Goal: Task Accomplishment & Management: Manage account settings

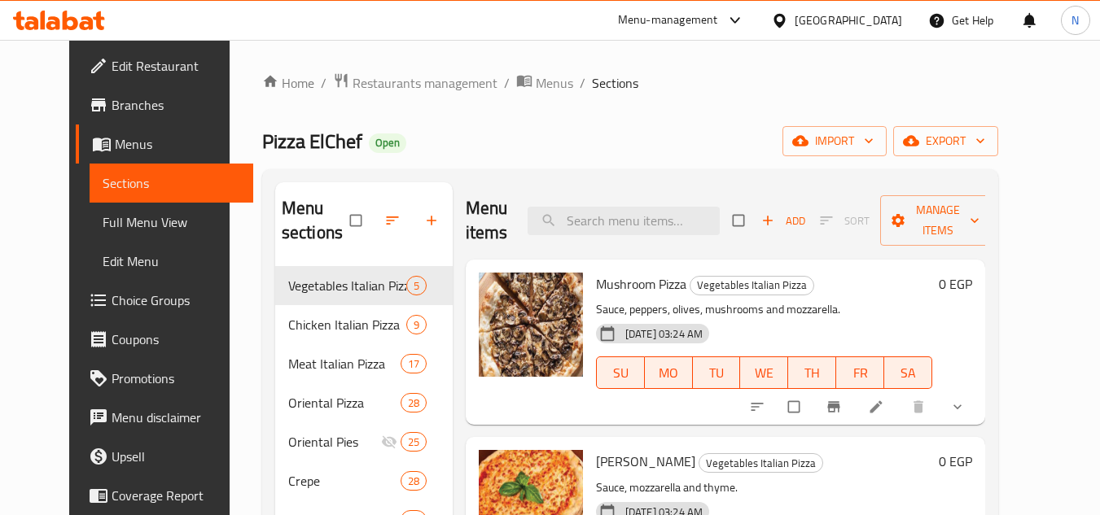
click at [893, 26] on div "Egypt" at bounding box center [848, 20] width 107 height 18
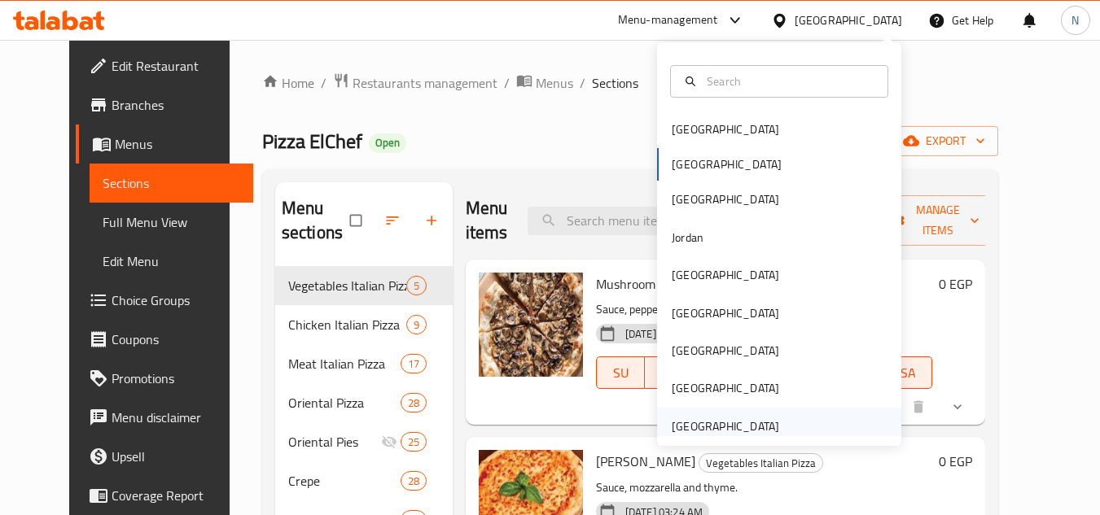
click at [698, 419] on div "[GEOGRAPHIC_DATA]" at bounding box center [725, 427] width 107 height 18
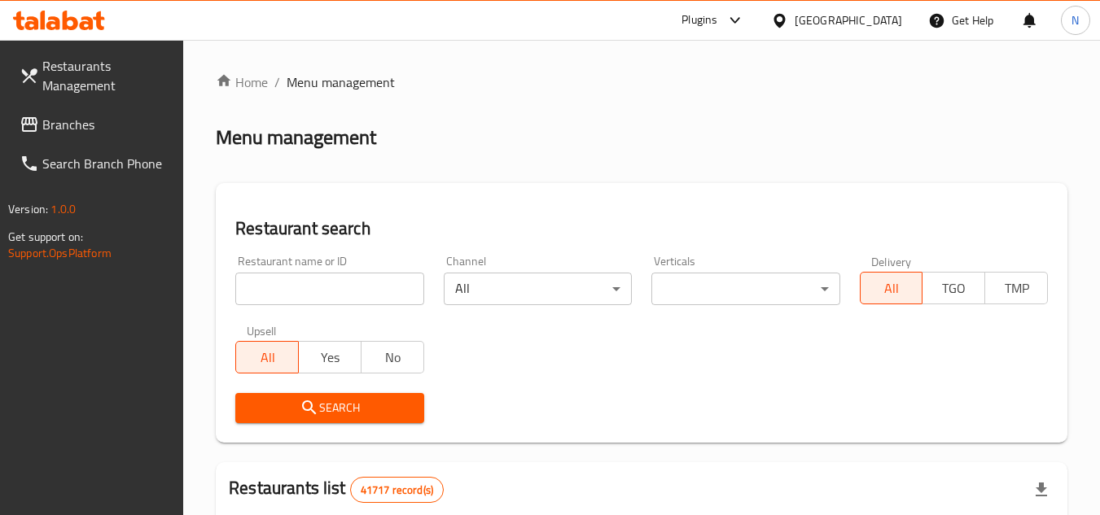
drag, startPoint x: 94, startPoint y: 133, endPoint x: 103, endPoint y: 132, distance: 9.0
click at [94, 132] on span "Branches" at bounding box center [106, 125] width 129 height 20
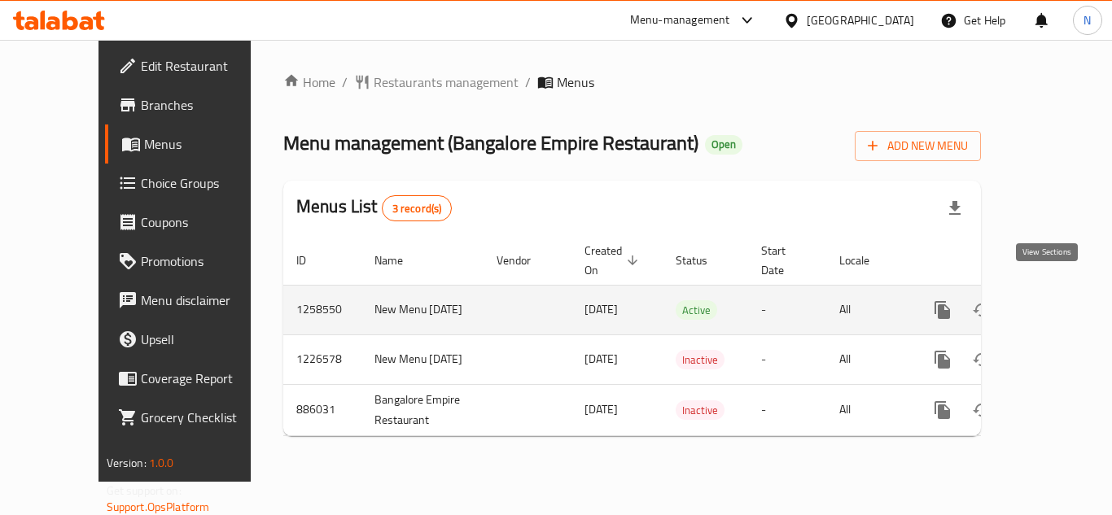
click at [1052, 300] on icon "enhanced table" at bounding box center [1060, 310] width 20 height 20
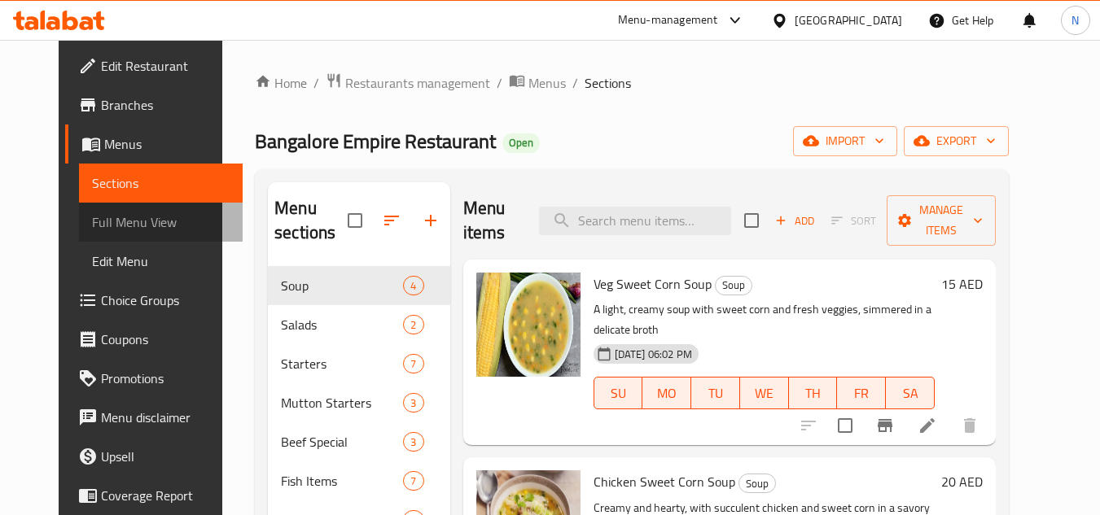
click at [115, 232] on span "Full Menu View" at bounding box center [161, 223] width 138 height 20
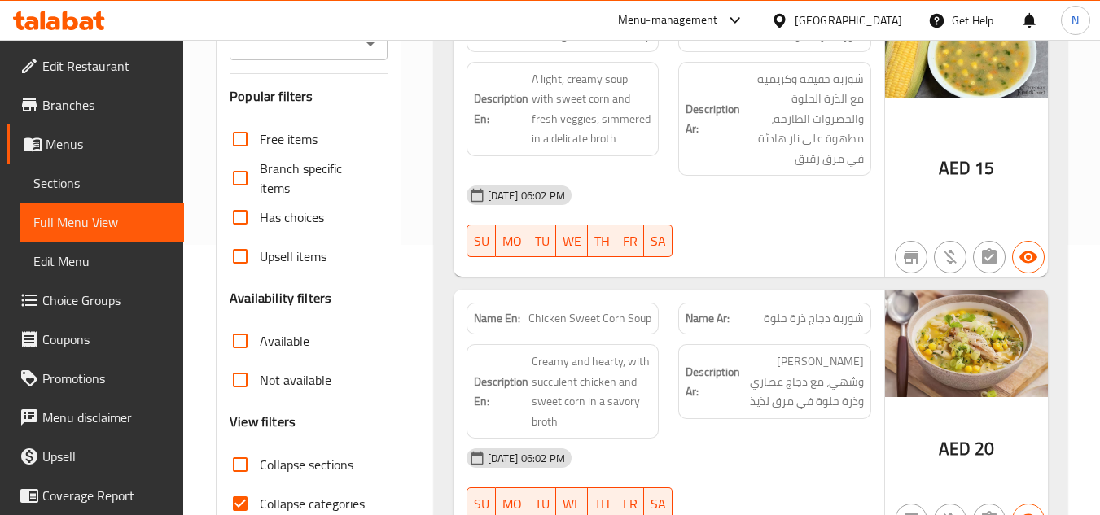
scroll to position [407, 0]
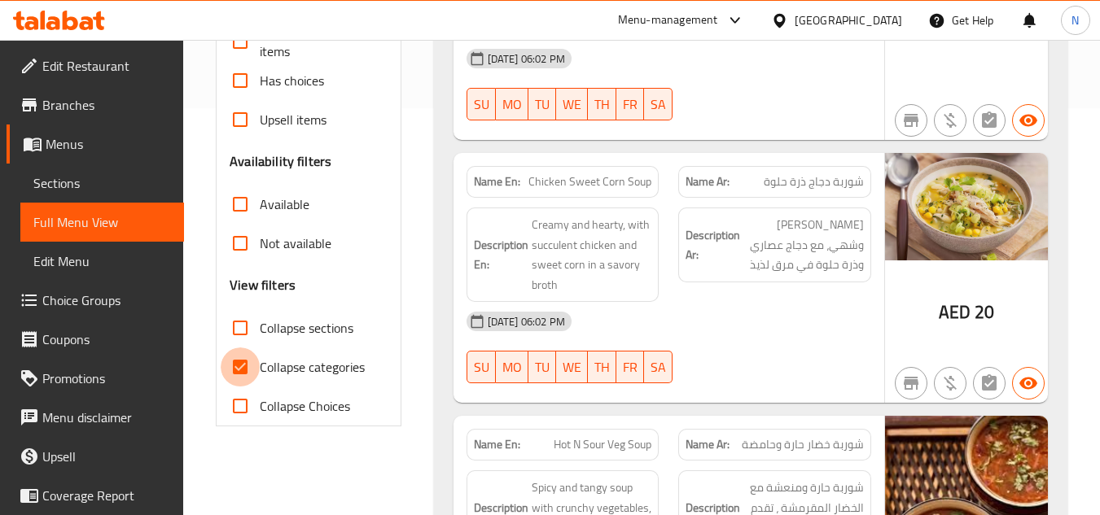
click at [245, 387] on input "Collapse categories" at bounding box center [240, 367] width 39 height 39
checkbox input "false"
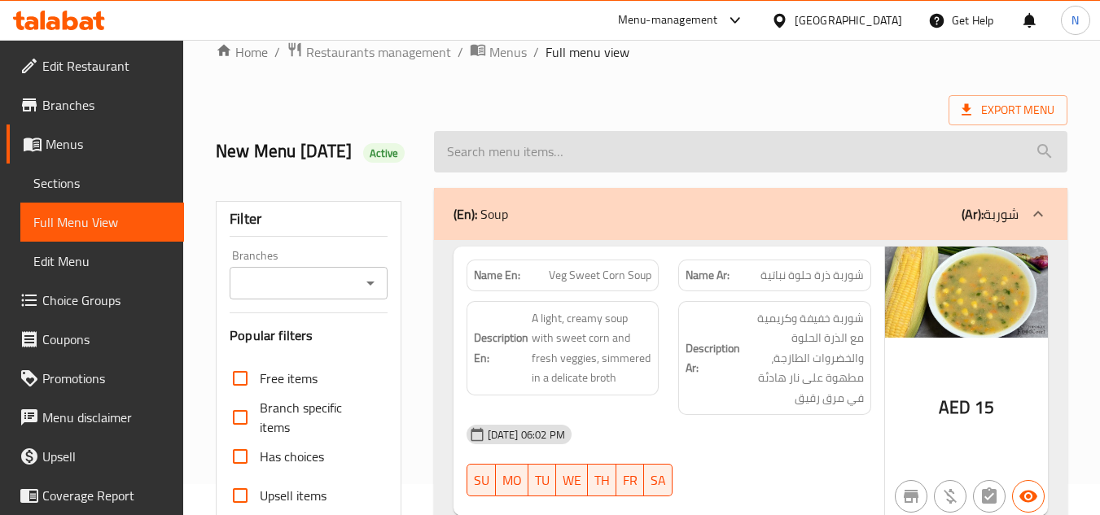
scroll to position [0, 0]
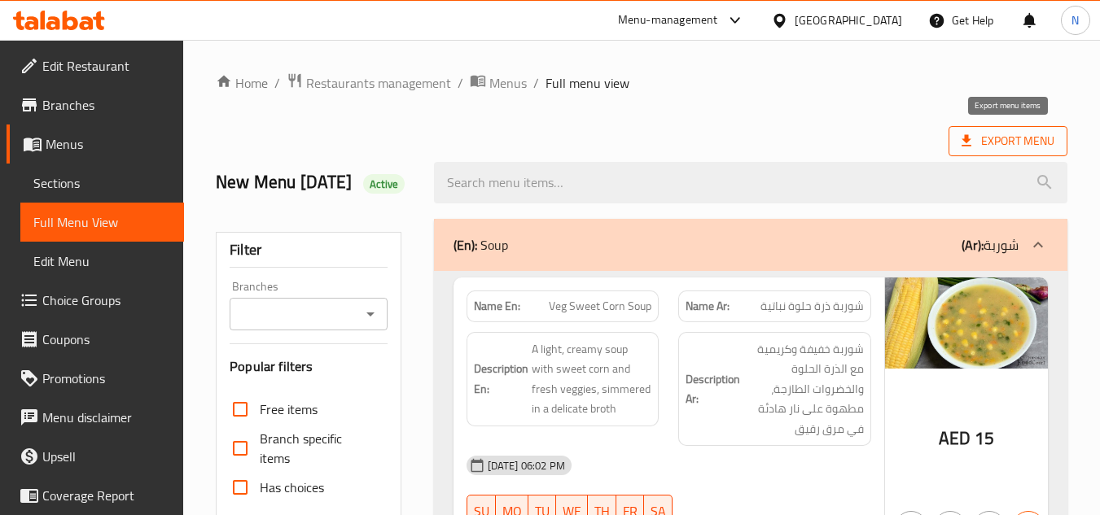
click at [1000, 139] on span "Export Menu" at bounding box center [1008, 141] width 93 height 20
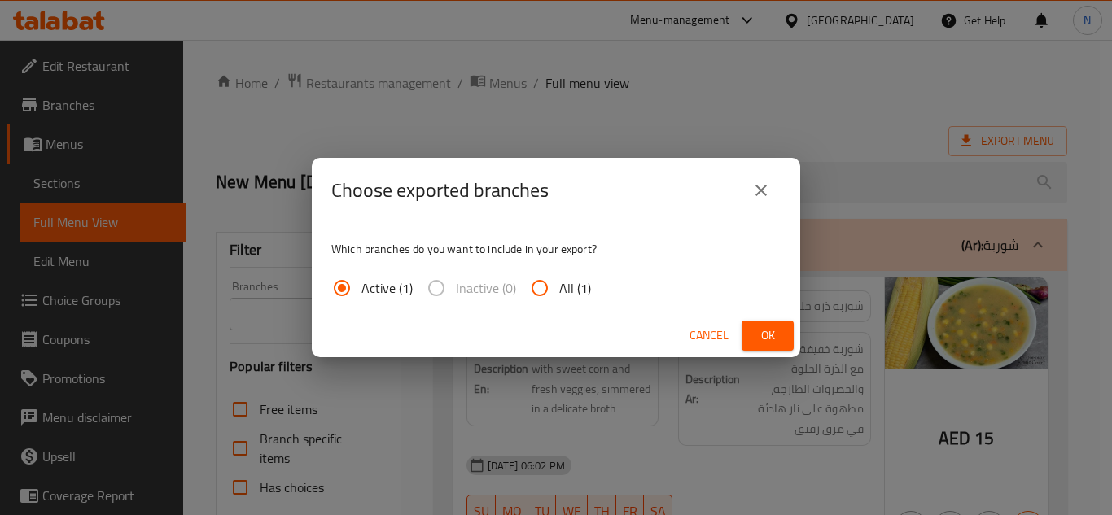
click at [560, 280] on span "All (1)" at bounding box center [575, 288] width 32 height 20
click at [559, 280] on input "All (1)" at bounding box center [539, 288] width 39 height 39
radio input "true"
click at [760, 332] on span "Ok" at bounding box center [768, 336] width 26 height 20
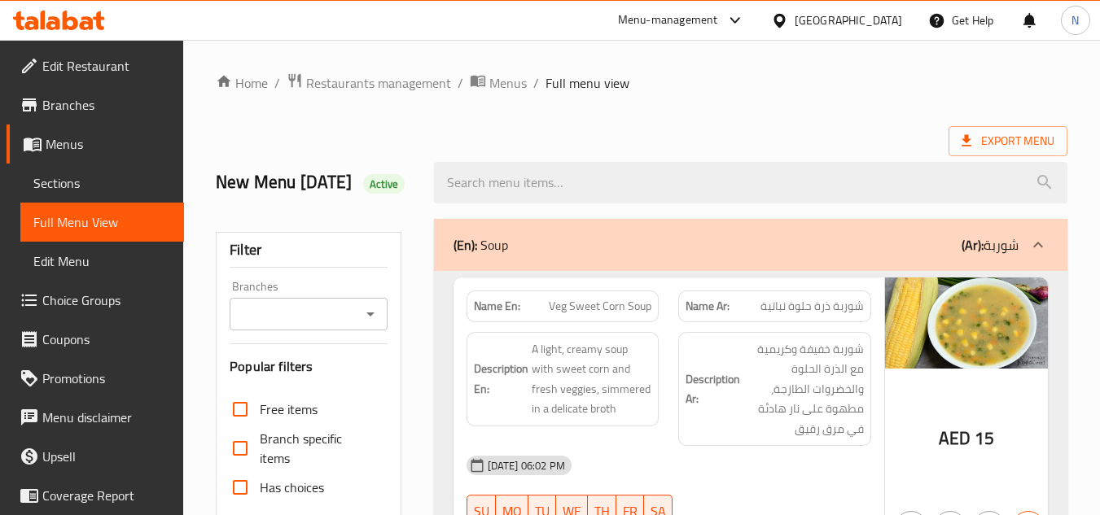
click at [60, 181] on span "Sections" at bounding box center [102, 183] width 138 height 20
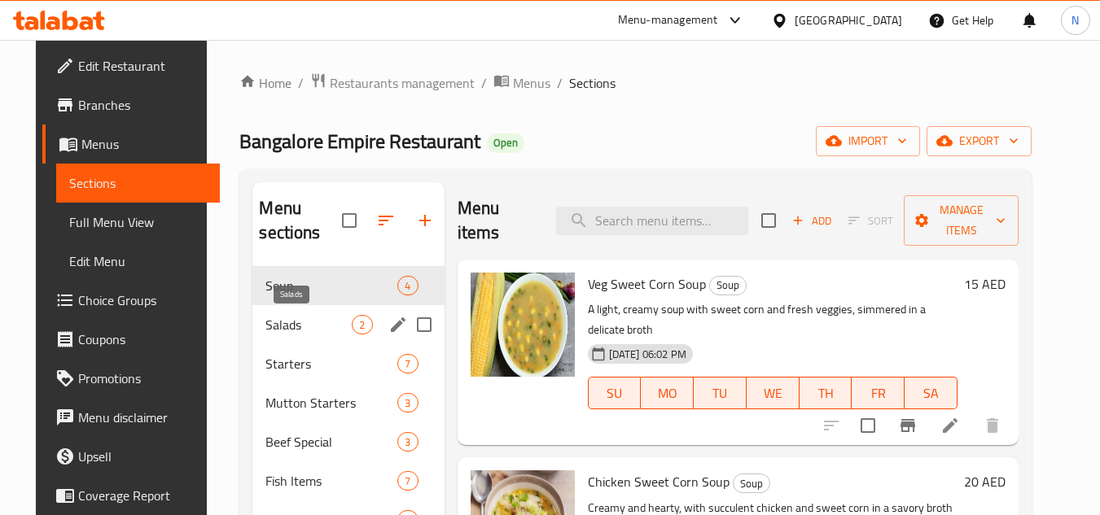
drag, startPoint x: 283, startPoint y: 322, endPoint x: 405, endPoint y: 323, distance: 122.1
click at [283, 322] on span "Salads" at bounding box center [308, 325] width 86 height 20
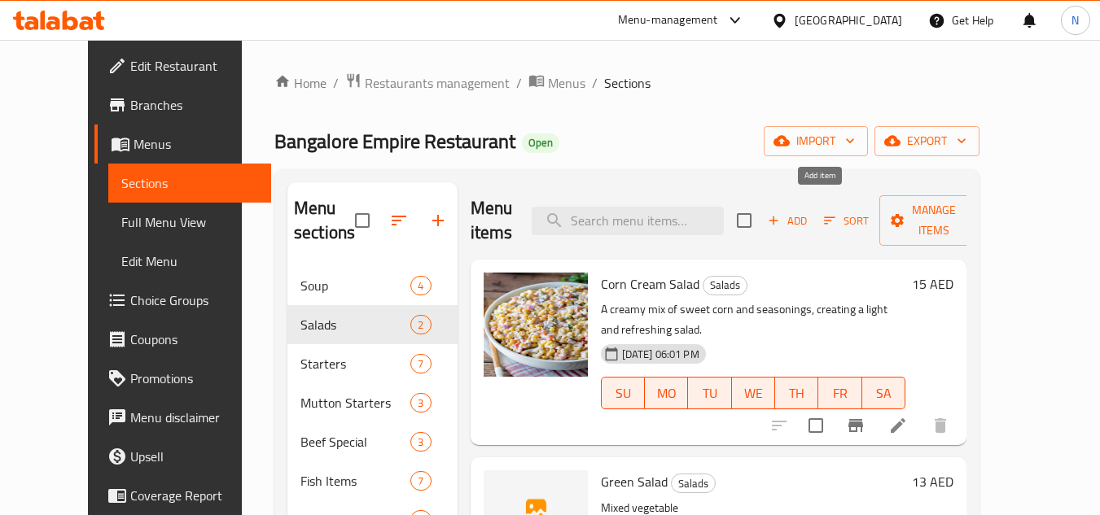
click at [809, 212] on span "Add" at bounding box center [787, 221] width 44 height 19
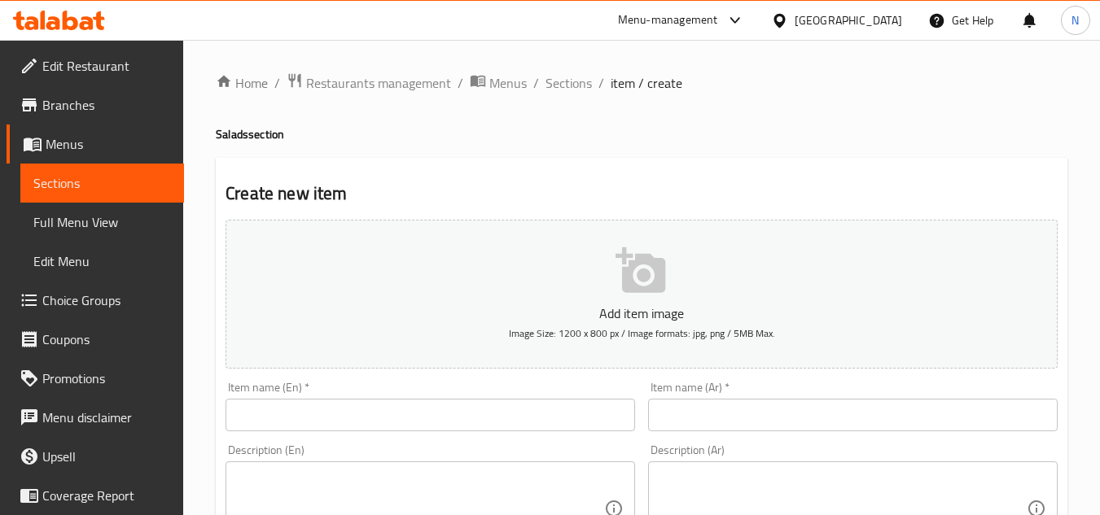
click at [309, 414] on input "text" at bounding box center [431, 415] width 410 height 33
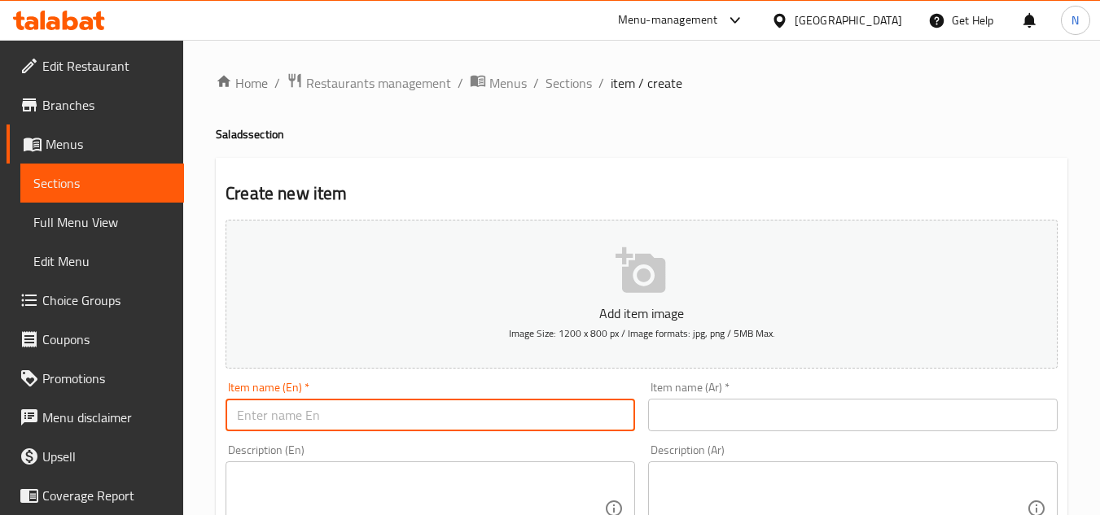
paste input "Russian Salad"
click at [303, 410] on input "Russian Salad" at bounding box center [431, 415] width 410 height 33
type input "Russian Salad"
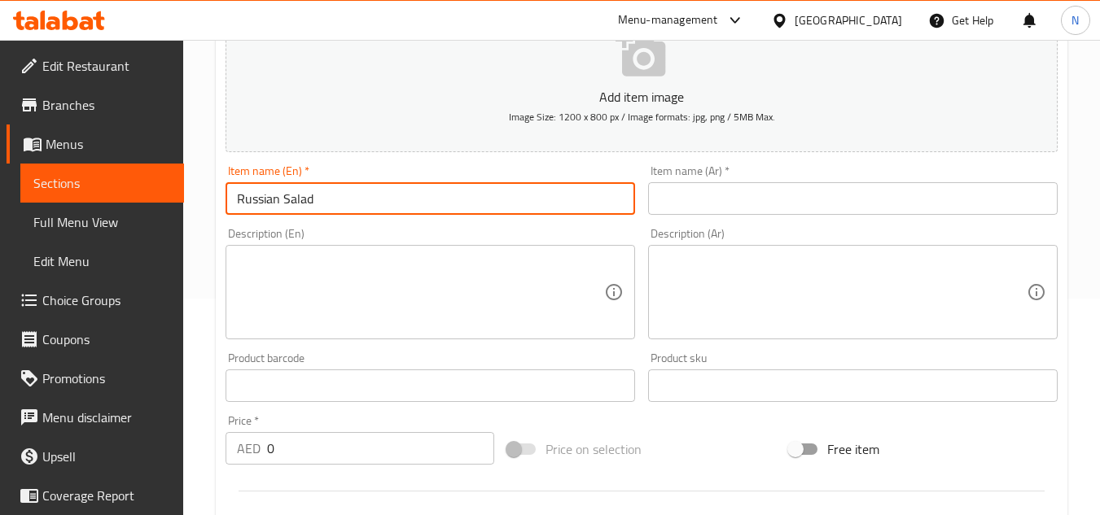
scroll to position [244, 0]
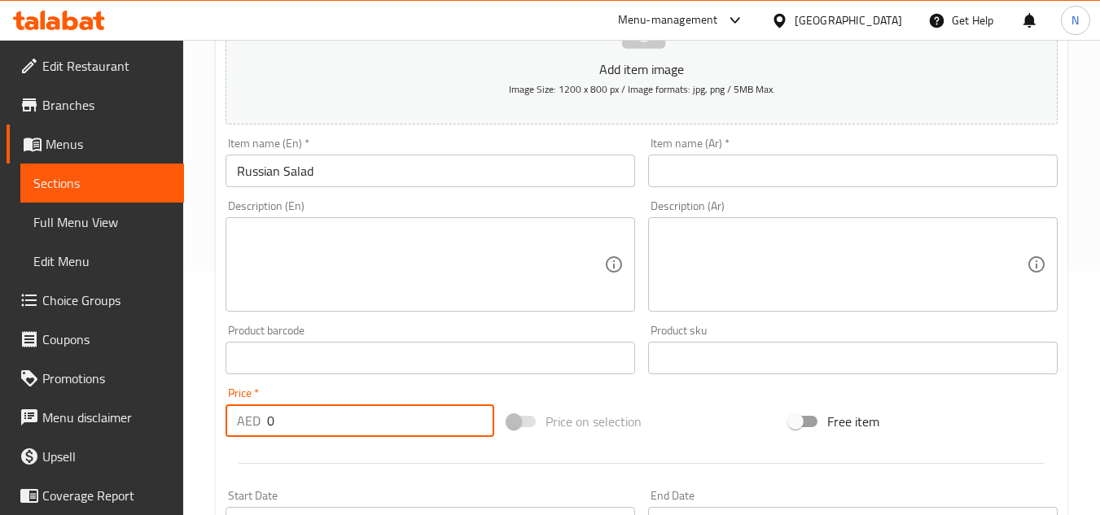
drag, startPoint x: 285, startPoint y: 429, endPoint x: 248, endPoint y: 436, distance: 38.0
click at [248, 436] on div "AED 0 Price *" at bounding box center [360, 421] width 269 height 33
paste input "15"
type input "15"
click at [305, 189] on div "Item name (En)   * Russian Salad Item name (En) *" at bounding box center [430, 162] width 423 height 63
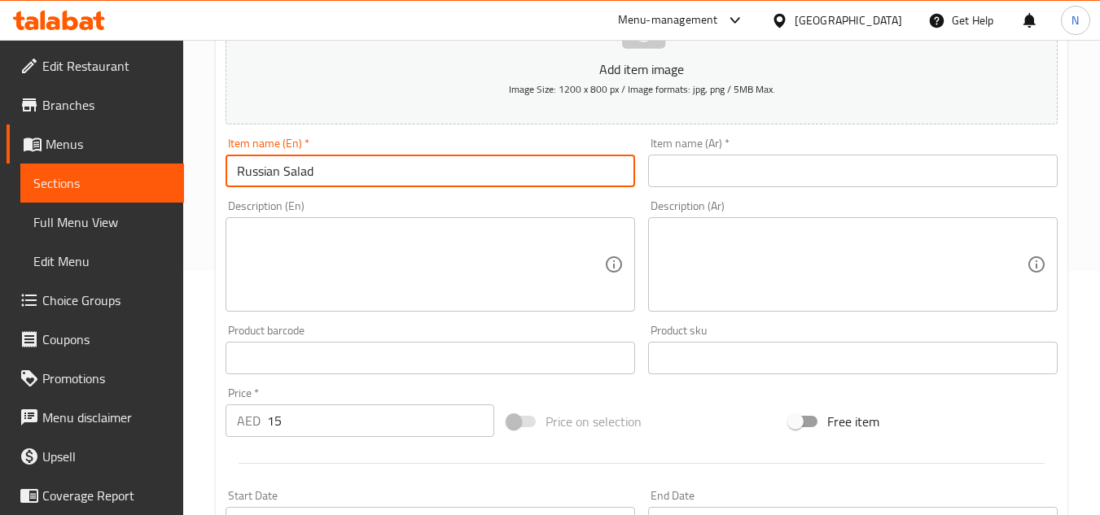
click at [316, 182] on input "Russian Salad" at bounding box center [431, 171] width 410 height 33
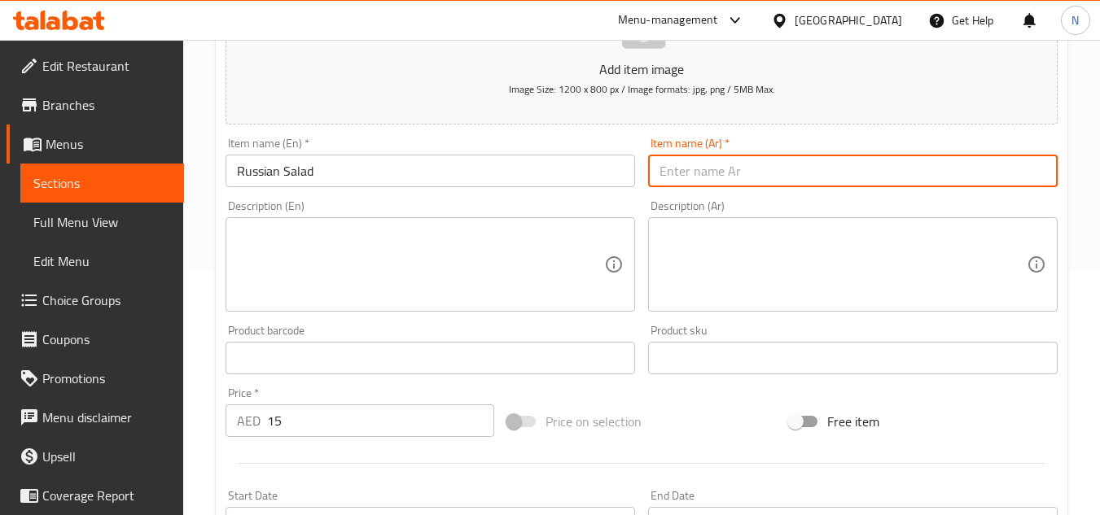
click at [785, 173] on input "text" at bounding box center [853, 171] width 410 height 33
paste input "سلطة روسية"
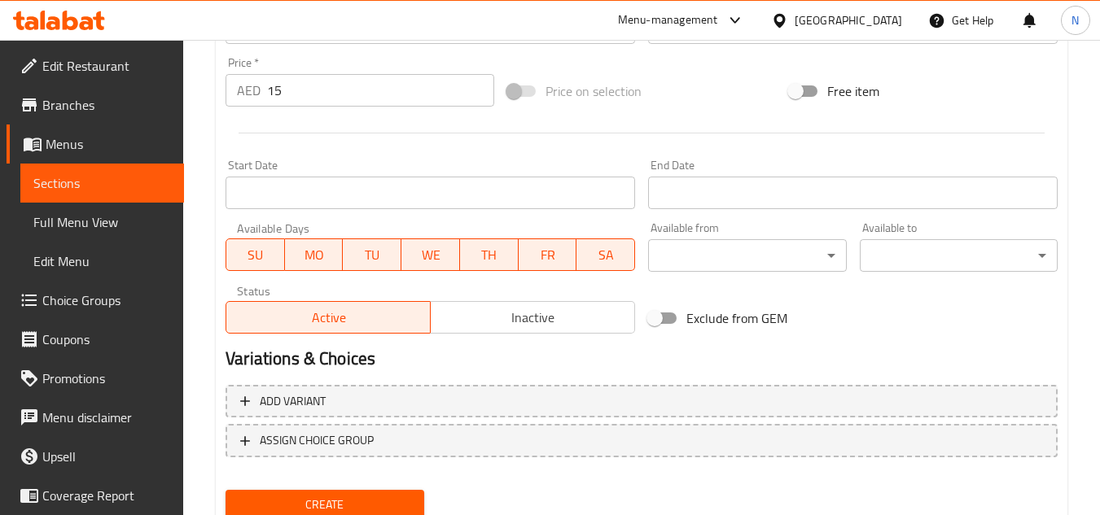
scroll to position [635, 0]
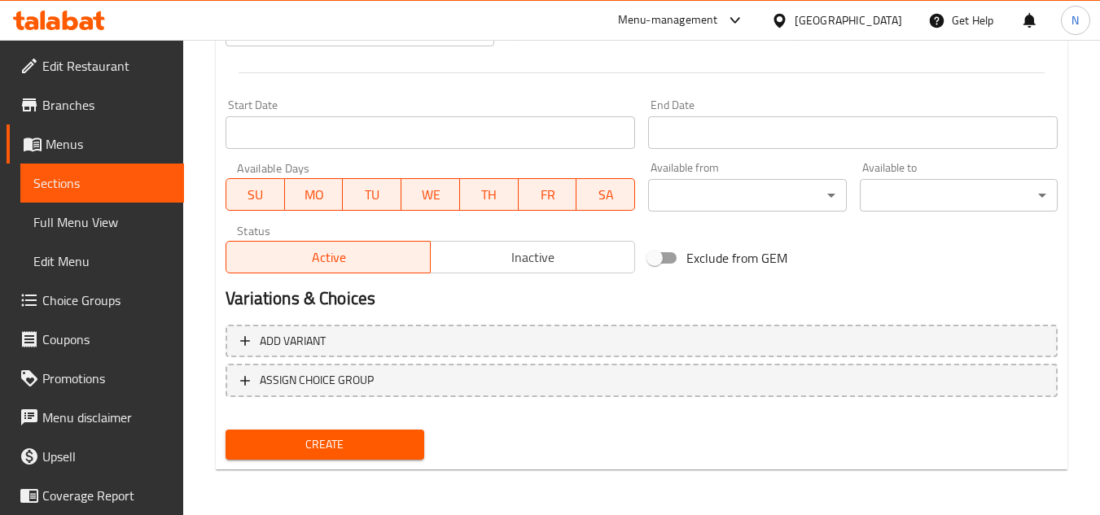
type input "سلطة روسية"
click at [355, 446] on span "Create" at bounding box center [325, 445] width 172 height 20
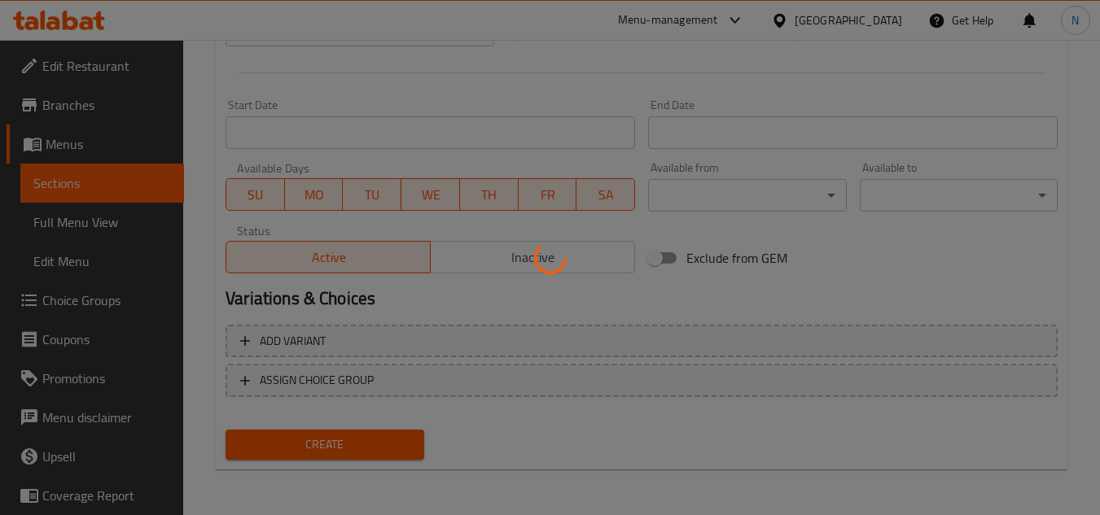
type input "0"
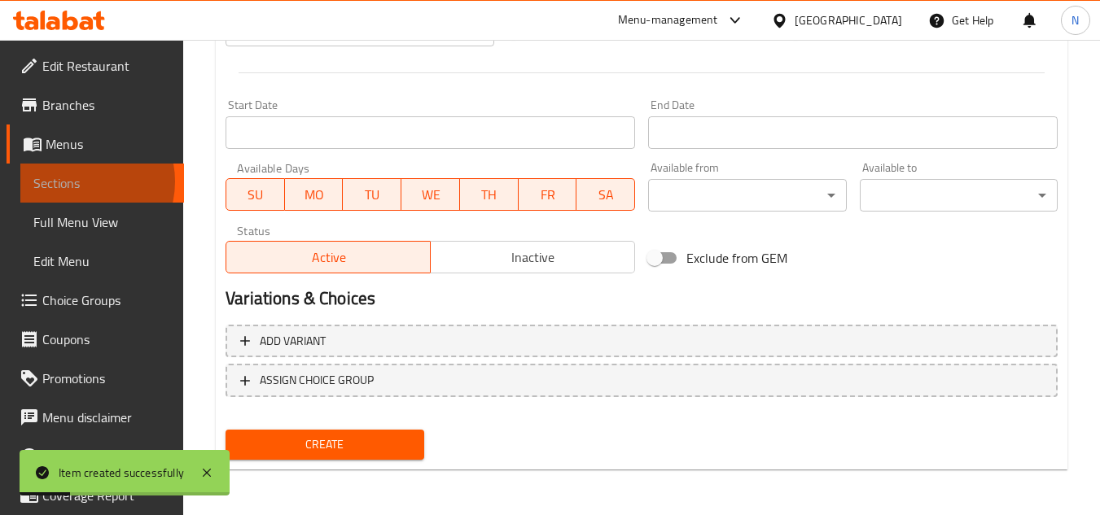
click at [78, 182] on span "Sections" at bounding box center [102, 183] width 138 height 20
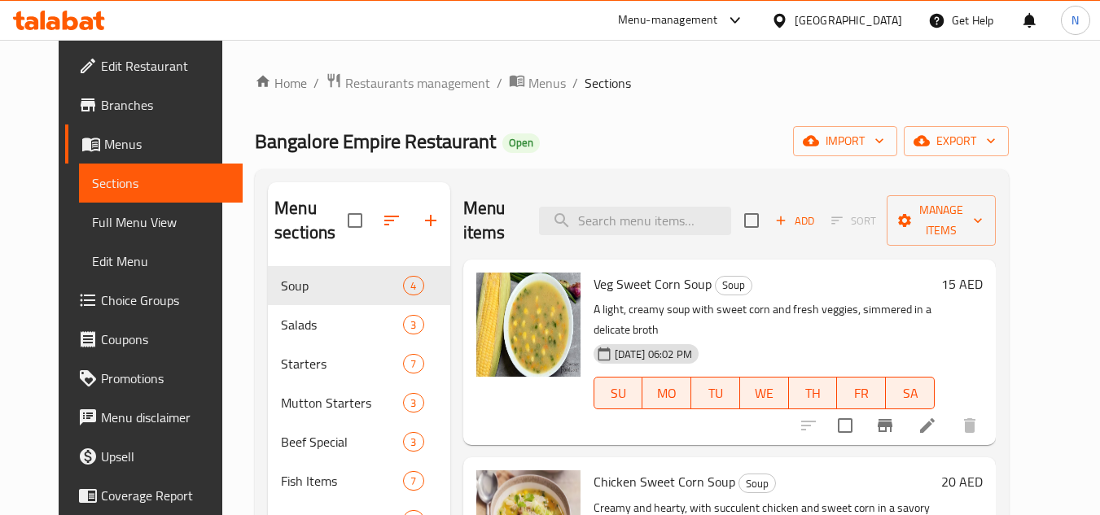
scroll to position [653, 0]
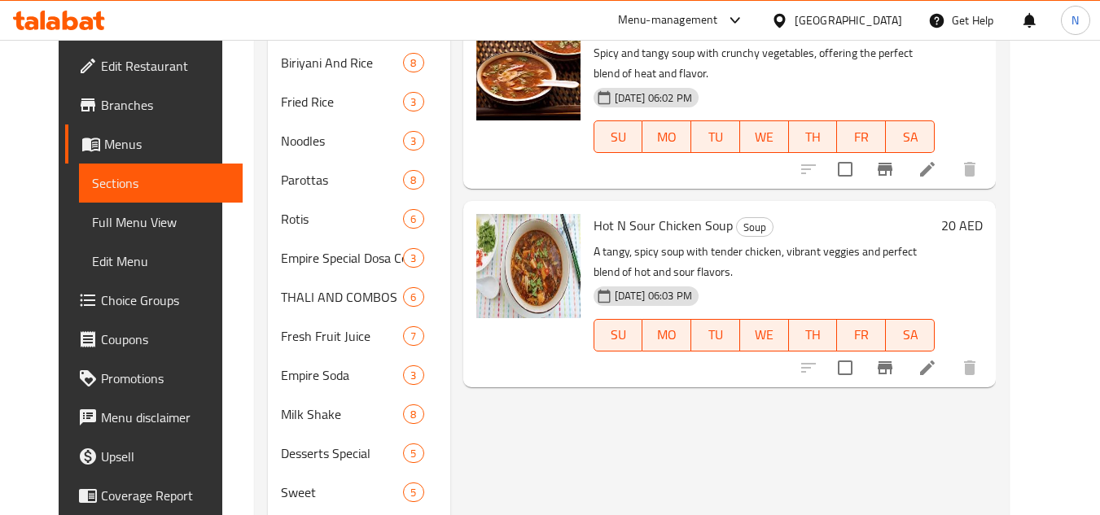
click at [764, 410] on div "Menu items Add Sort Manage items Veg Sweet Corn Soup Soup A light, creamy soup …" at bounding box center [723, 121] width 546 height 1185
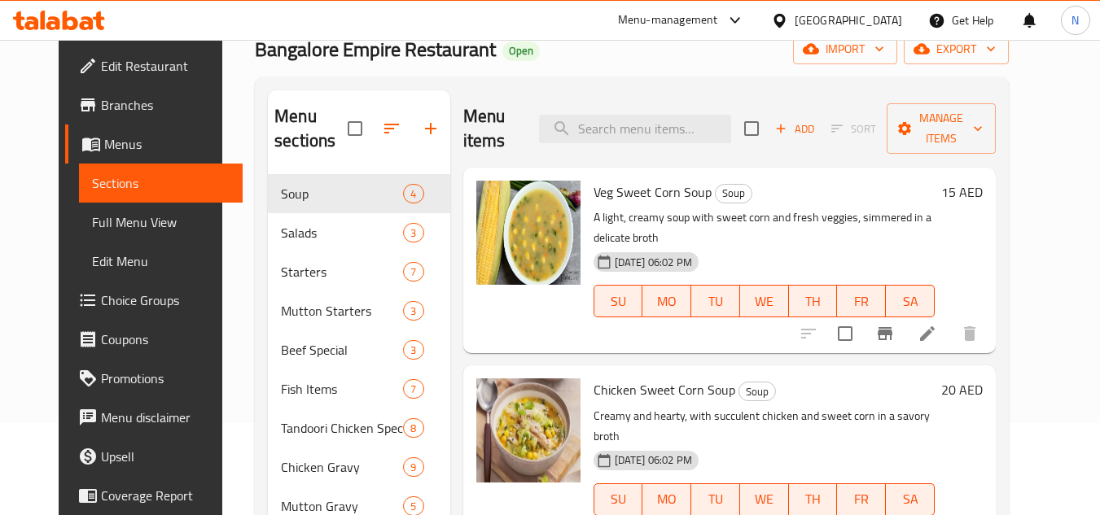
scroll to position [83, 0]
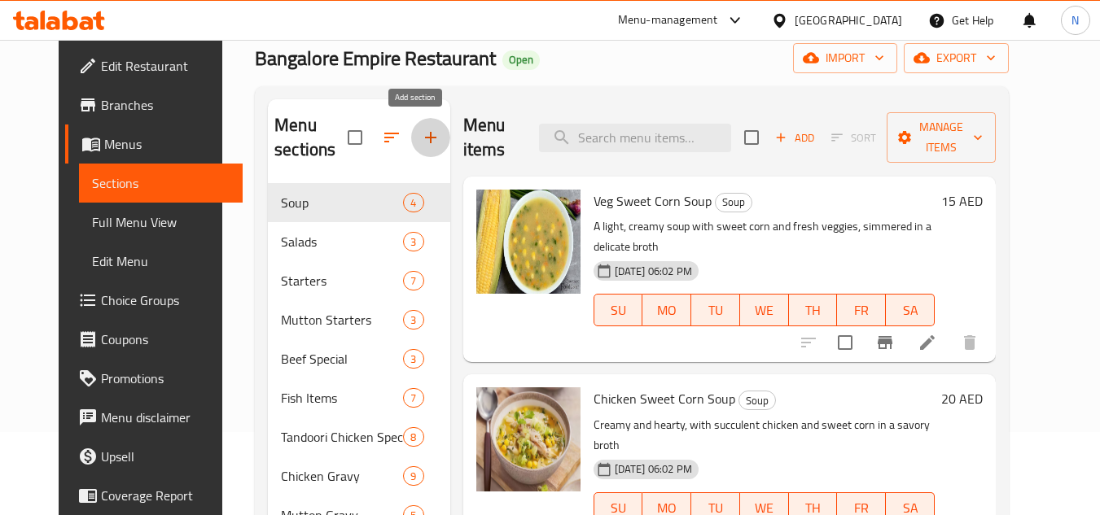
click at [425, 138] on icon "button" at bounding box center [431, 138] width 20 height 20
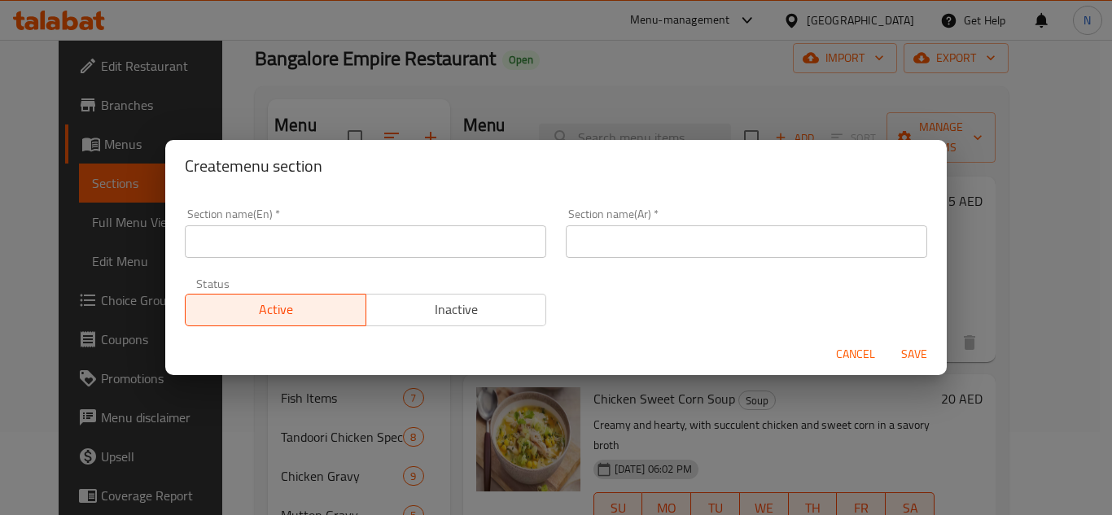
click at [349, 248] on input "text" at bounding box center [366, 242] width 362 height 33
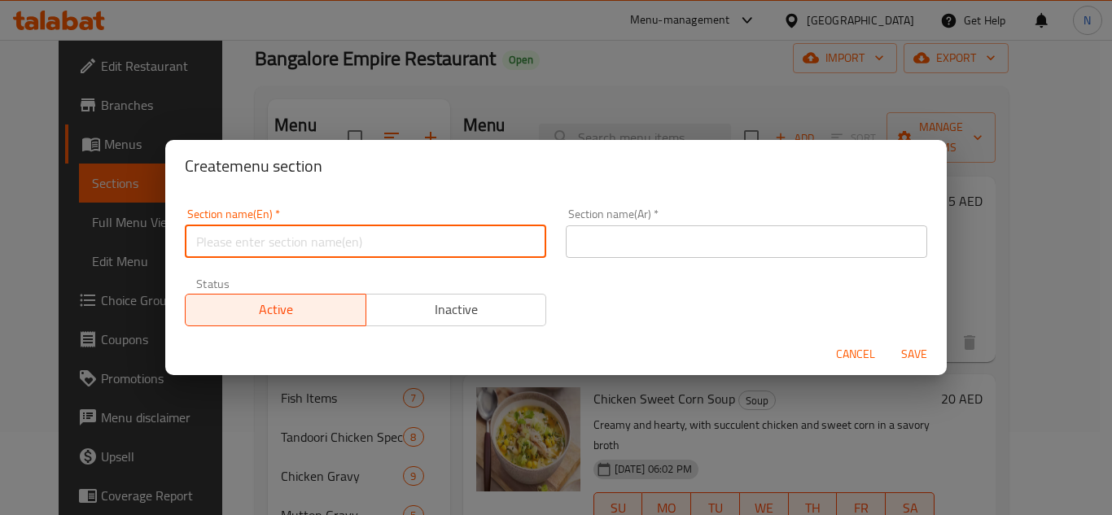
paste input "Empire Classic Dry"
type input "Empire Classic Dry"
click at [655, 244] on input "text" at bounding box center [747, 242] width 362 height 33
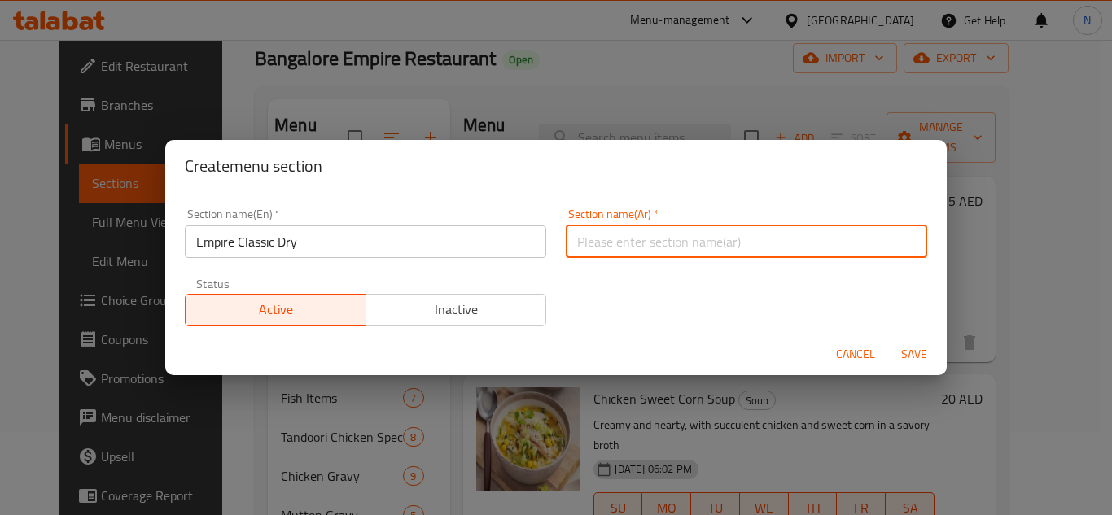
paste input "إمباير كلاسيك دراي"
type input "إمباير كلاسيك دراي"
drag, startPoint x: 905, startPoint y: 353, endPoint x: 980, endPoint y: 388, distance: 83.4
click at [905, 353] on span "Save" at bounding box center [914, 354] width 39 height 20
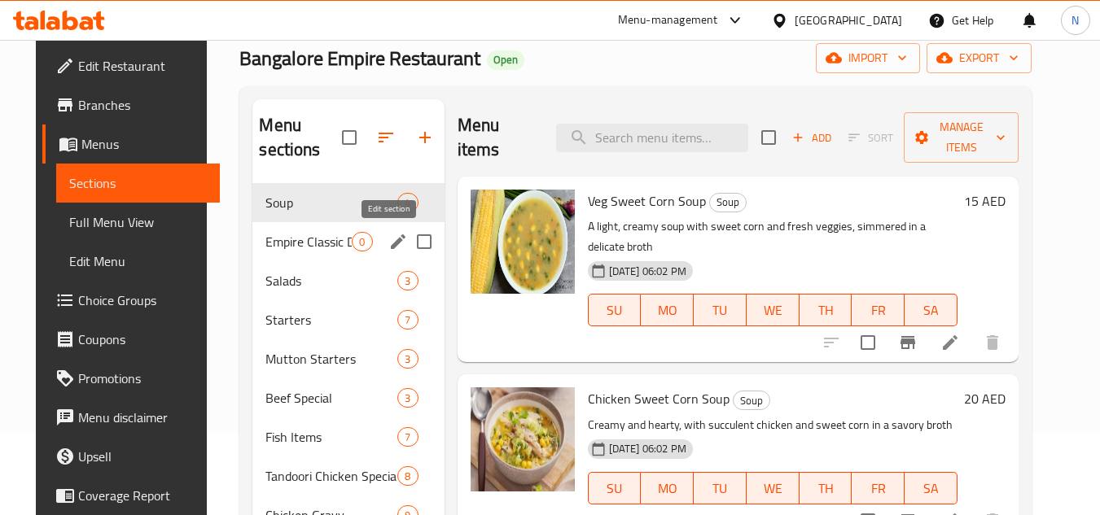
click at [390, 247] on icon "edit" at bounding box center [398, 242] width 20 height 20
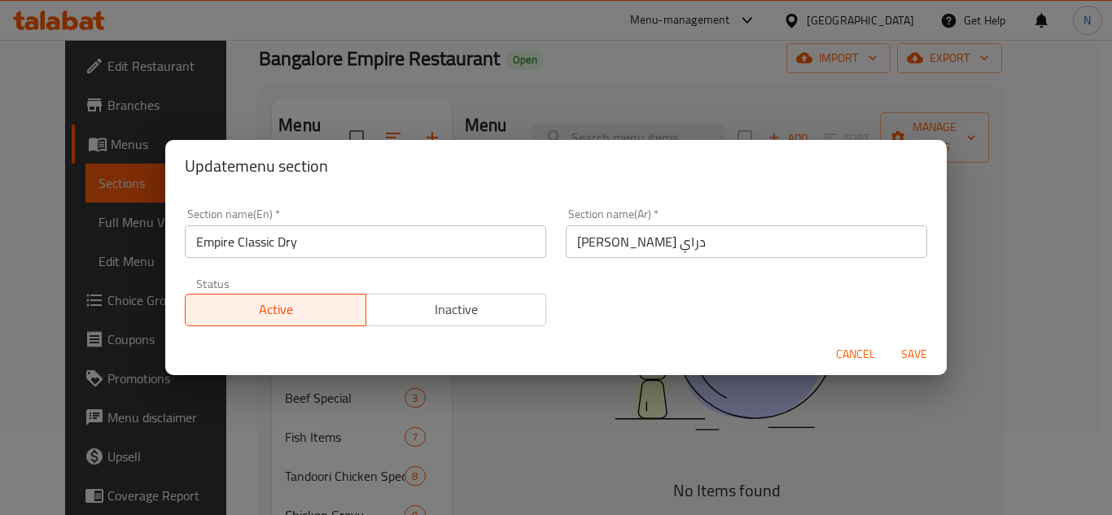
click at [654, 244] on input "إمباير كلاسيك دراي" at bounding box center [747, 242] width 362 height 33
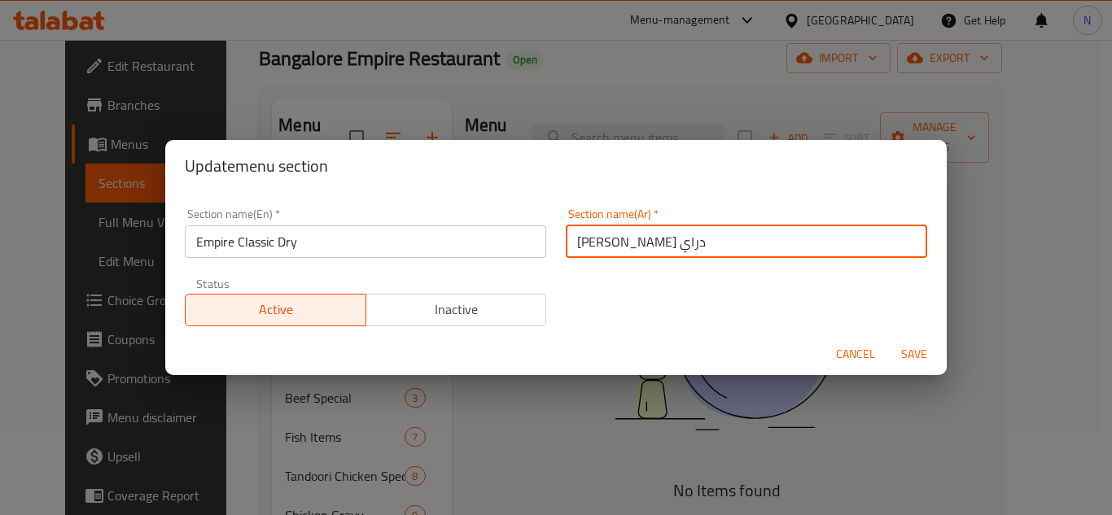
paste input "مبراطورية"
click at [584, 246] on input "امبراطورية كلاسيك دراي" at bounding box center [747, 242] width 362 height 33
type input "امبراطورية كلاسيك جاف"
click at [907, 361] on span "Save" at bounding box center [914, 354] width 39 height 20
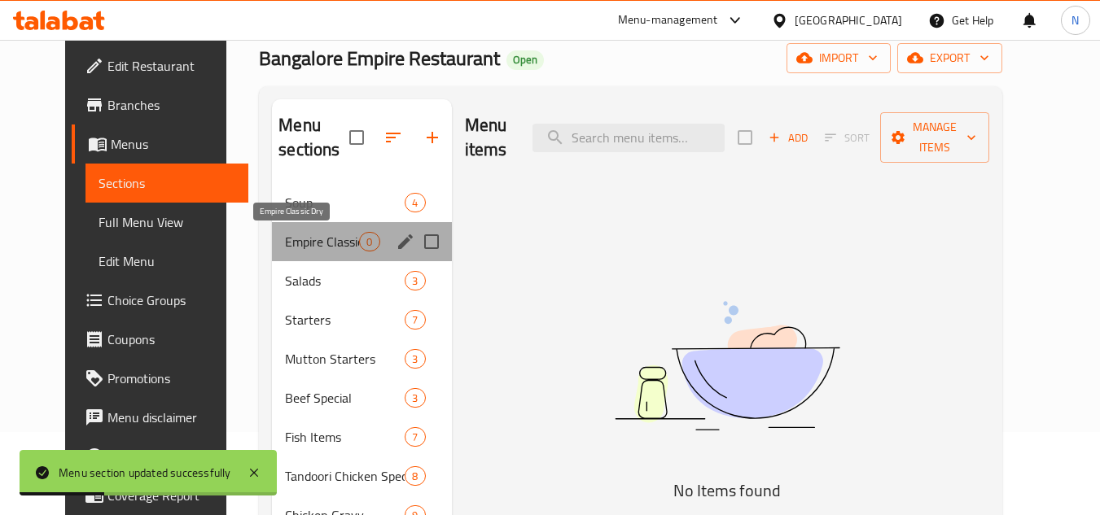
click at [285, 243] on span "Empire Classic Dry" at bounding box center [322, 242] width 74 height 20
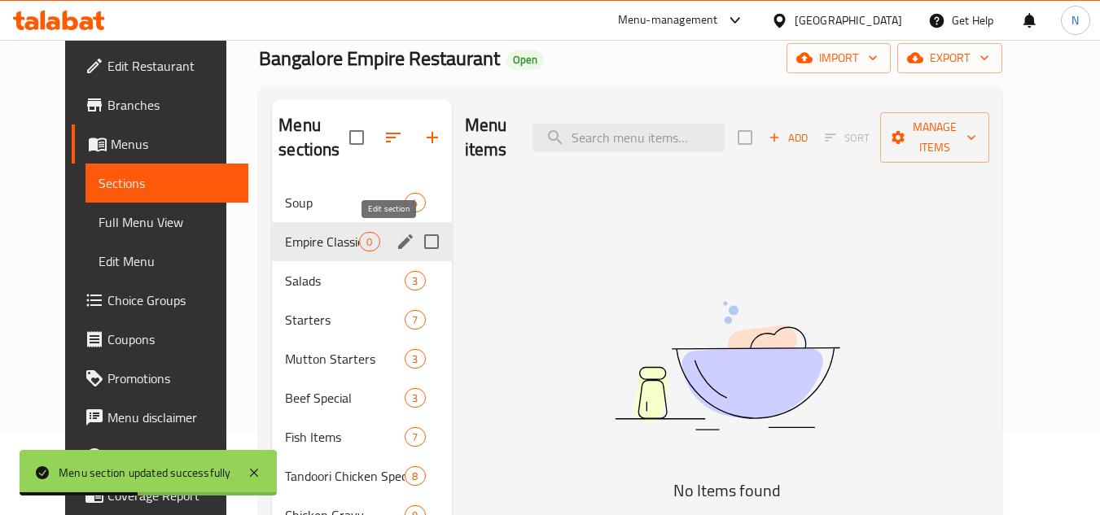
click at [398, 242] on icon "edit" at bounding box center [405, 242] width 15 height 15
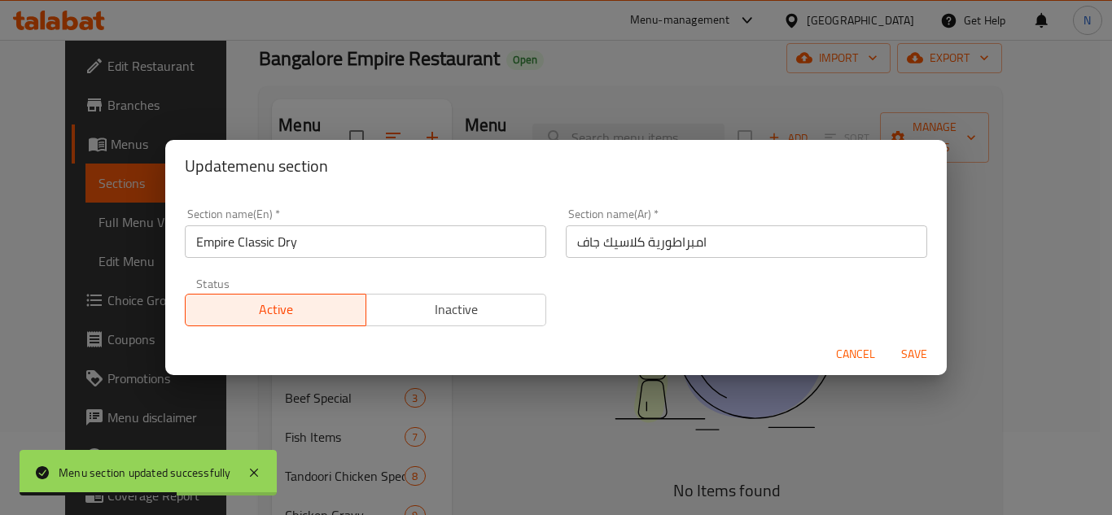
click at [248, 239] on input "Empire Classic Dry" at bounding box center [366, 242] width 362 height 33
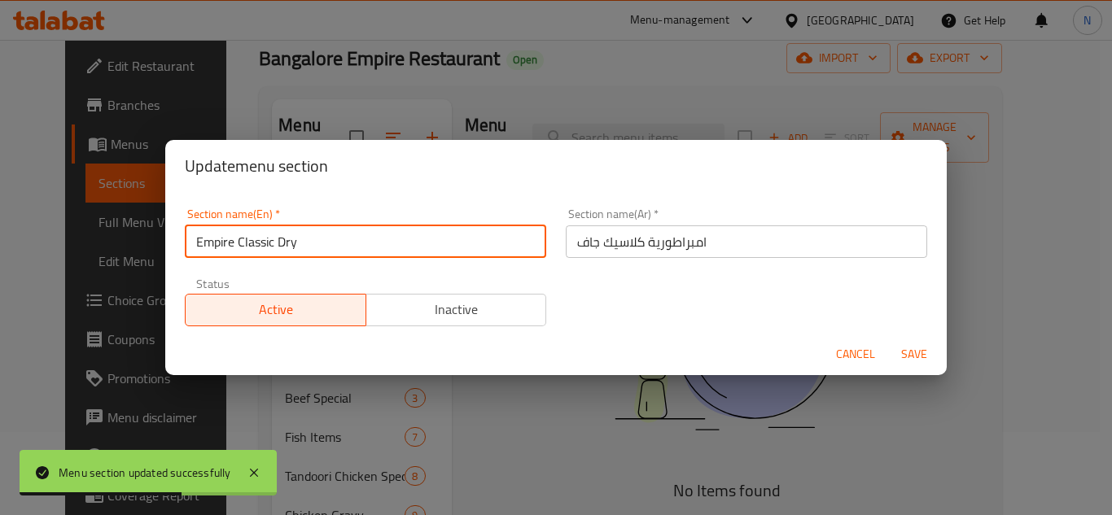
click at [248, 239] on input "Empire Classic Dry" at bounding box center [366, 242] width 362 height 33
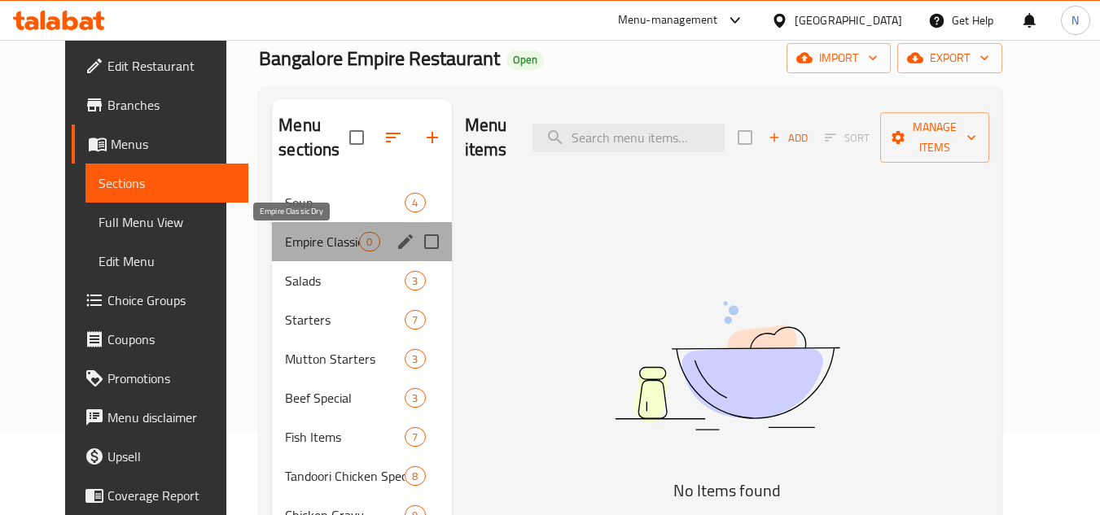
click at [285, 245] on span "Empire Classic Dry" at bounding box center [322, 242] width 74 height 20
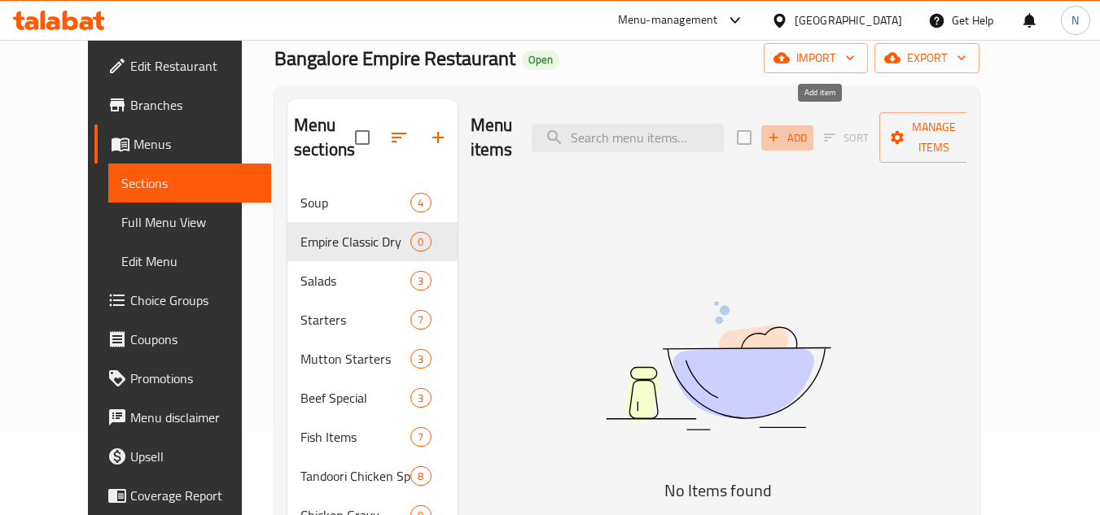
click at [809, 129] on span "Add" at bounding box center [787, 138] width 44 height 19
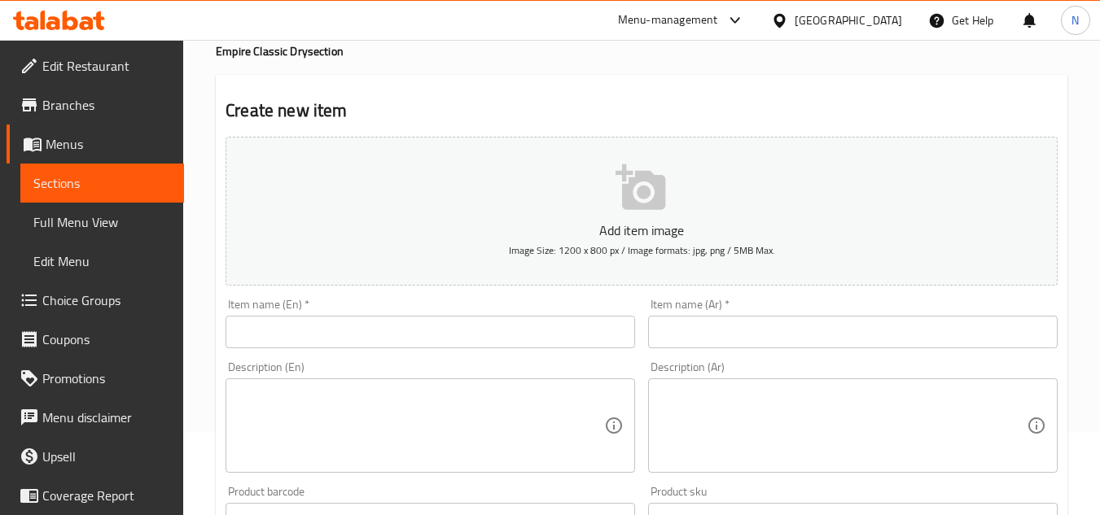
click at [343, 335] on input "text" at bounding box center [431, 332] width 410 height 33
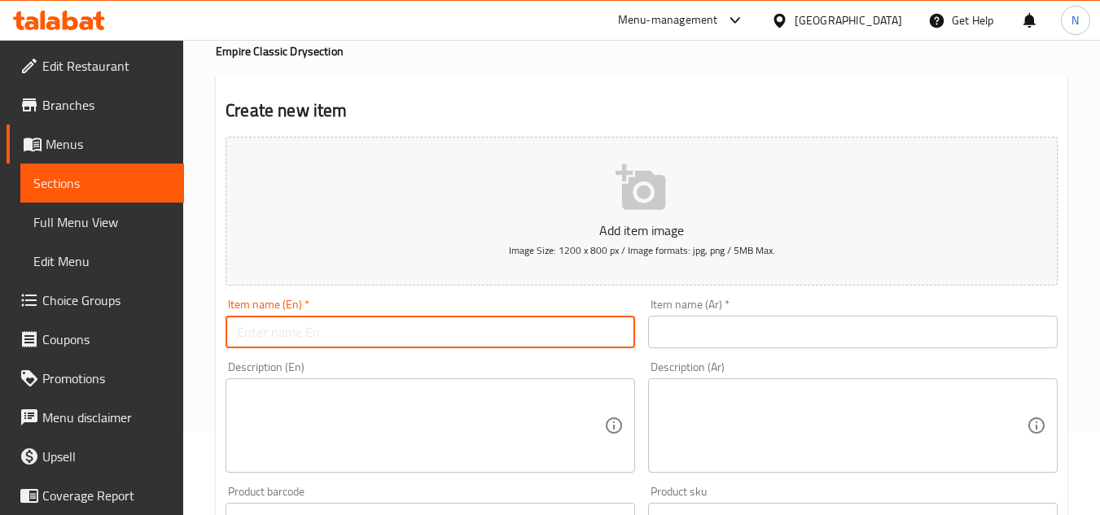
paste input "Popcorn Chicken Kabab"
type input "Popcorn Chicken Kabab"
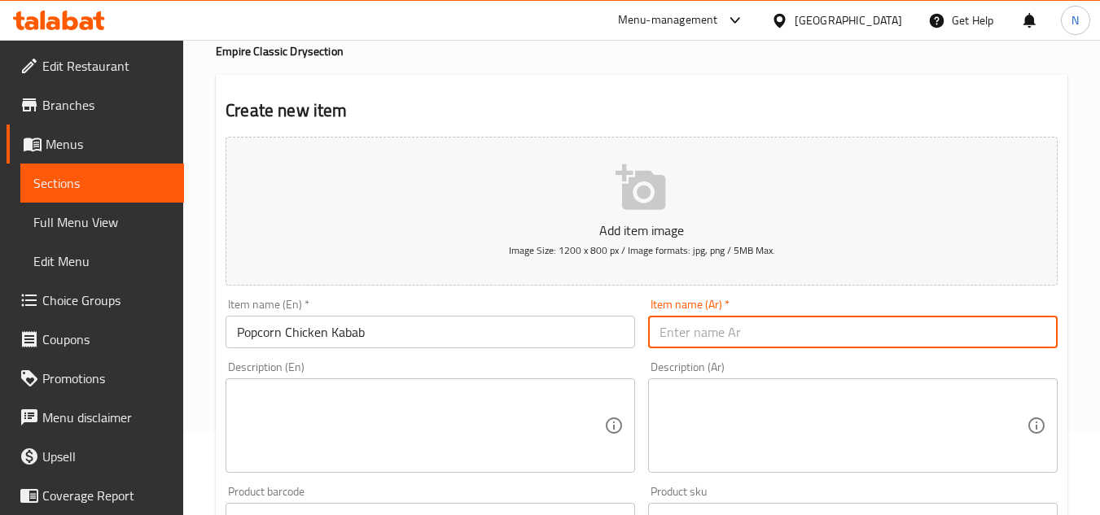
click at [751, 335] on input "text" at bounding box center [853, 332] width 410 height 33
paste input "كباب دجاج [PERSON_NAME]"
type input "كباب دجاج [PERSON_NAME]"
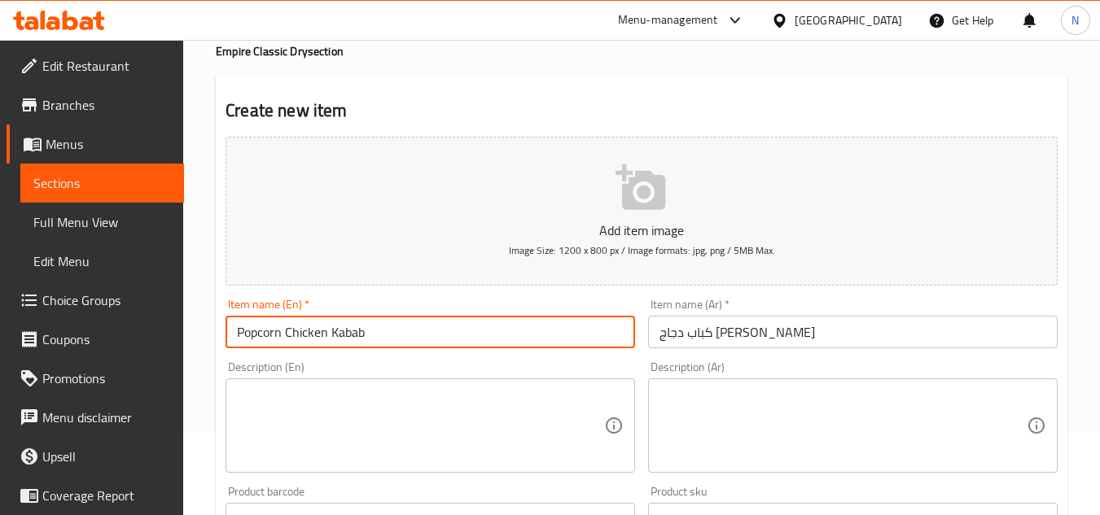
click at [309, 334] on input "Popcorn Chicken Kabab" at bounding box center [431, 332] width 410 height 33
click at [314, 341] on input "Popcorn Chicken Kabab" at bounding box center [431, 332] width 410 height 33
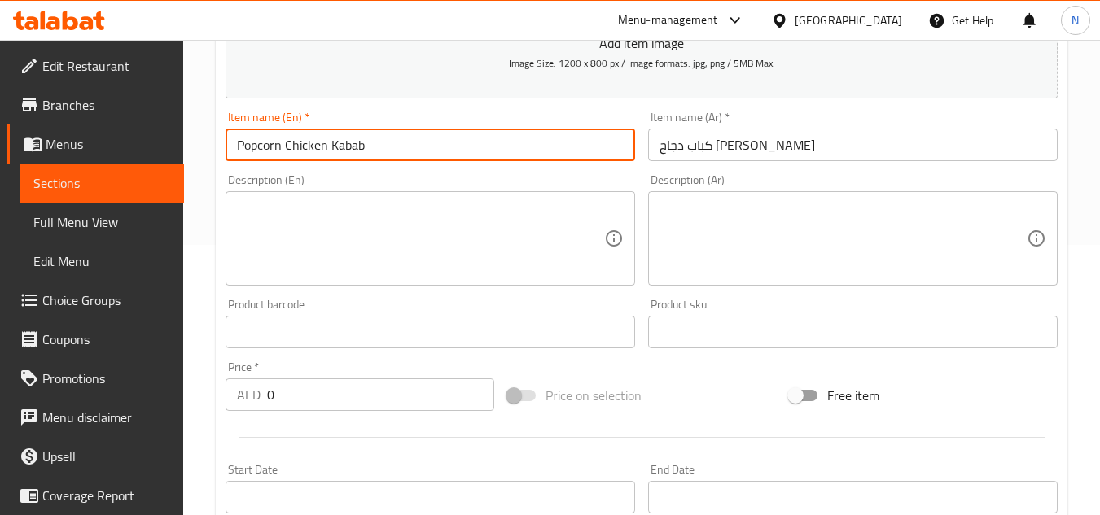
scroll to position [409, 0]
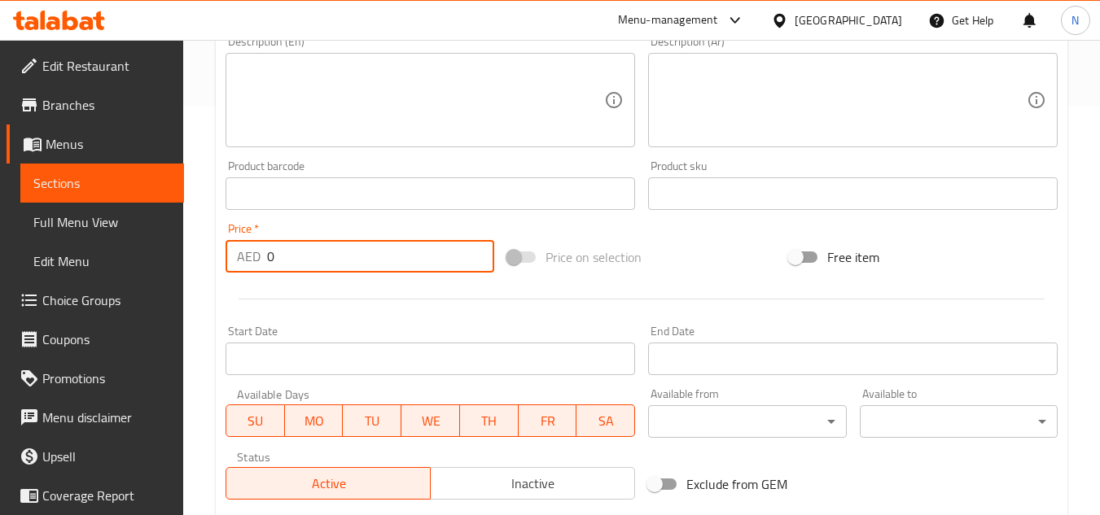
drag, startPoint x: 278, startPoint y: 259, endPoint x: 258, endPoint y: 270, distance: 22.2
click at [258, 270] on div "AED 0 Price *" at bounding box center [360, 256] width 269 height 33
paste input "27"
type input "27"
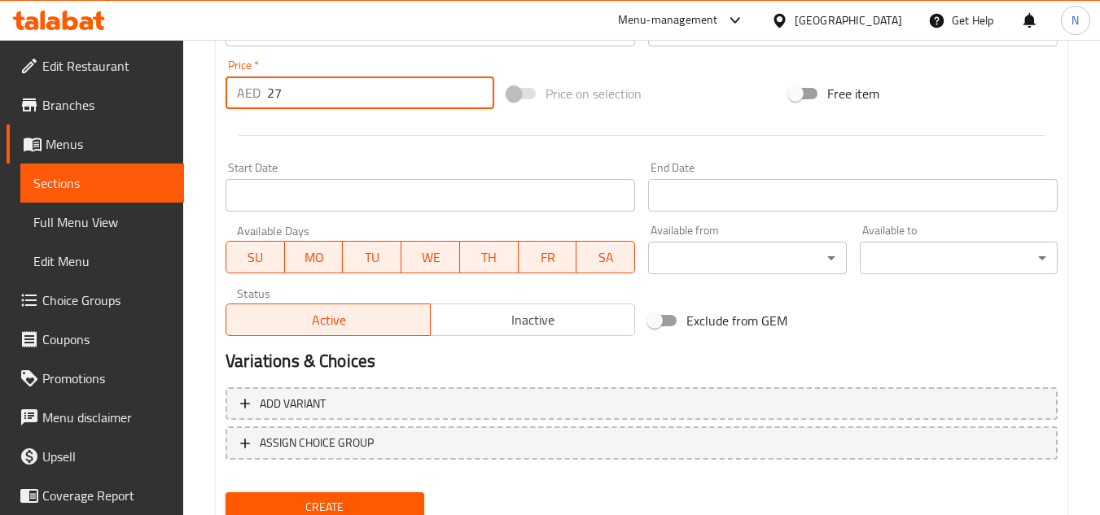
scroll to position [635, 0]
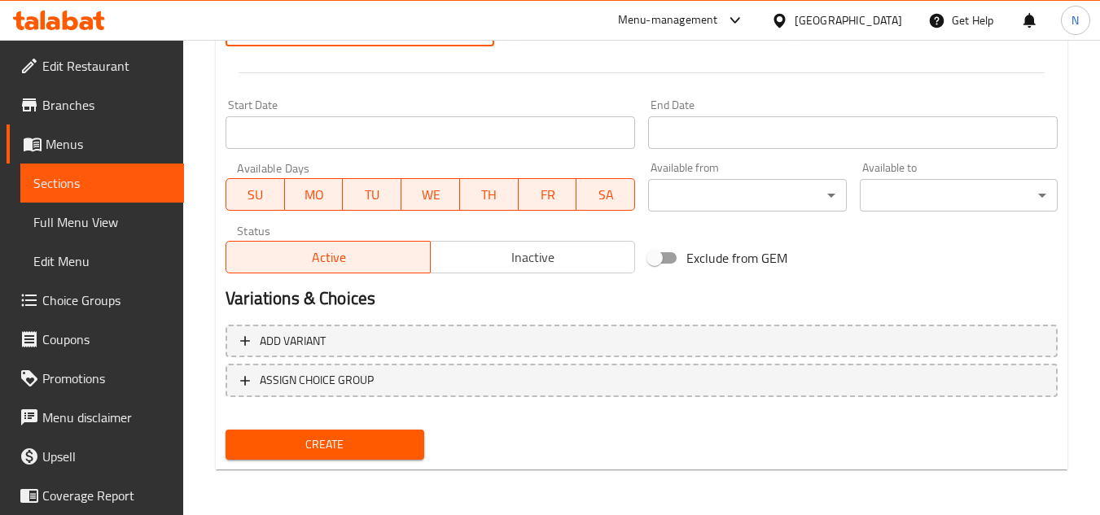
click at [389, 454] on span "Create" at bounding box center [325, 445] width 172 height 20
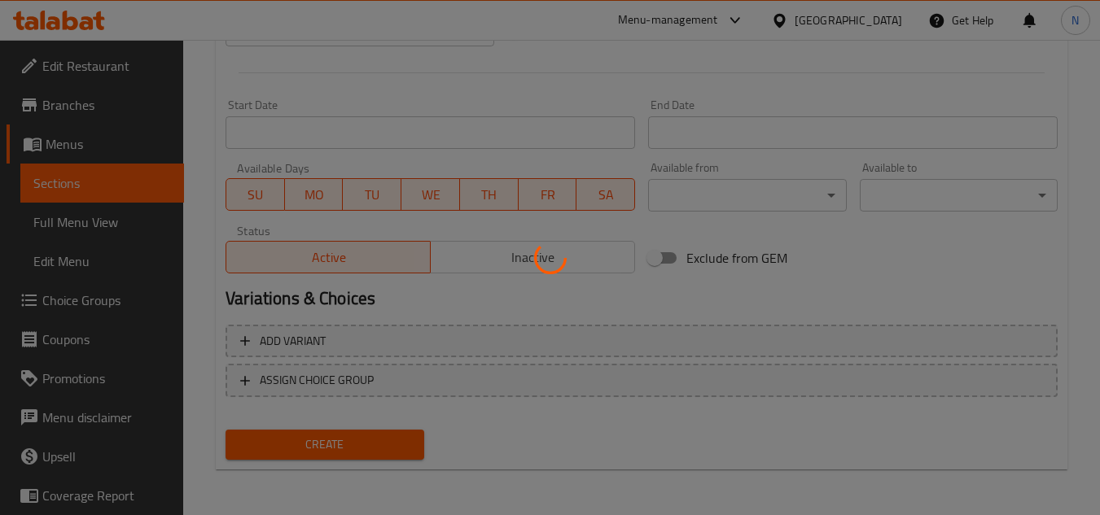
type input "0"
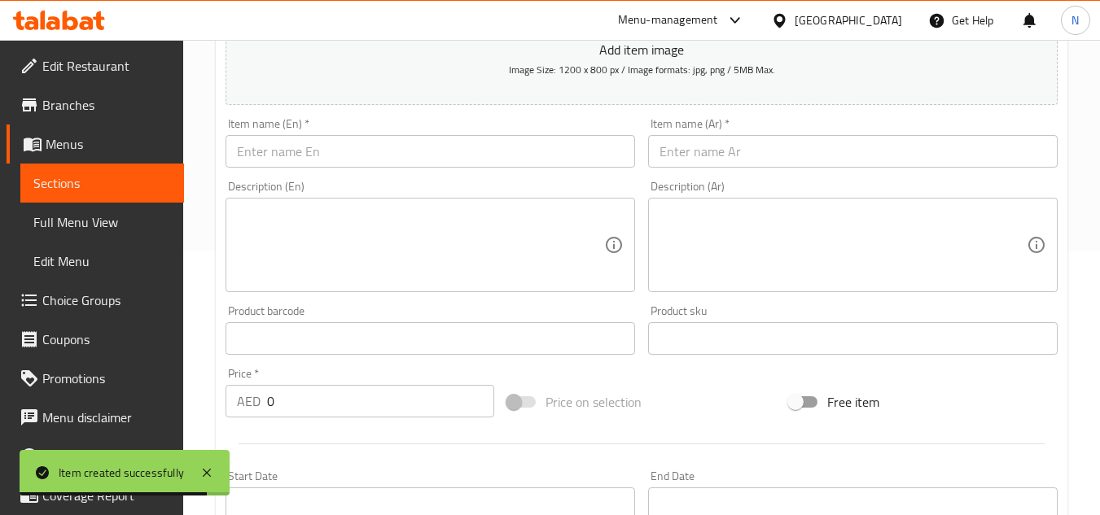
scroll to position [228, 0]
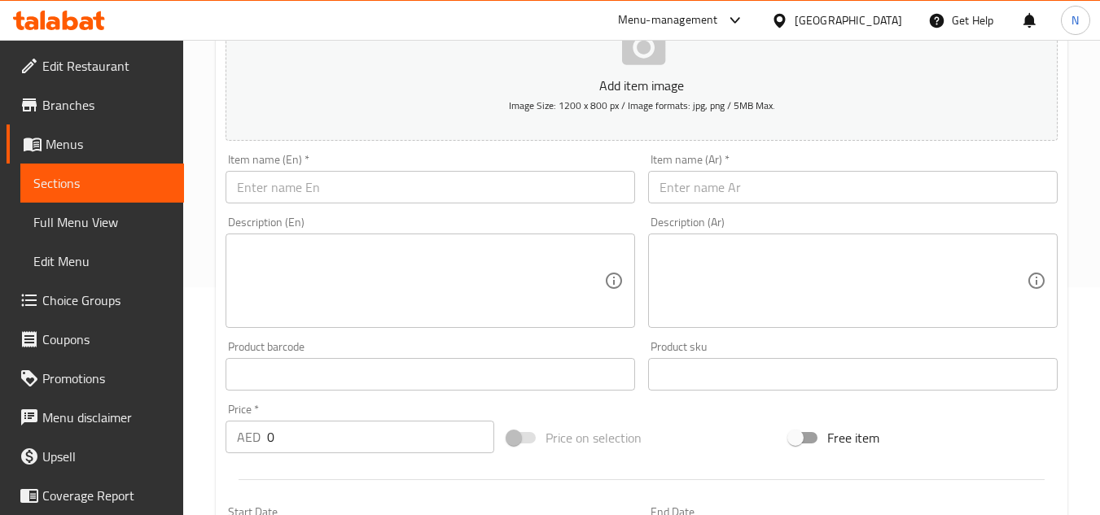
click at [385, 183] on input "text" at bounding box center [431, 187] width 410 height 33
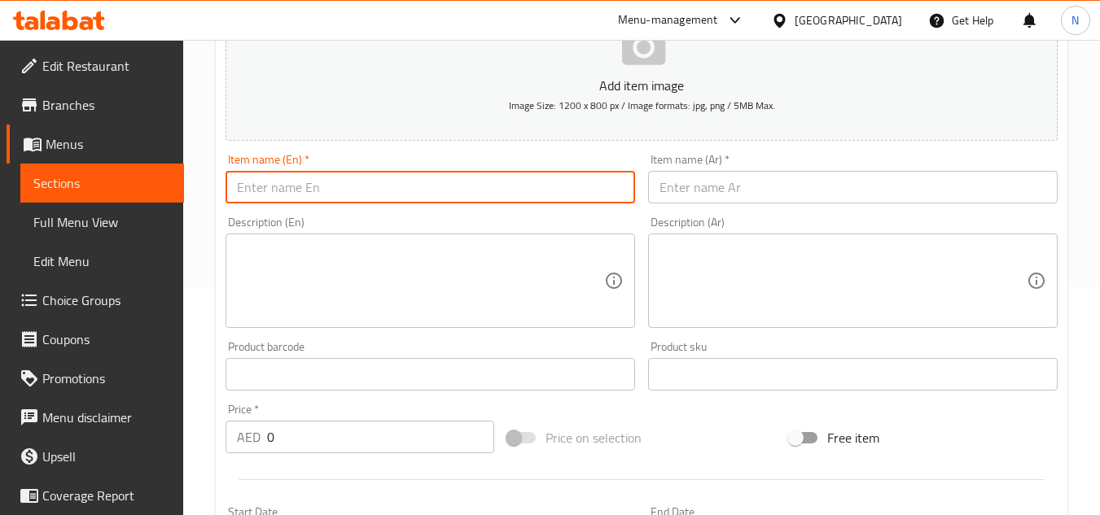
paste input "Pepper Chicken Dry B'less"
type input "Pepper Chicken Dry B'less"
click at [318, 280] on textarea at bounding box center [420, 281] width 367 height 77
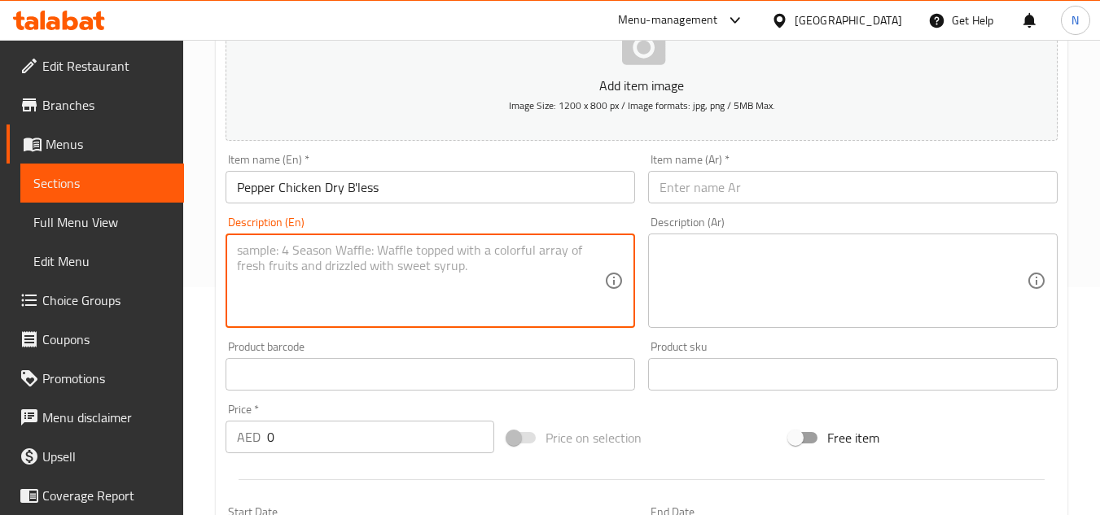
click at [383, 190] on input "Pepper Chicken Dry B'less" at bounding box center [431, 187] width 410 height 33
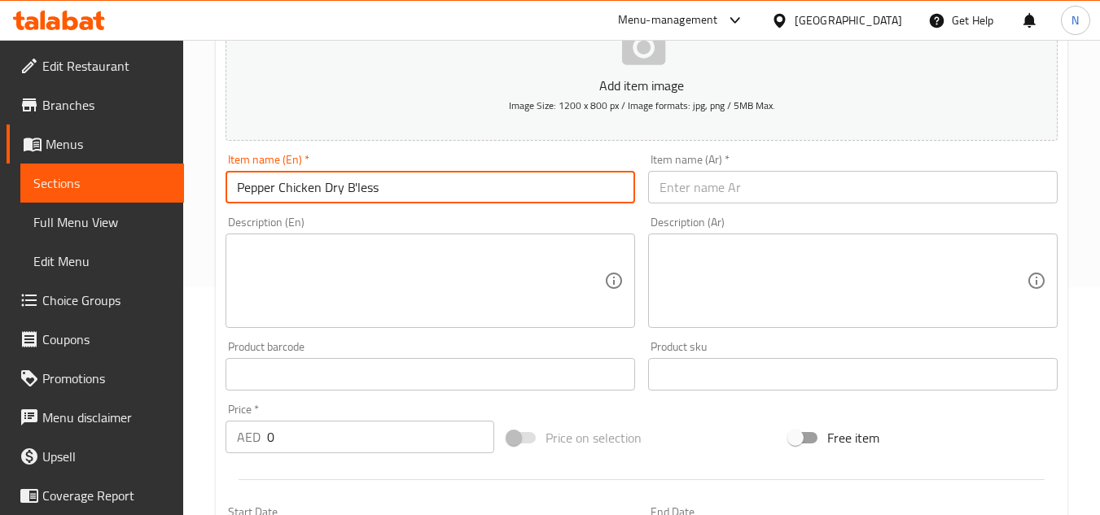
click at [753, 191] on input "text" at bounding box center [853, 187] width 410 height 33
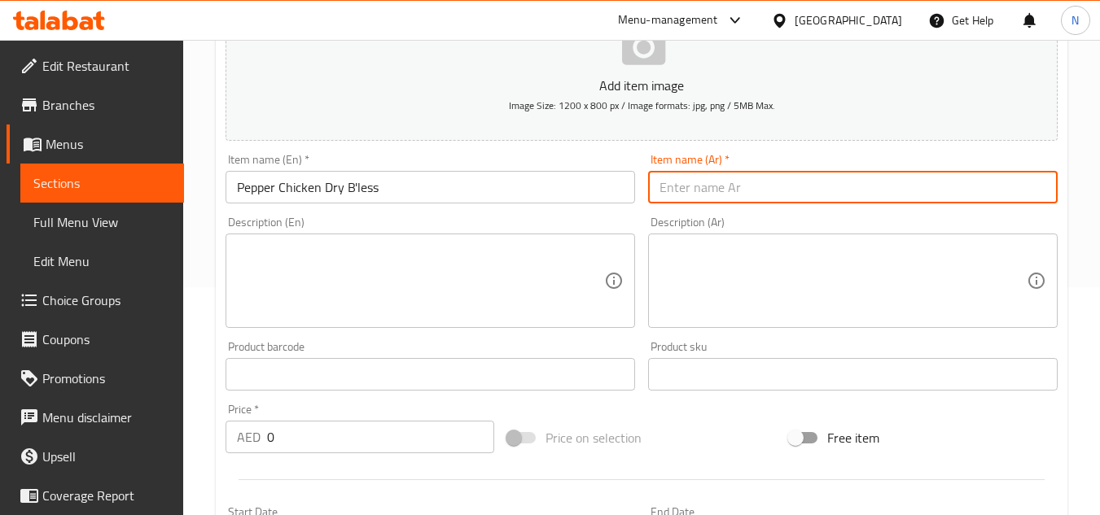
paste input "دجاج بالفلفل الجاف بدون ملح"
type input "دجاج بالفلفل الجاف بدون ملح"
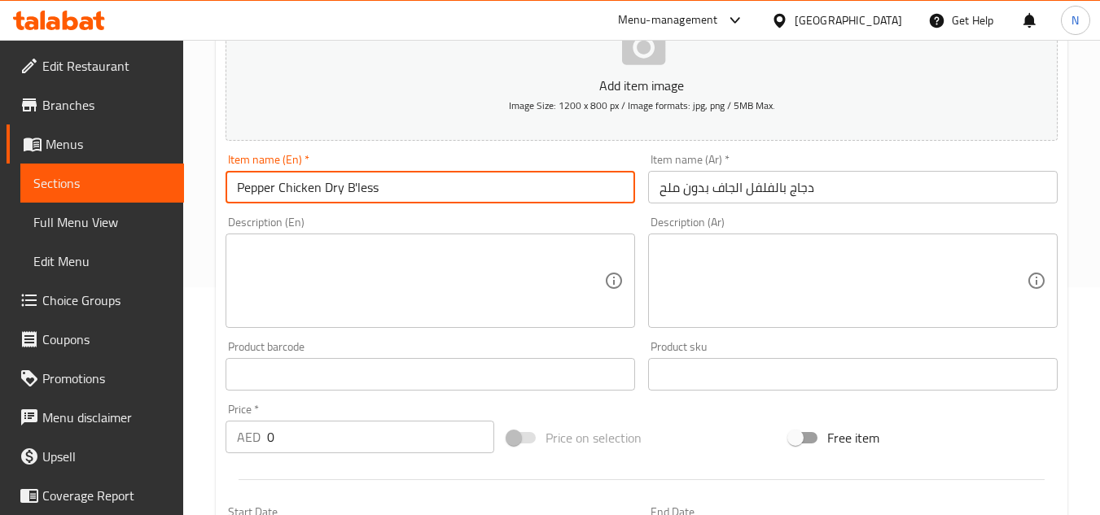
drag, startPoint x: 349, startPoint y: 186, endPoint x: 461, endPoint y: 182, distance: 111.6
click at [461, 182] on input "Pepper Chicken Dry B'less" at bounding box center [431, 187] width 410 height 33
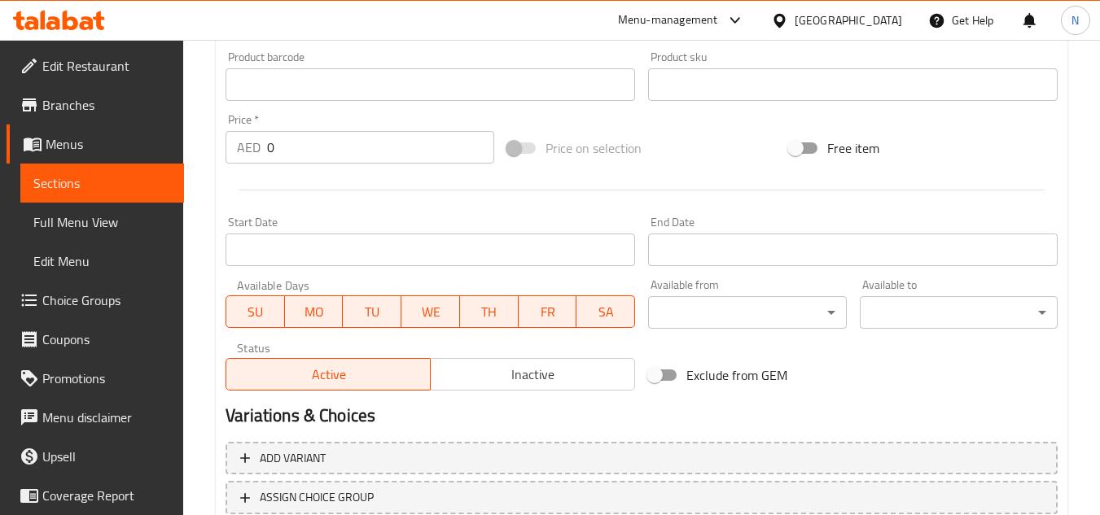
scroll to position [635, 0]
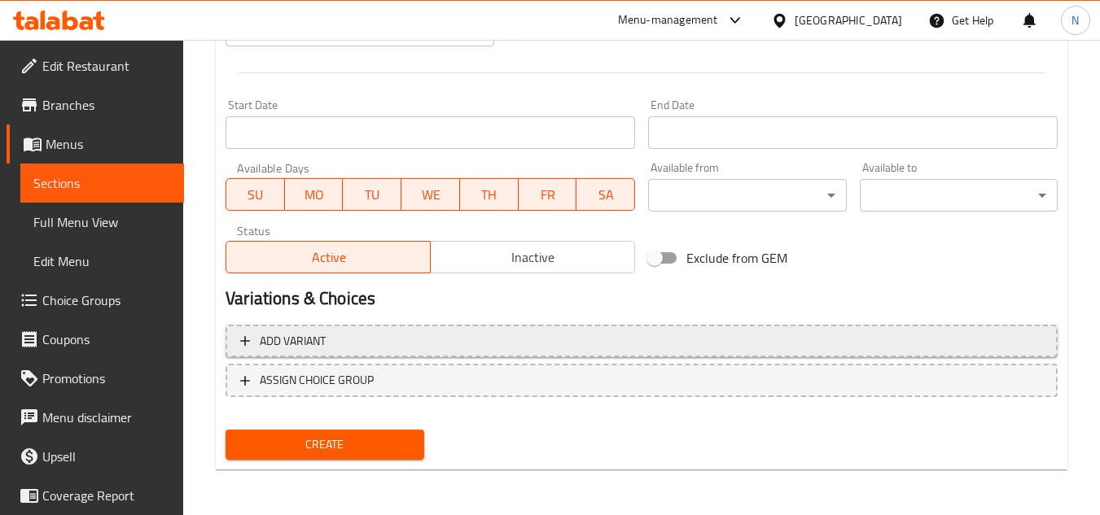
click at [551, 347] on span "Add variant" at bounding box center [641, 341] width 803 height 20
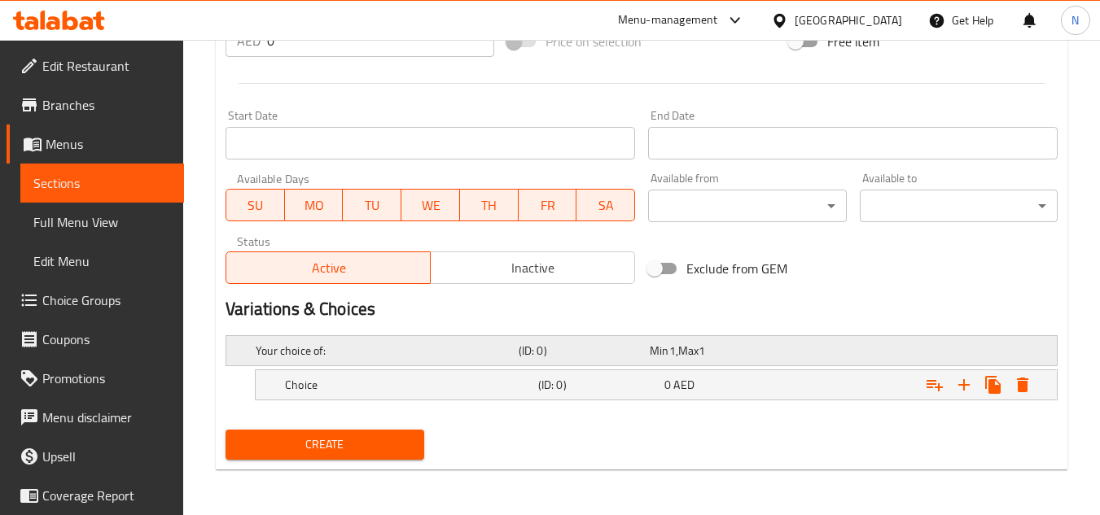
scroll to position [625, 0]
click at [963, 388] on icon "Expand" at bounding box center [963, 384] width 11 height 11
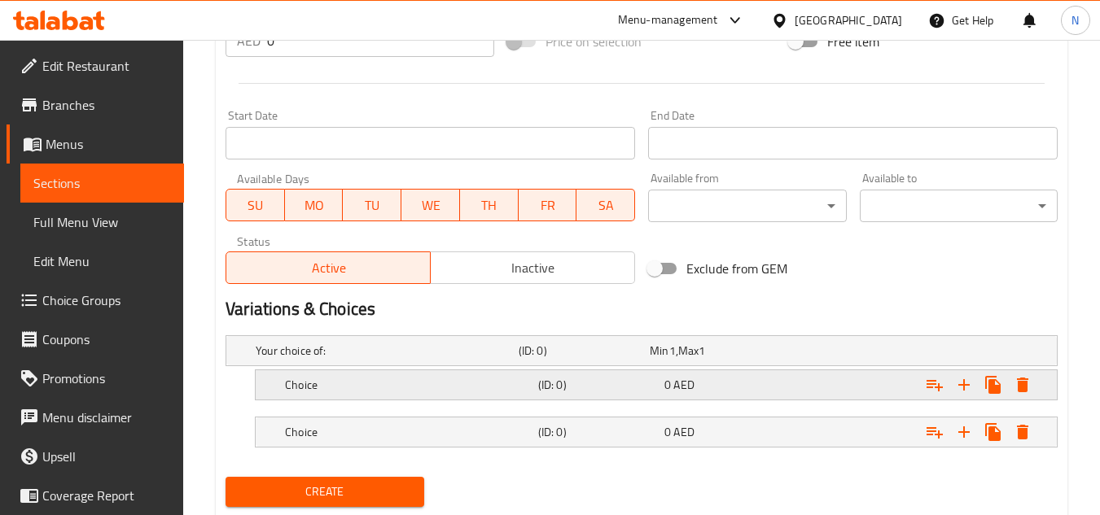
click at [695, 388] on div "0 AED" at bounding box center [724, 385] width 120 height 16
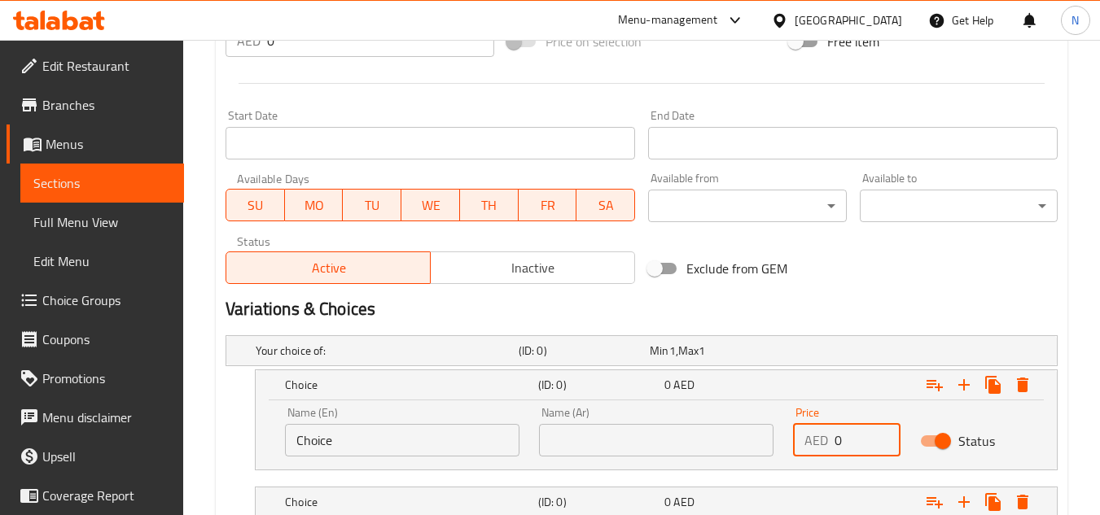
drag, startPoint x: 852, startPoint y: 448, endPoint x: 822, endPoint y: 453, distance: 30.5
click at [822, 453] on div "AED 0 Price" at bounding box center [846, 440] width 107 height 33
paste input "28"
type input "28"
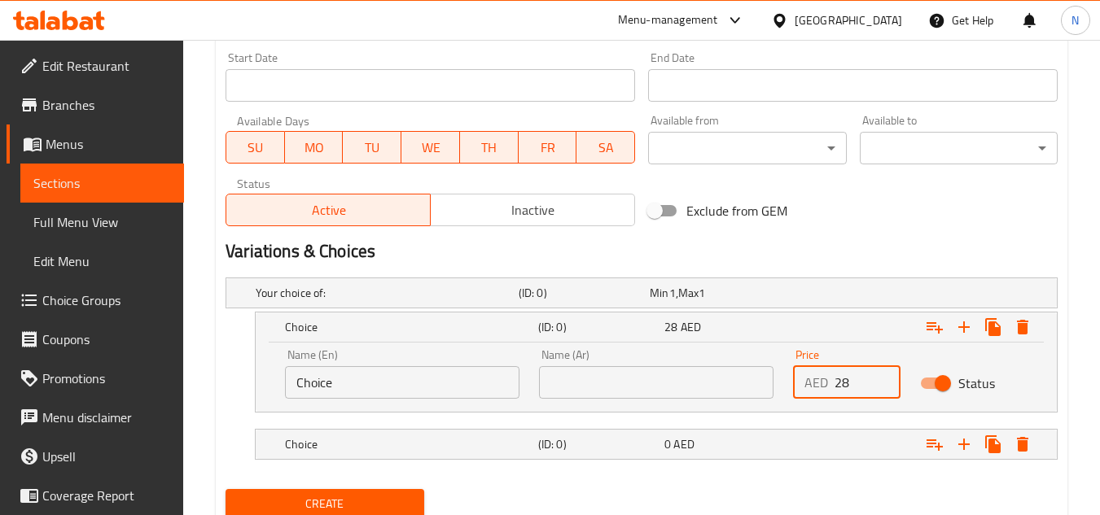
scroll to position [742, 0]
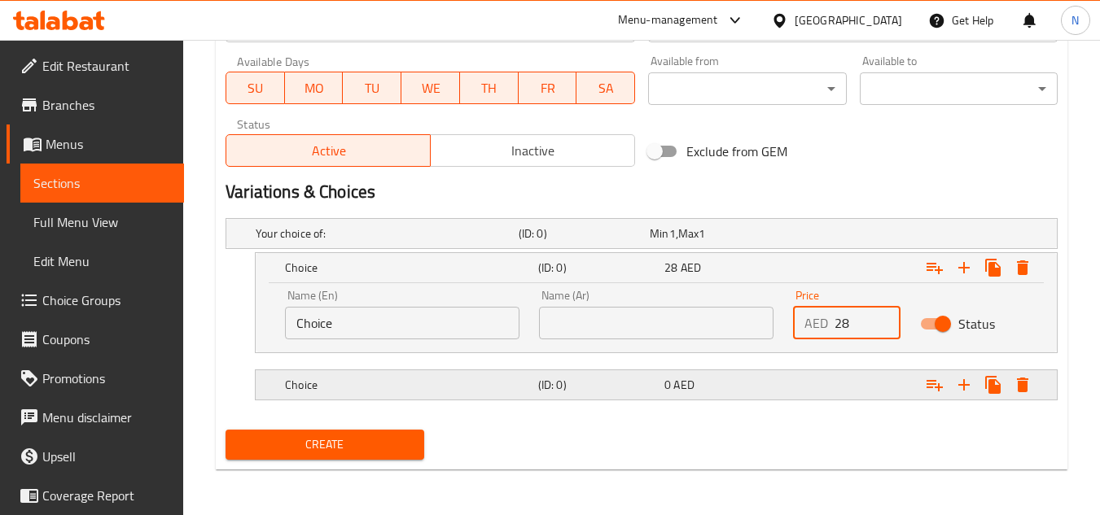
click at [783, 392] on div "0 AED" at bounding box center [724, 385] width 120 height 16
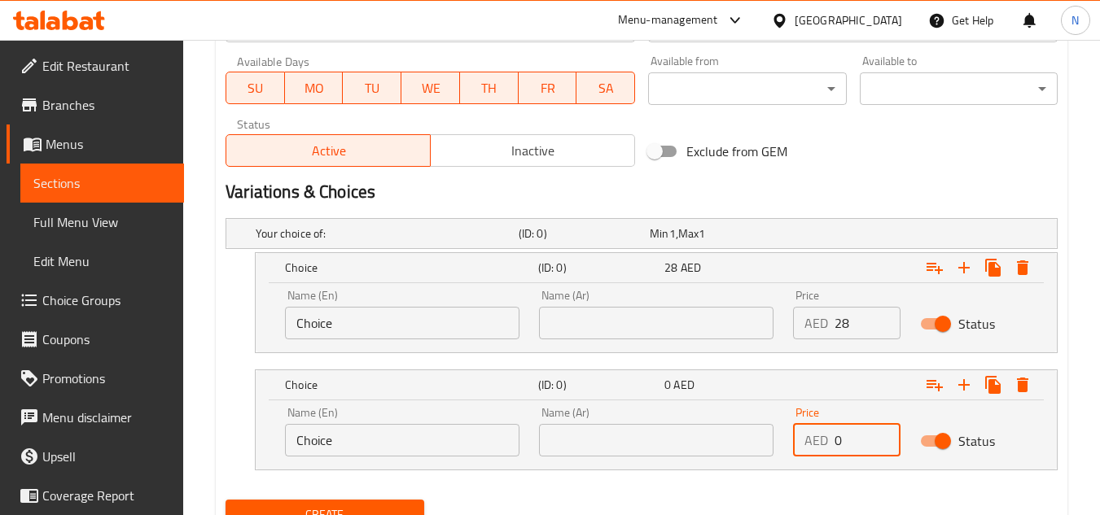
drag, startPoint x: 842, startPoint y: 453, endPoint x: 812, endPoint y: 464, distance: 32.2
click at [812, 464] on div "Price AED 0 Price" at bounding box center [846, 431] width 127 height 69
paste input "47"
type input "47"
click at [393, 317] on input "Choice" at bounding box center [402, 323] width 235 height 33
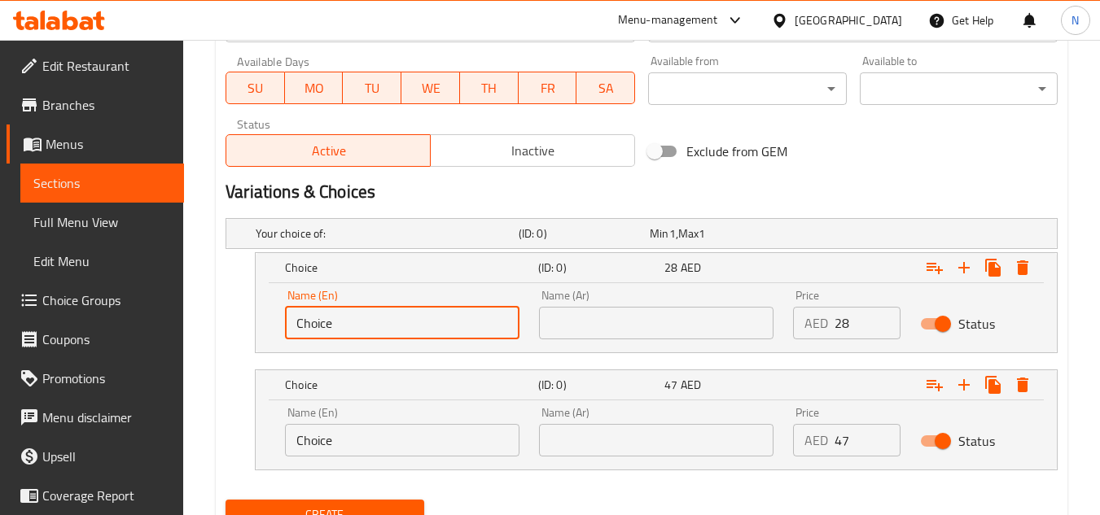
click at [393, 317] on input "Choice" at bounding box center [402, 323] width 235 height 33
paste input "Half Portion"
type input "Half Portion"
click at [638, 308] on input "text" at bounding box center [656, 323] width 235 height 33
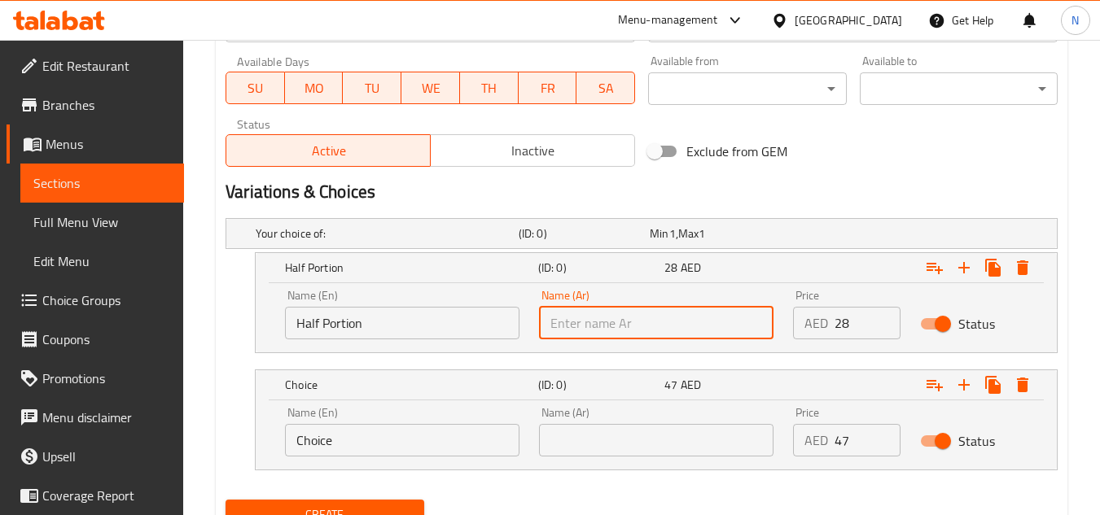
click at [654, 331] on input "text" at bounding box center [656, 323] width 235 height 33
paste input "نصف حصة"
type input "نصف حصة"
click at [343, 437] on input "Choice" at bounding box center [402, 440] width 235 height 33
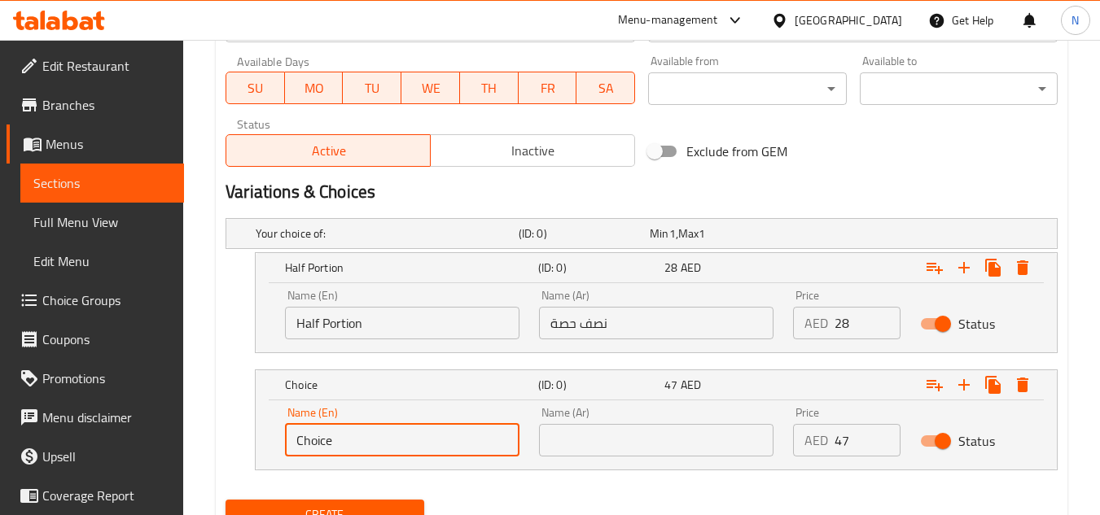
click at [343, 437] on input "Choice" at bounding box center [402, 440] width 235 height 33
paste input "Full Portion Price"
drag, startPoint x: 357, startPoint y: 442, endPoint x: 529, endPoint y: 442, distance: 172.6
click at [529, 442] on div "Name (En) Full Portion Price Name (En) Name (Ar) Name (Ar) Price AED 47 Price S…" at bounding box center [656, 431] width 762 height 69
click at [392, 441] on input "Full Portion" at bounding box center [402, 440] width 235 height 33
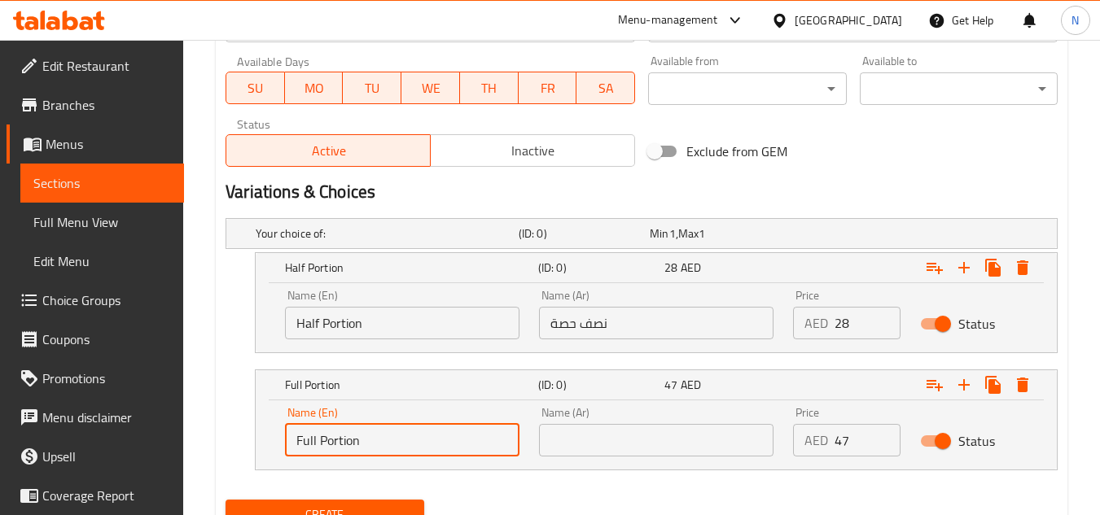
click at [392, 441] on input "Full Portion" at bounding box center [402, 440] width 235 height 33
type input "Full Portion"
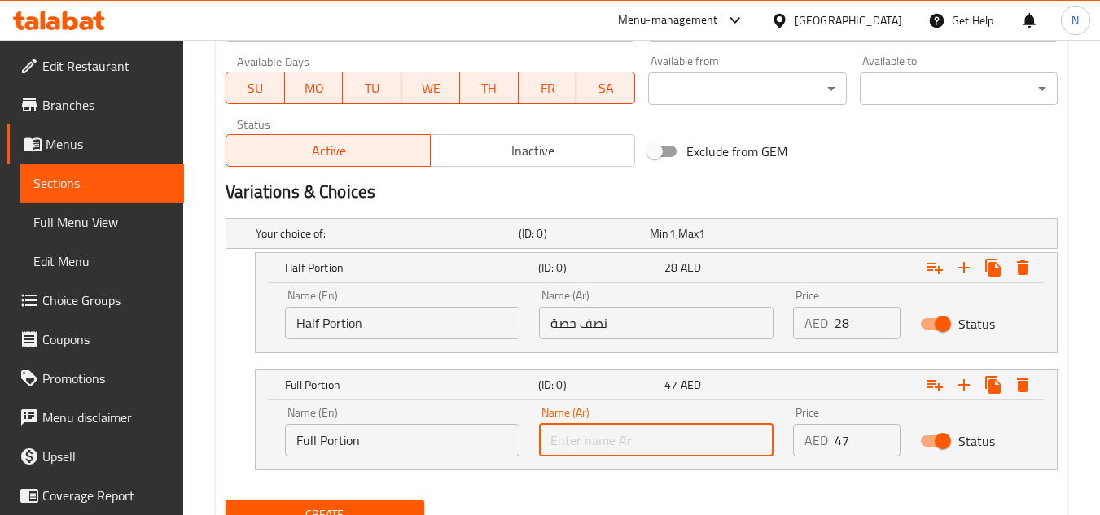
click at [682, 436] on input "text" at bounding box center [656, 440] width 235 height 33
paste input "حصة كاملة"
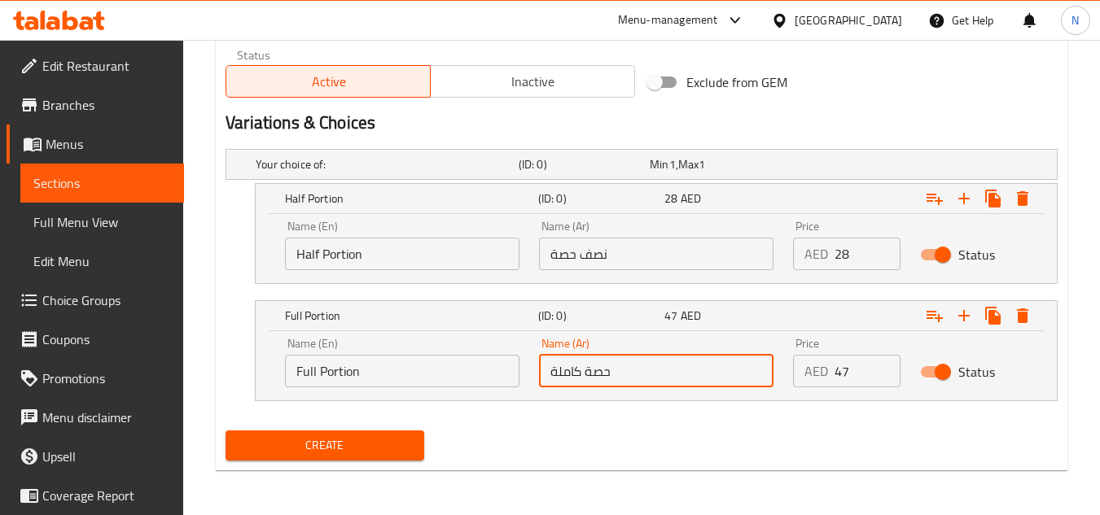
scroll to position [812, 0]
type input "حصة كاملة"
click at [318, 448] on span "Create" at bounding box center [325, 445] width 172 height 20
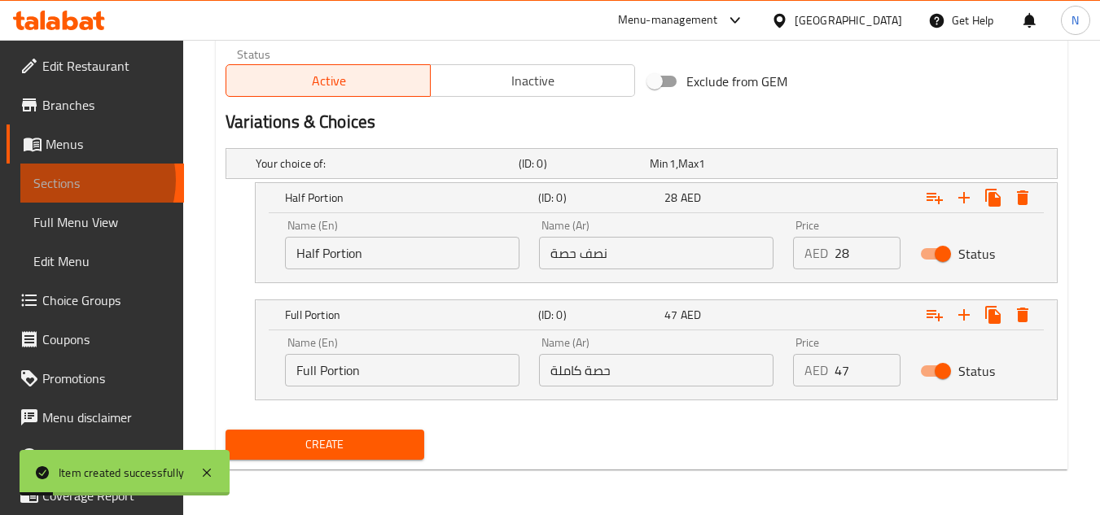
click at [77, 180] on span "Sections" at bounding box center [102, 183] width 138 height 20
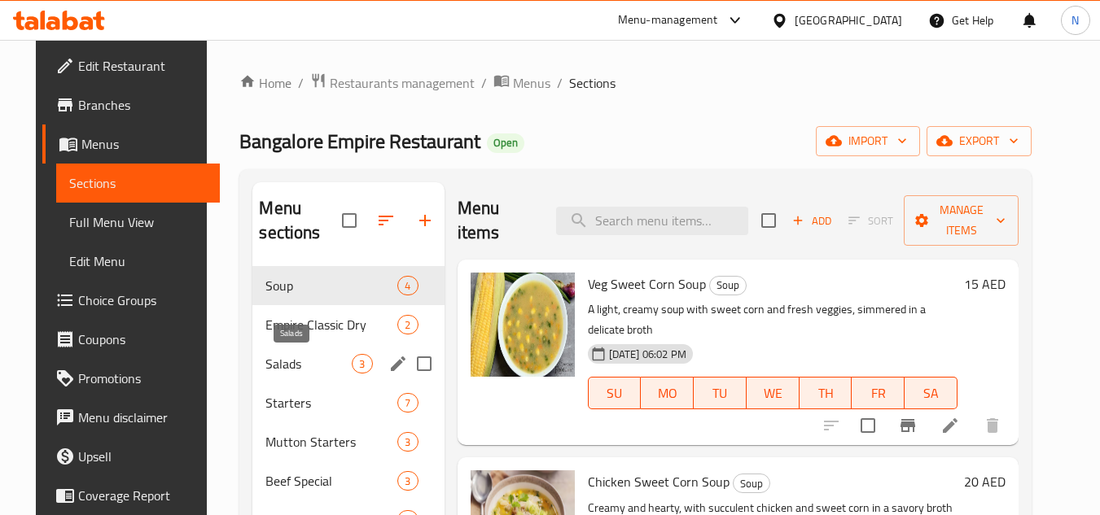
click at [267, 365] on span "Salads" at bounding box center [308, 364] width 86 height 20
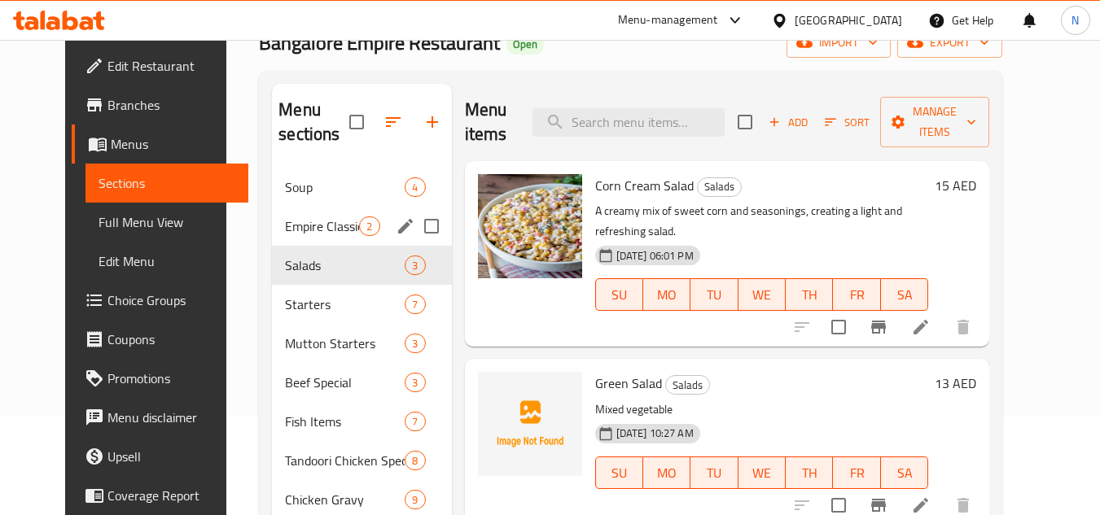
scroll to position [81, 0]
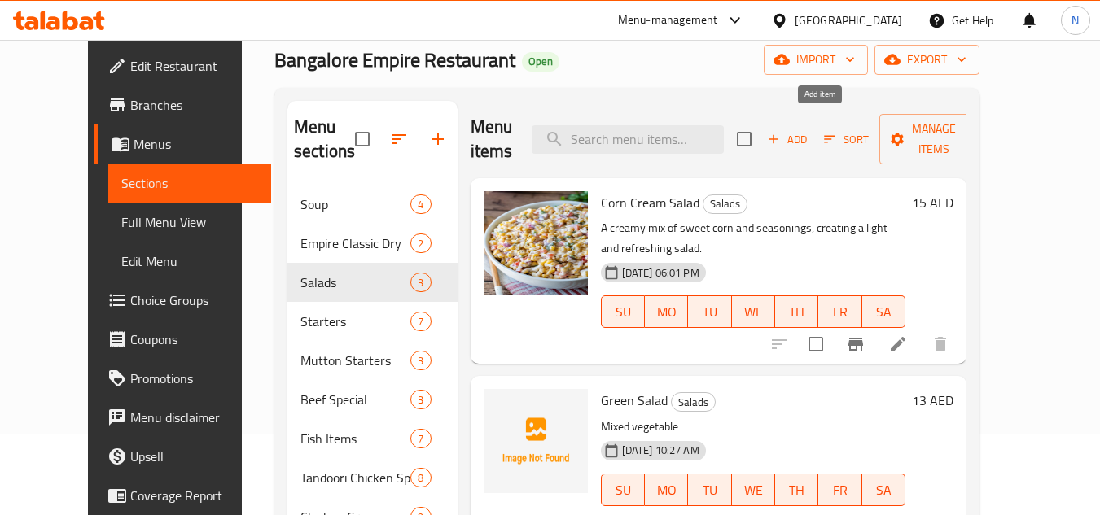
click at [809, 130] on span "Add" at bounding box center [787, 139] width 44 height 19
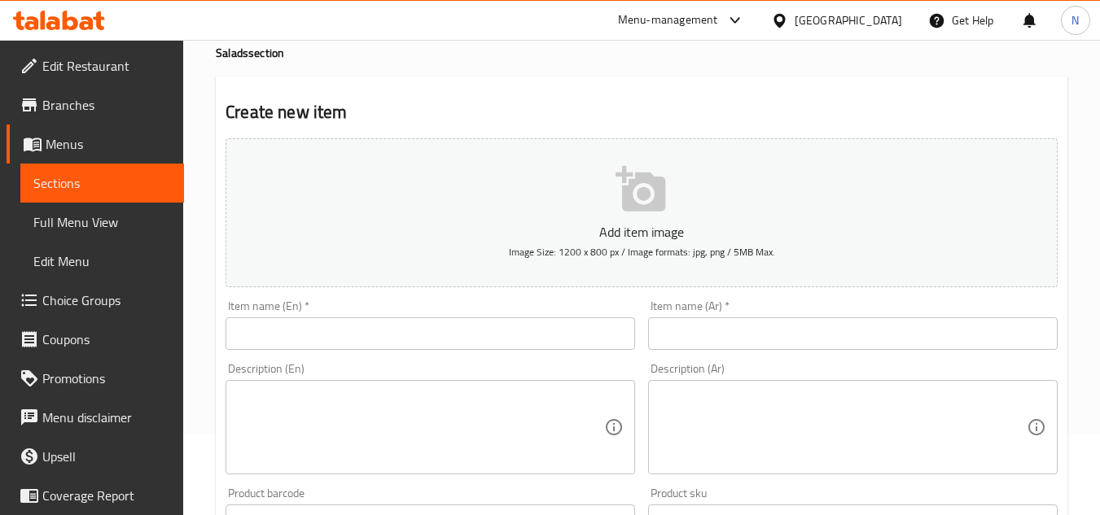
click at [328, 344] on input "text" at bounding box center [431, 334] width 410 height 33
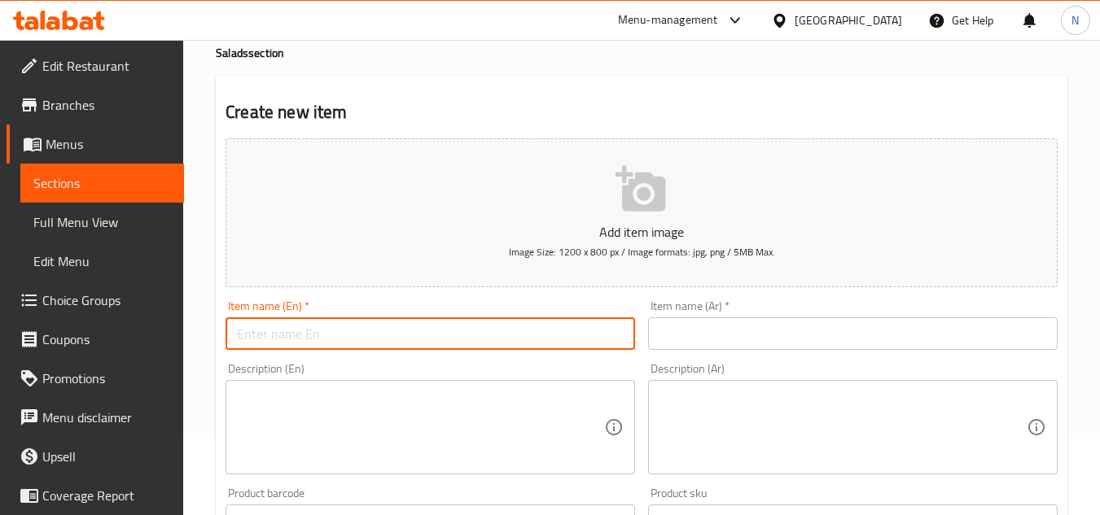
paste input "Mutton Raan Leg"
click at [328, 344] on input "Mutton Raan Leg" at bounding box center [431, 334] width 410 height 33
click at [328, 343] on input "Mutton Raan Leg" at bounding box center [431, 334] width 410 height 33
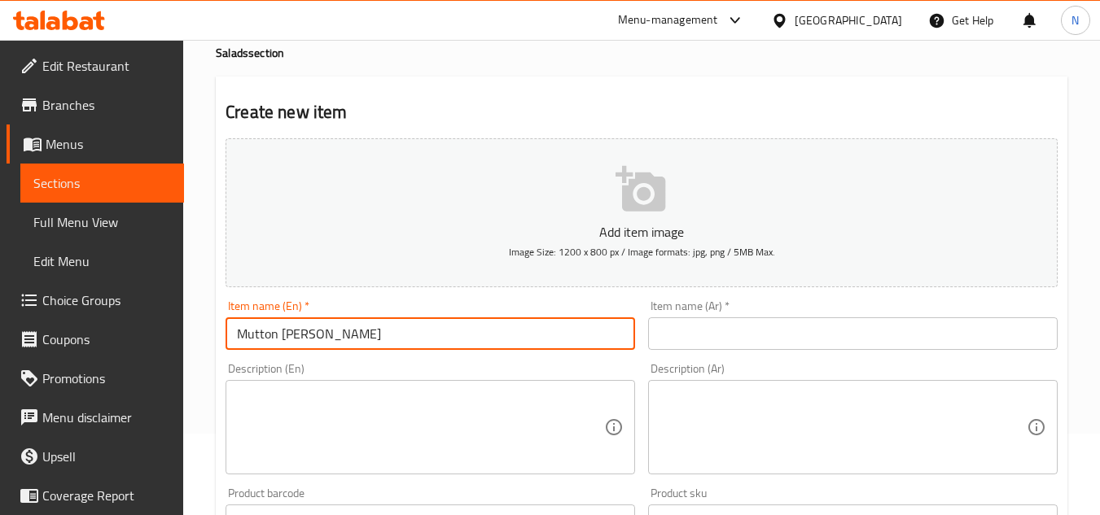
click at [328, 343] on input "Mutton Raan Leg" at bounding box center [431, 334] width 410 height 33
click at [319, 338] on input "Mutton Raan Leg" at bounding box center [431, 334] width 410 height 33
type input "Mutton Raan Leg"
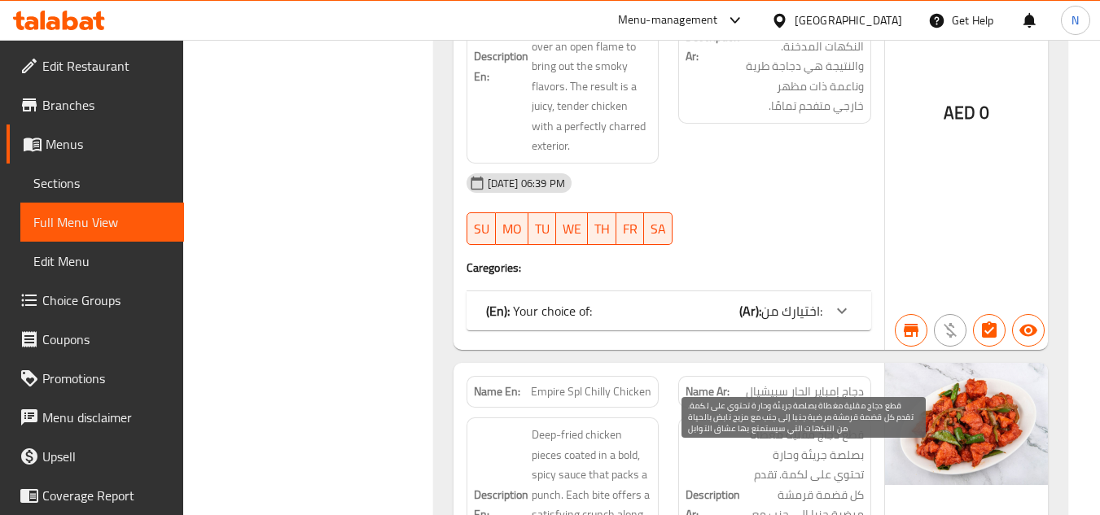
scroll to position [2099, 0]
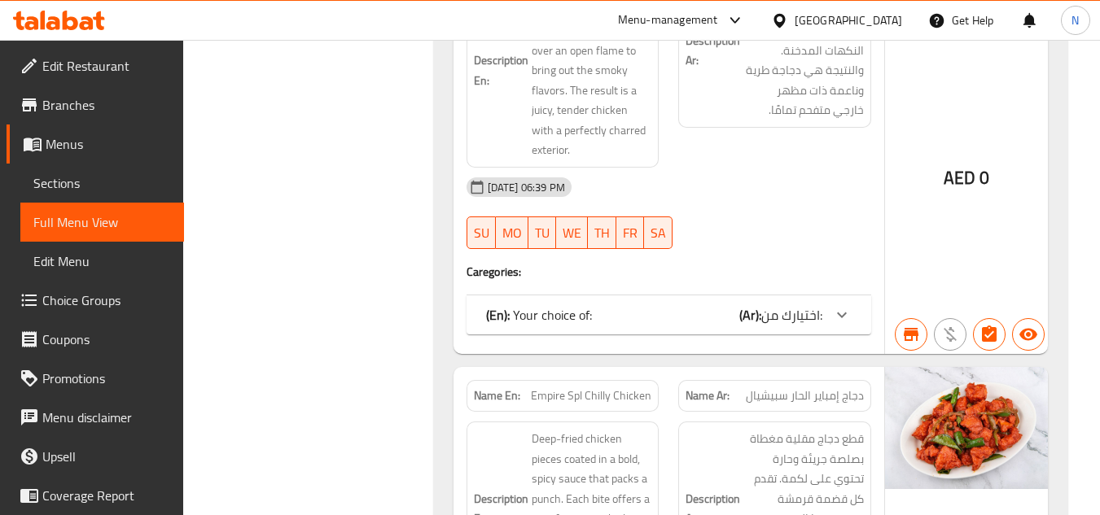
click at [586, 405] on span "Empire Spl Chilly Chicken" at bounding box center [591, 396] width 121 height 17
copy span "Empire Spl Chilly Chicken"
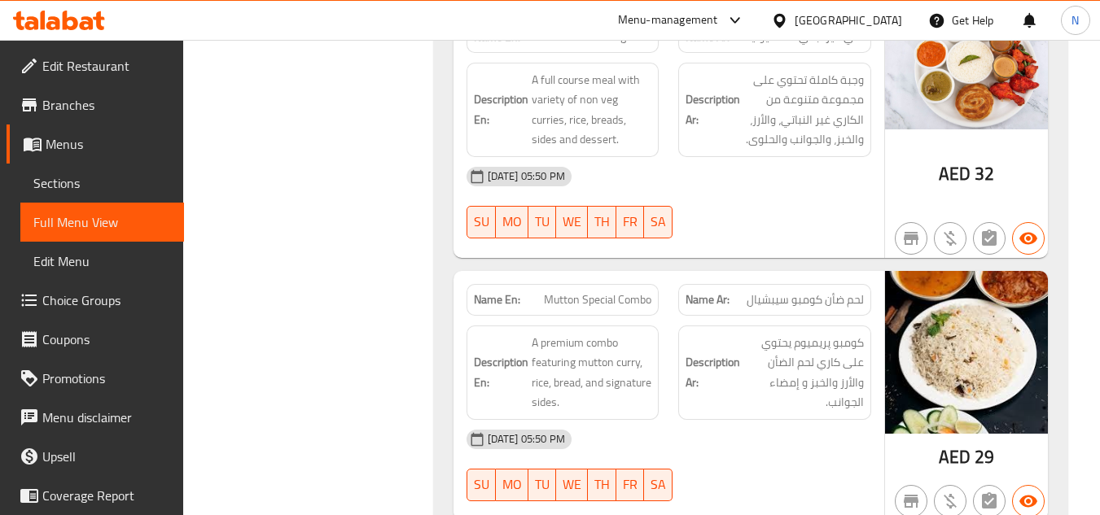
scroll to position [29537, 0]
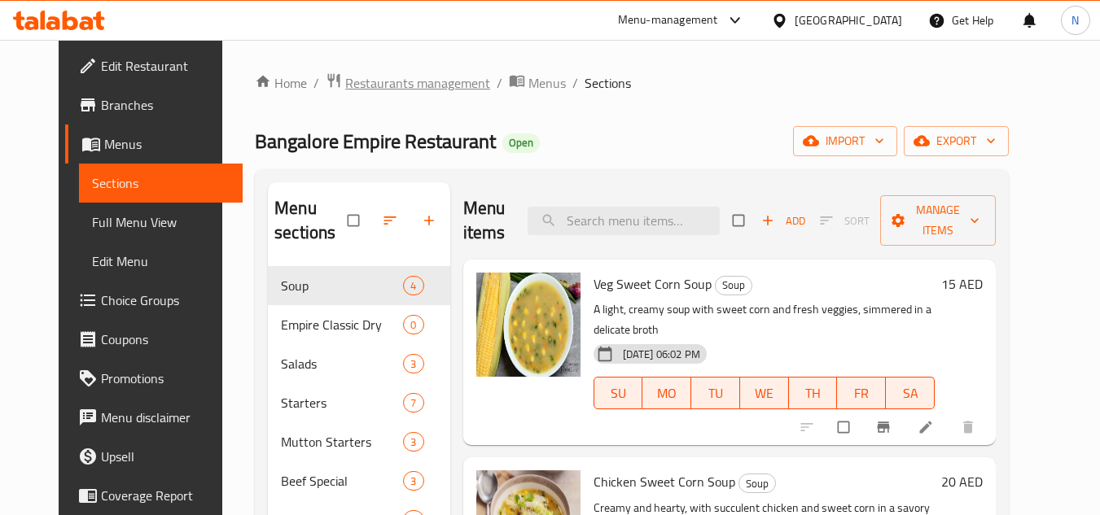
click at [354, 93] on span "Restaurants management" at bounding box center [417, 83] width 145 height 20
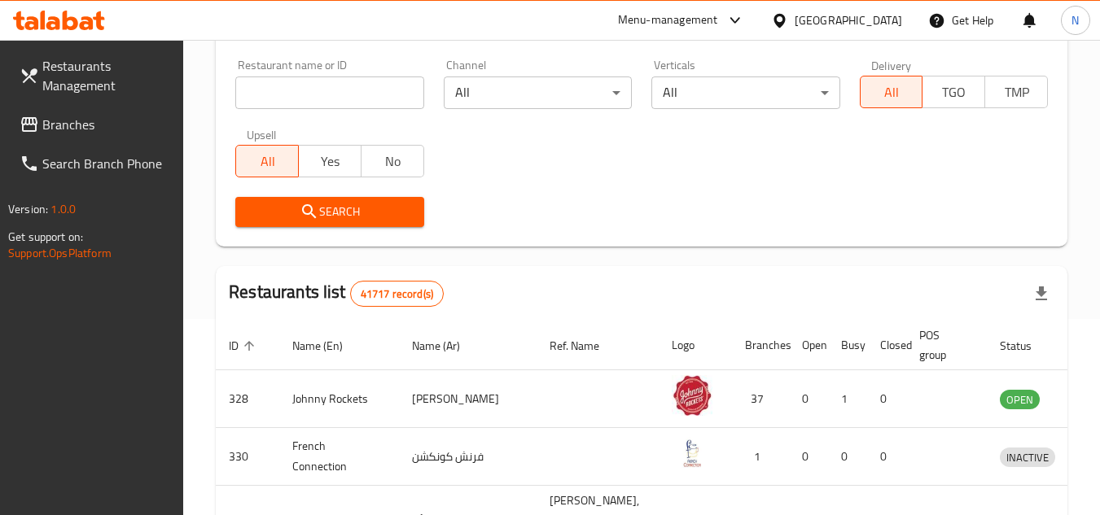
scroll to position [244, 0]
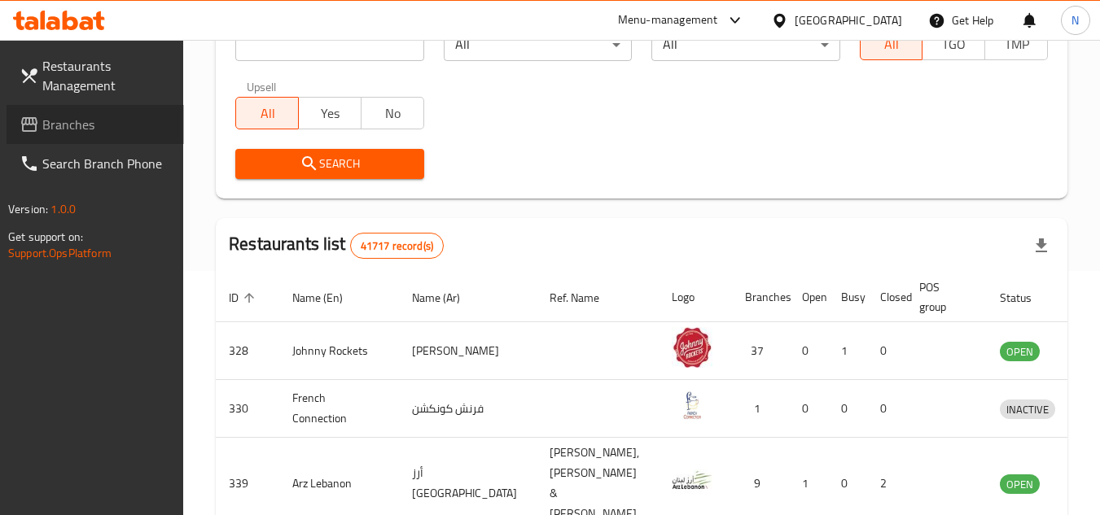
click at [60, 131] on span "Branches" at bounding box center [106, 125] width 129 height 20
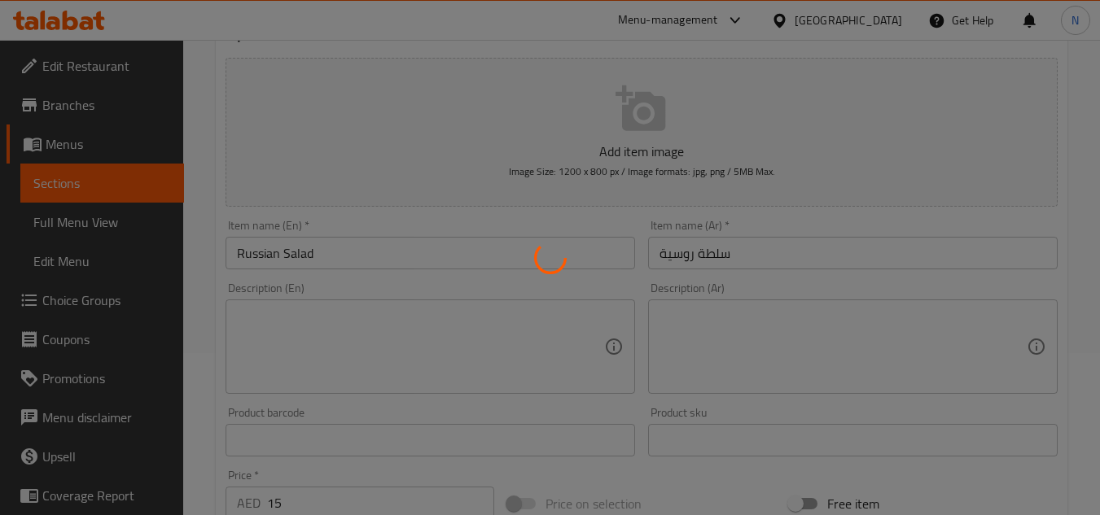
scroll to position [163, 0]
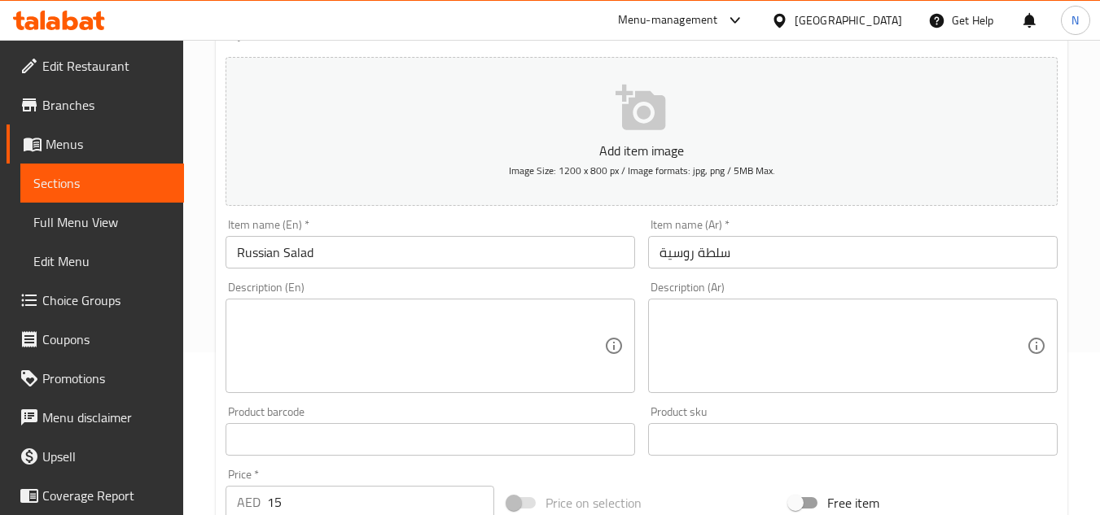
click at [304, 319] on textarea at bounding box center [420, 346] width 367 height 77
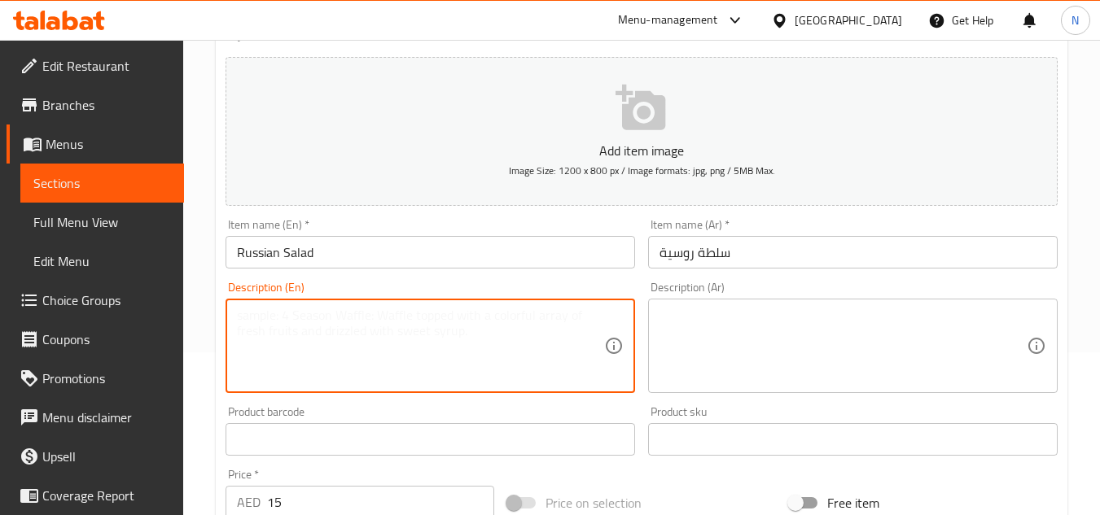
paste textarea "Half Portion Price"
drag, startPoint x: 300, startPoint y: 313, endPoint x: 425, endPoint y: 302, distance: 125.0
click at [425, 302] on div "Half Portion Price Description (En)" at bounding box center [431, 346] width 410 height 94
click at [333, 328] on textarea "Half Portion." at bounding box center [420, 346] width 367 height 77
click at [331, 329] on textarea "Half Portion." at bounding box center [420, 346] width 367 height 77
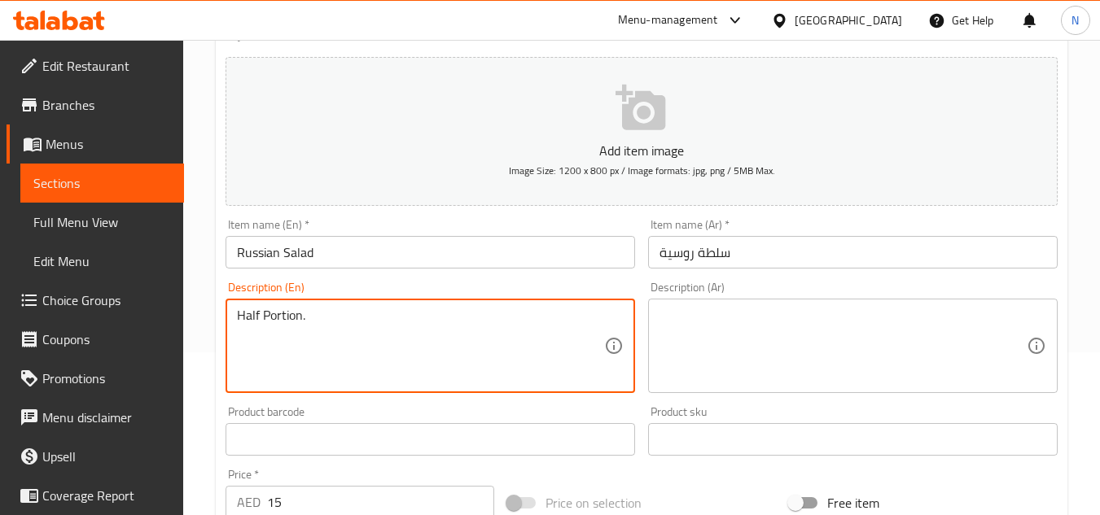
click at [331, 329] on textarea "Half Portion." at bounding box center [420, 346] width 367 height 77
click at [295, 320] on textarea "Half Portion." at bounding box center [420, 346] width 367 height 77
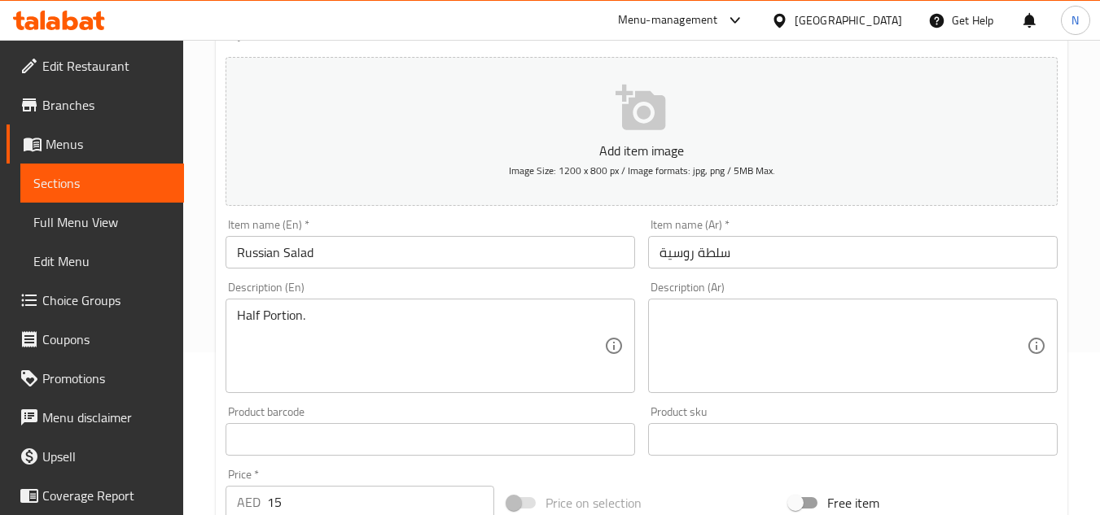
click at [453, 304] on div "Half Portion. Description (En)" at bounding box center [431, 346] width 410 height 94
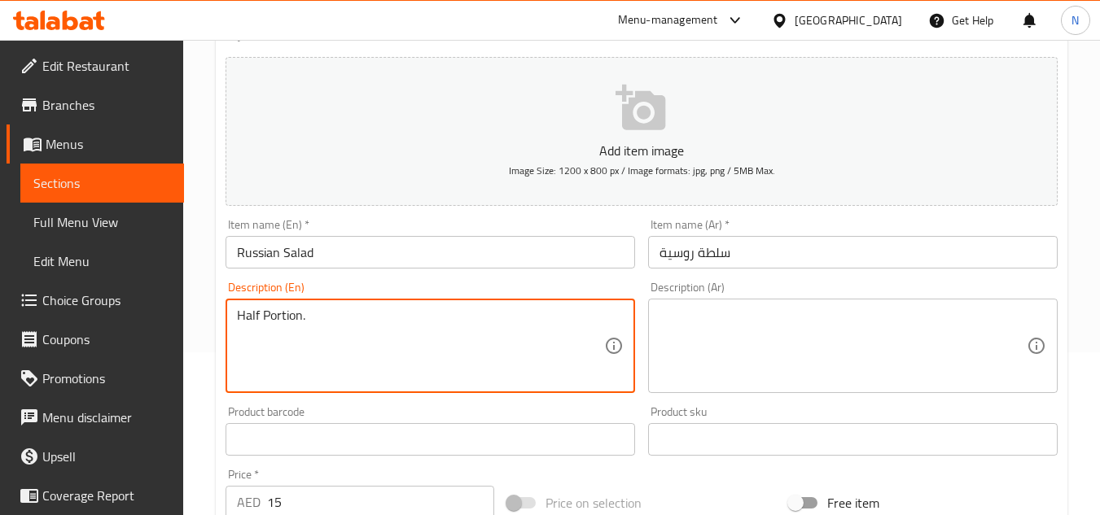
paste textarea "p"
type textarea "Half portion."
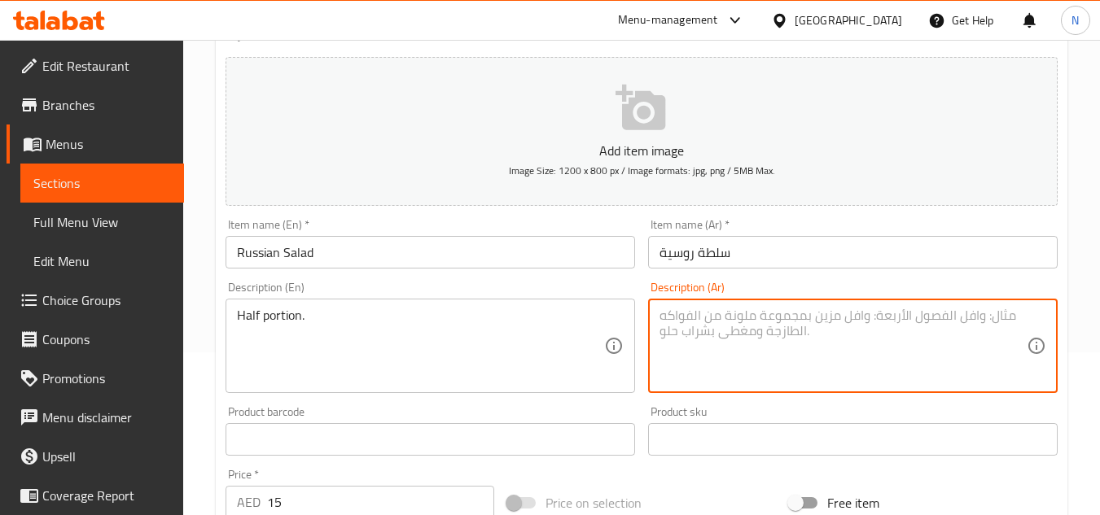
click at [765, 352] on textarea at bounding box center [843, 346] width 367 height 77
paste textarea "نصف حصة."
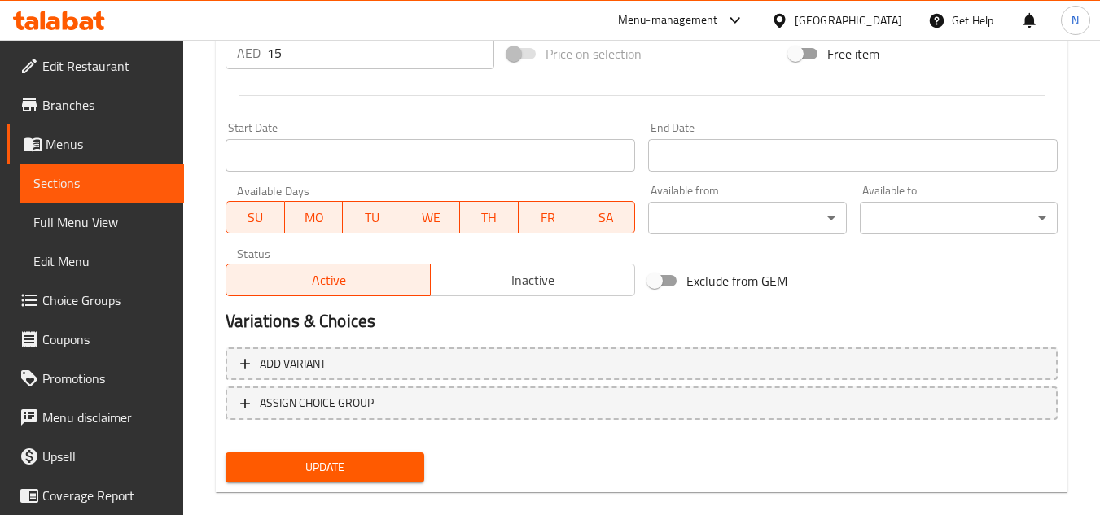
scroll to position [635, 0]
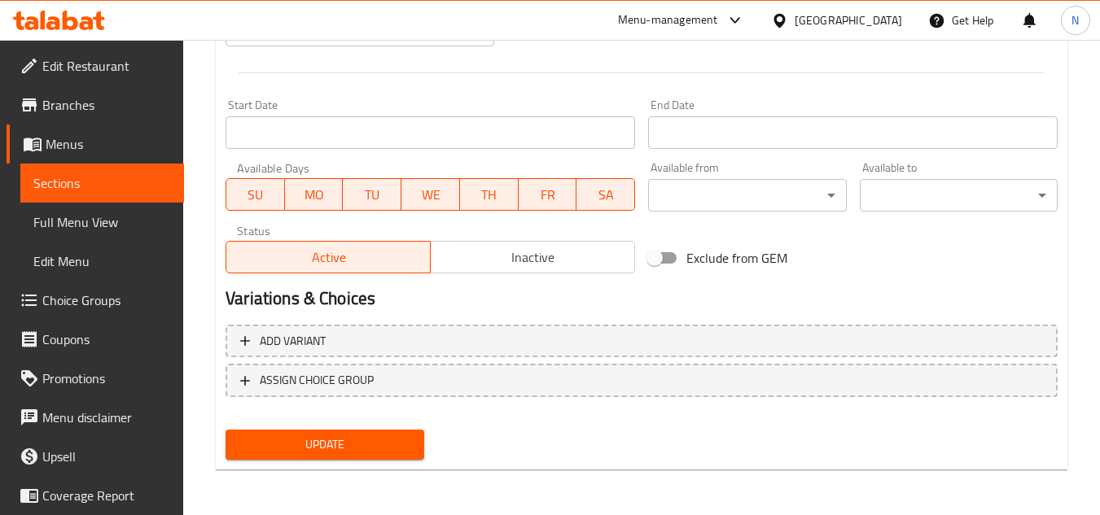
type textarea "نصف حصة."
click at [347, 449] on span "Update" at bounding box center [325, 445] width 172 height 20
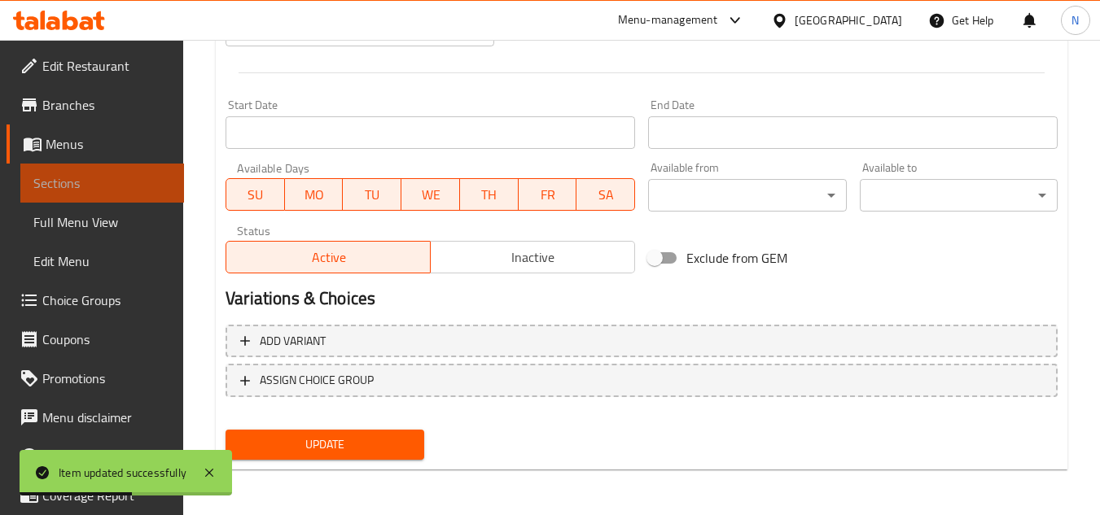
click at [107, 186] on span "Sections" at bounding box center [102, 183] width 138 height 20
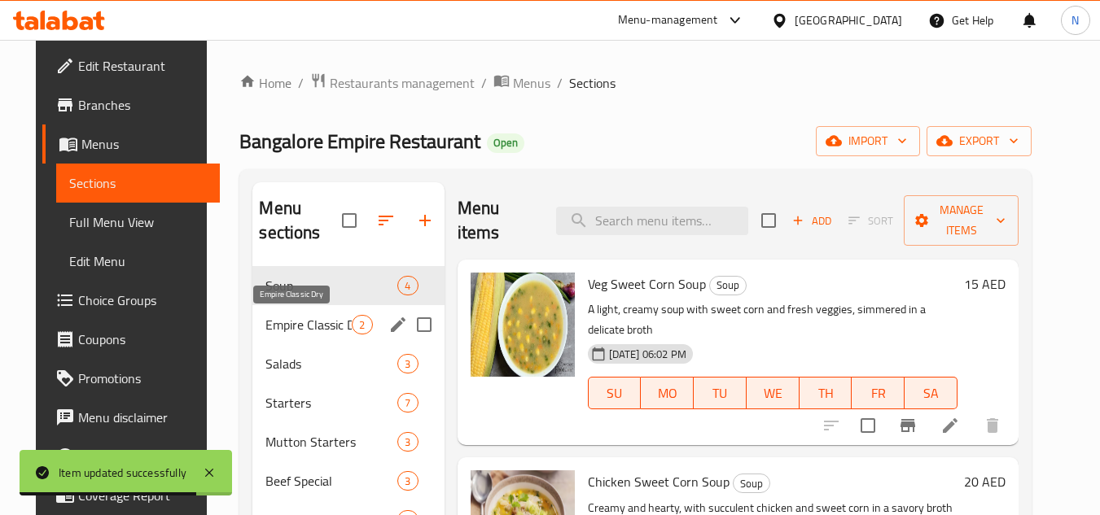
click at [312, 332] on span "Empire Classic Dry" at bounding box center [308, 325] width 86 height 20
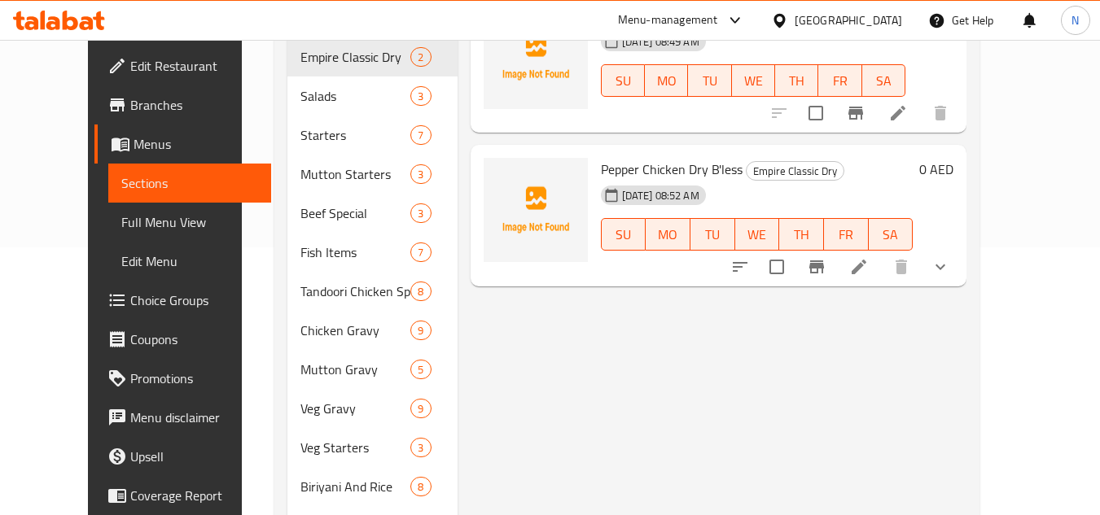
scroll to position [244, 0]
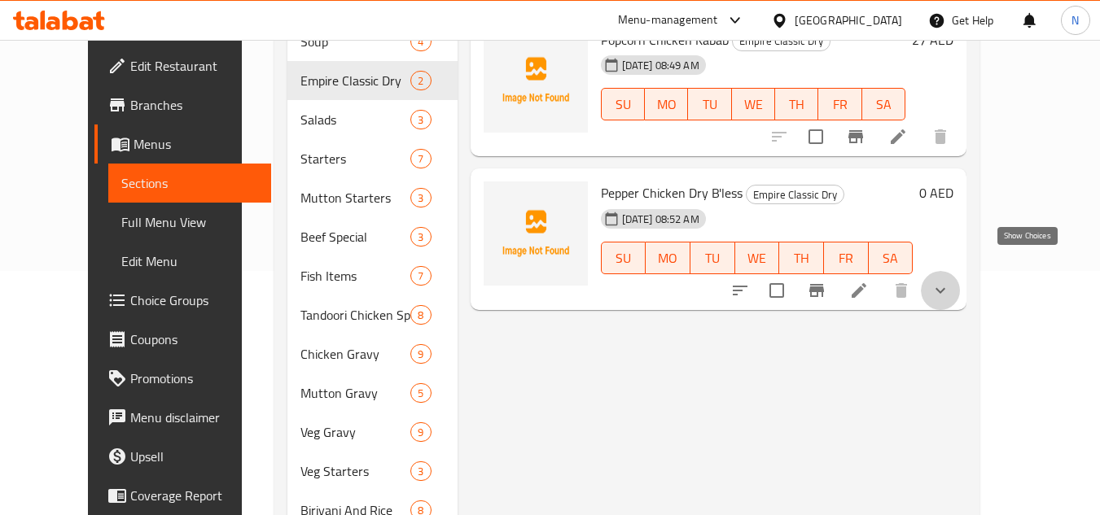
click at [950, 281] on icon "show more" at bounding box center [941, 291] width 20 height 20
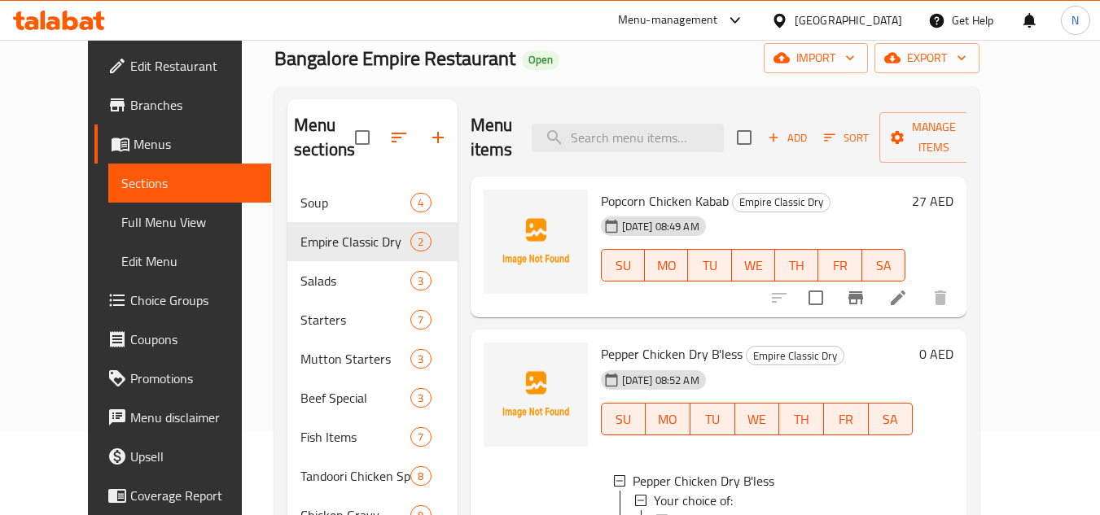
scroll to position [81, 0]
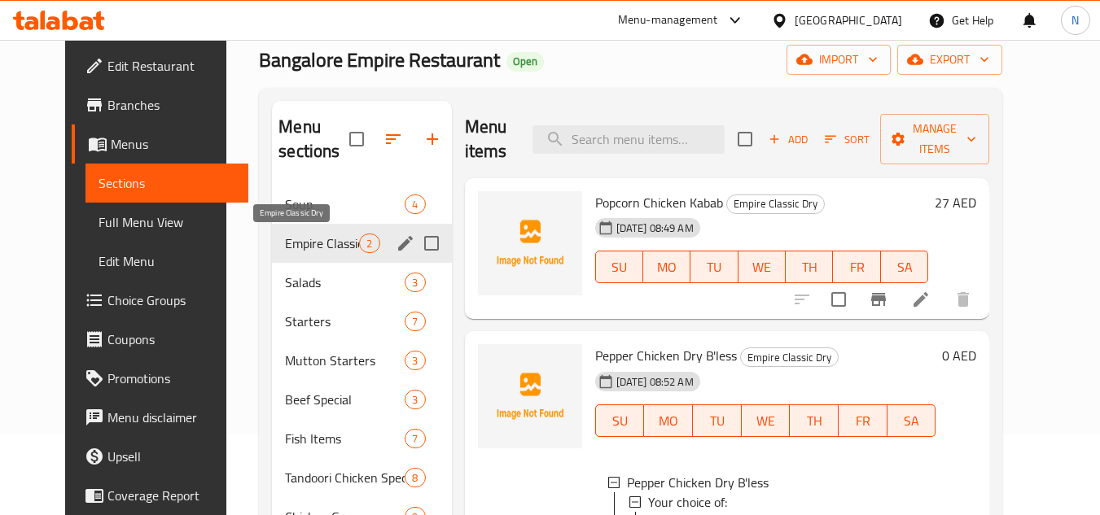
click at [323, 245] on span "Empire Classic Dry" at bounding box center [322, 244] width 74 height 20
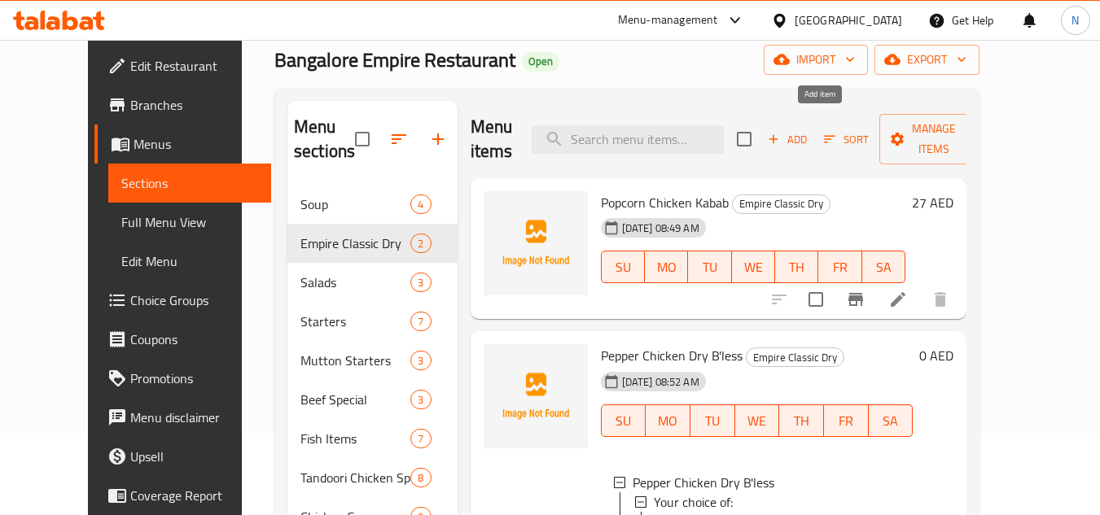
click at [809, 131] on span "Add" at bounding box center [787, 139] width 44 height 19
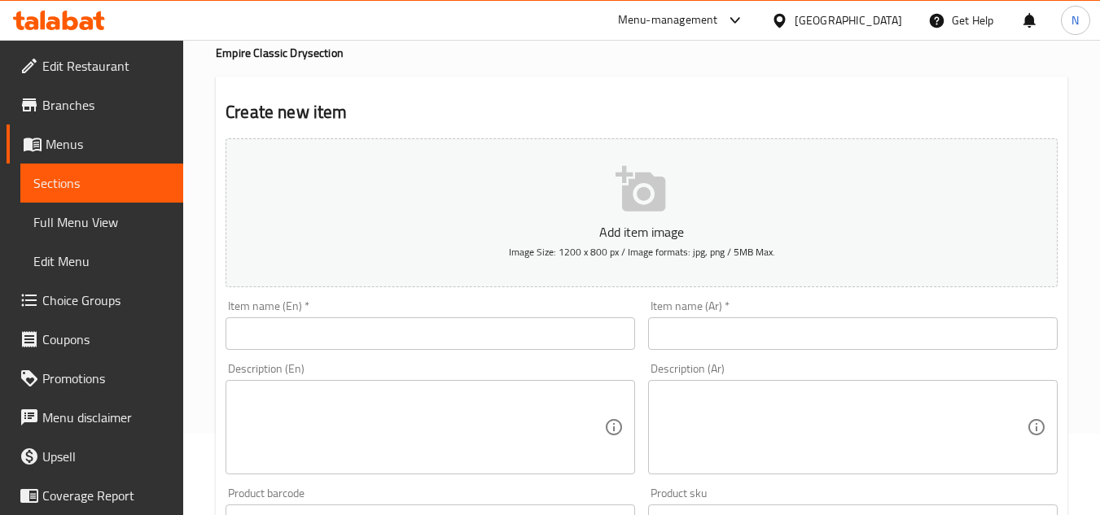
click at [545, 344] on input "text" at bounding box center [431, 334] width 410 height 33
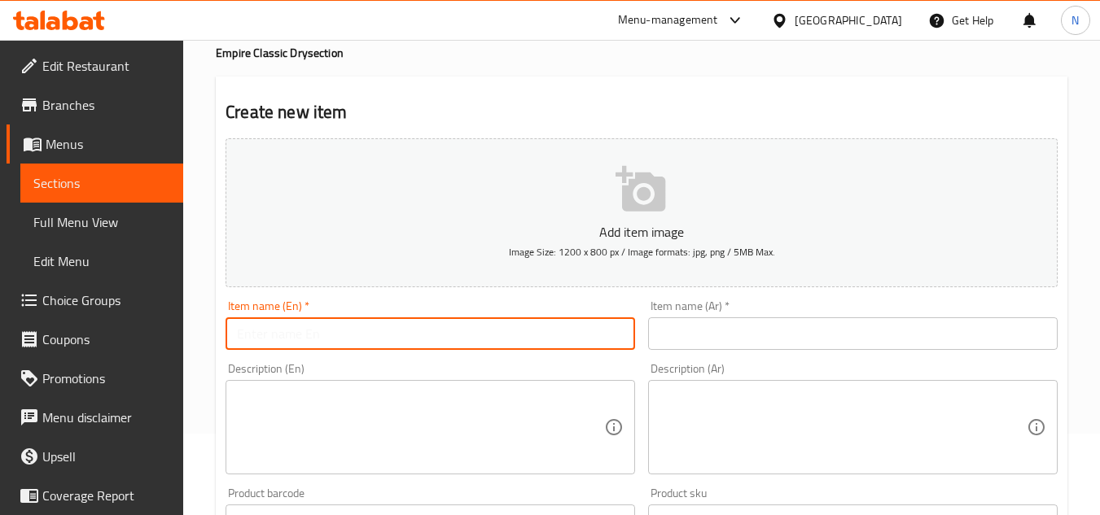
paste input "Chilli Kabab"
type input "Chilli Kabab"
click at [761, 341] on input "text" at bounding box center [853, 334] width 410 height 33
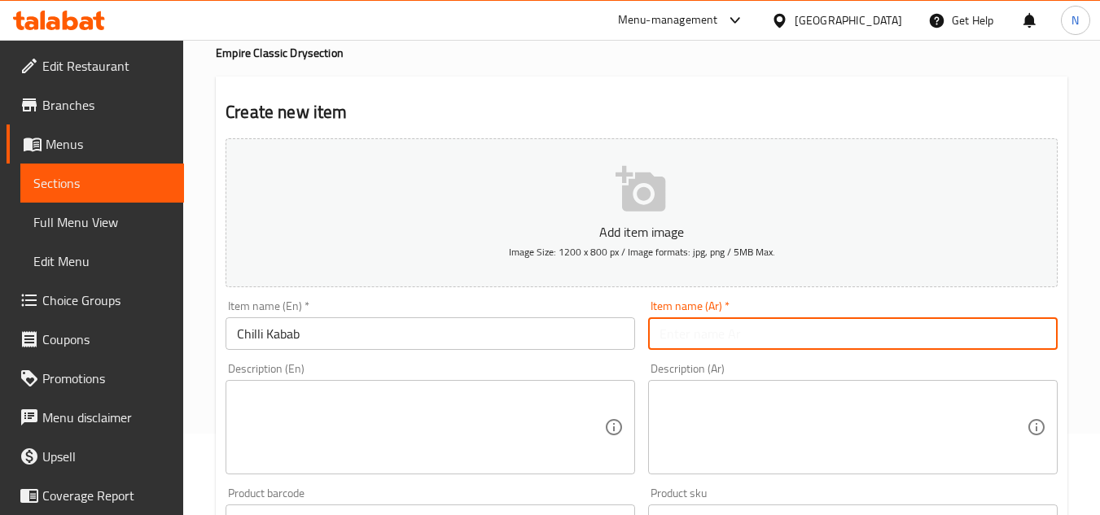
paste input "كباب الفلفل الحار"
type input "كباب الفلفل الحار"
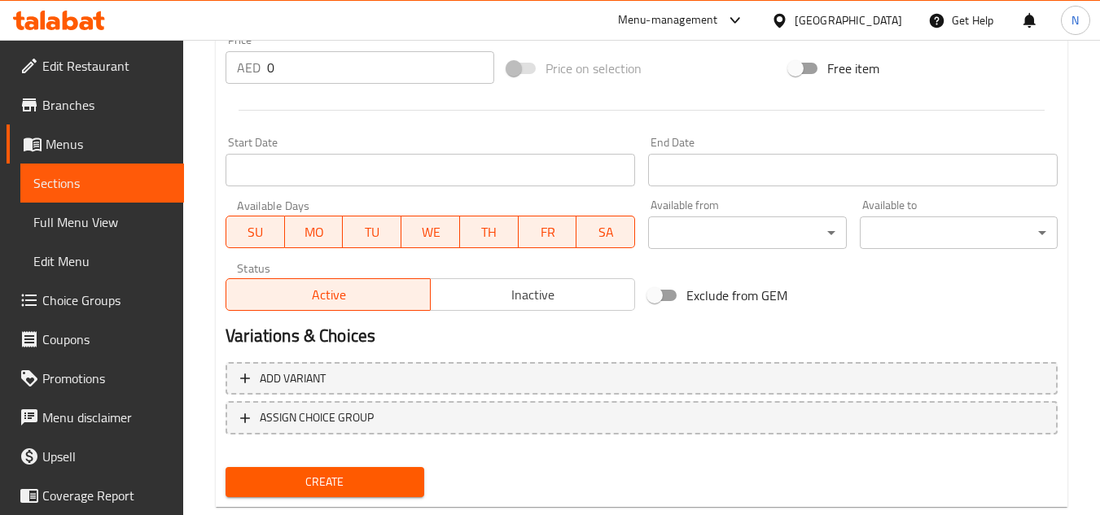
scroll to position [635, 0]
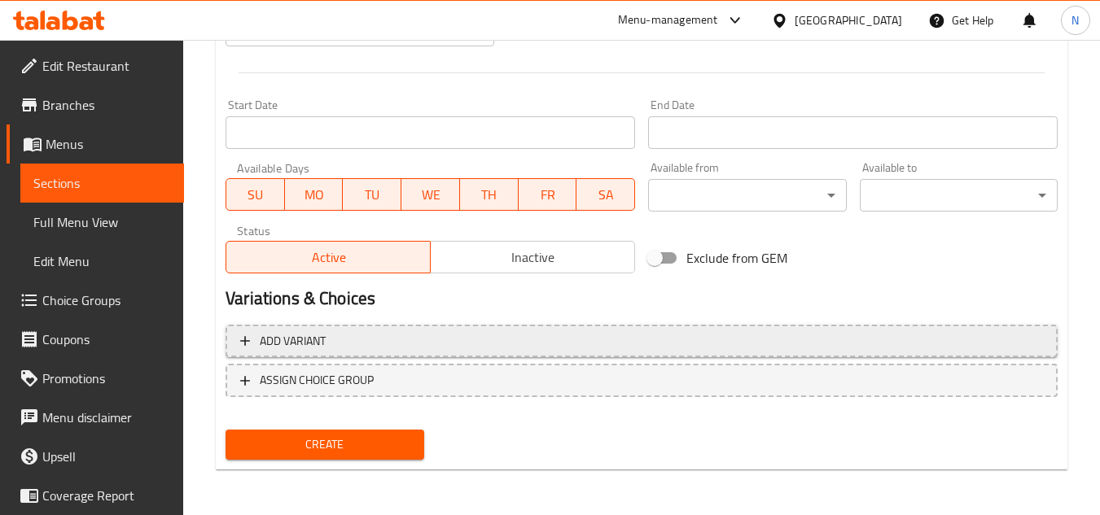
click at [369, 340] on span "Add variant" at bounding box center [641, 341] width 803 height 20
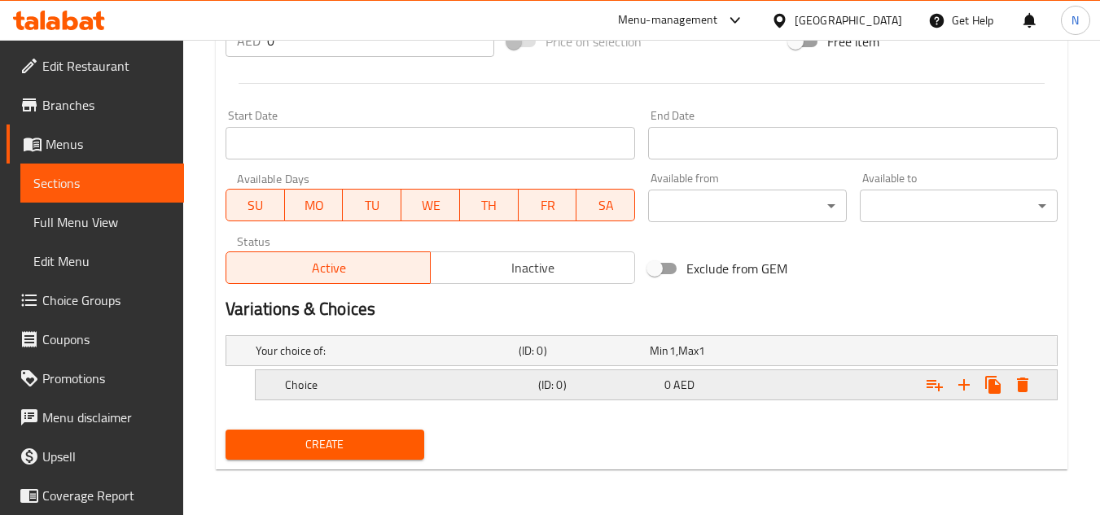
scroll to position [625, 0]
click at [971, 392] on icon "Expand" at bounding box center [964, 385] width 20 height 20
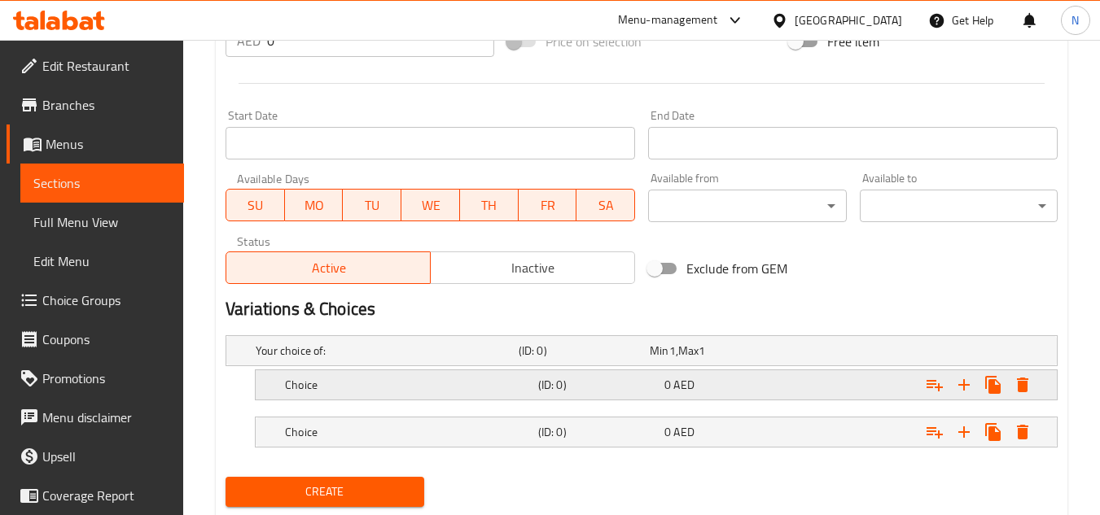
click at [318, 389] on h5 "Choice" at bounding box center [408, 385] width 247 height 16
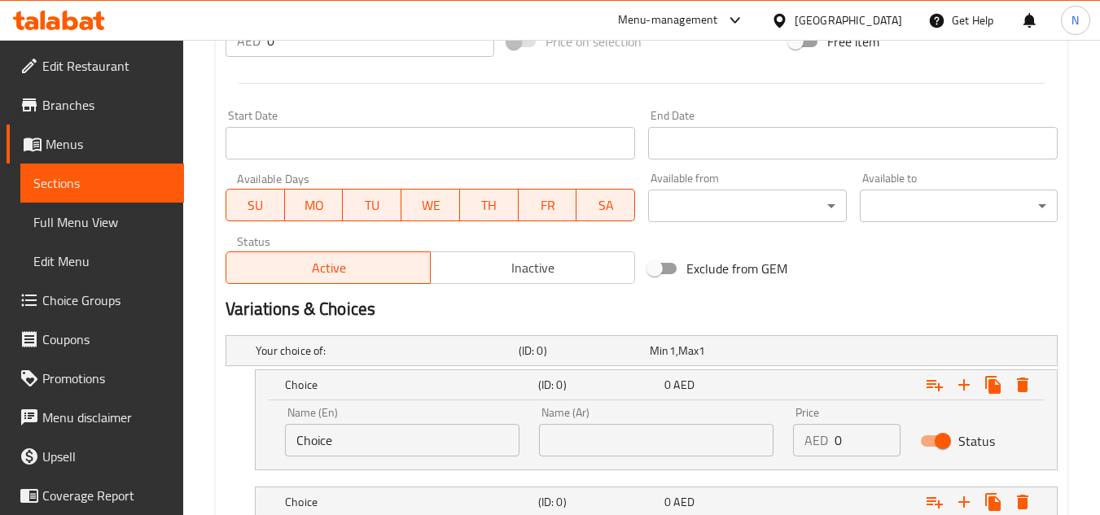
click at [372, 441] on input "Choice" at bounding box center [402, 440] width 235 height 33
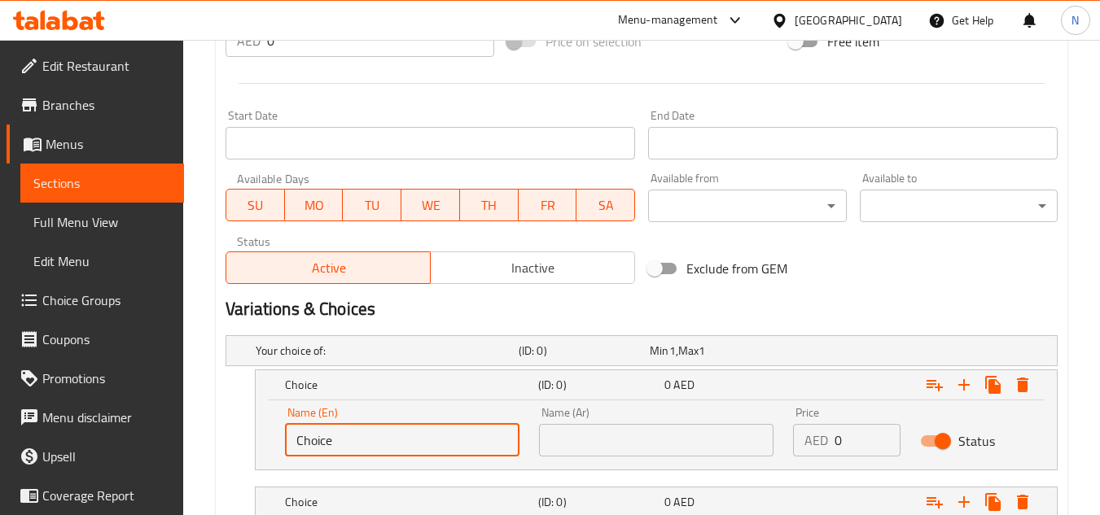
click at [372, 441] on input "Choice" at bounding box center [402, 440] width 235 height 33
paste input "Half Portion Price"
drag, startPoint x: 362, startPoint y: 441, endPoint x: 445, endPoint y: 445, distance: 83.2
click at [445, 445] on input "Half Portion Price" at bounding box center [402, 440] width 235 height 33
type input "Half Portion"
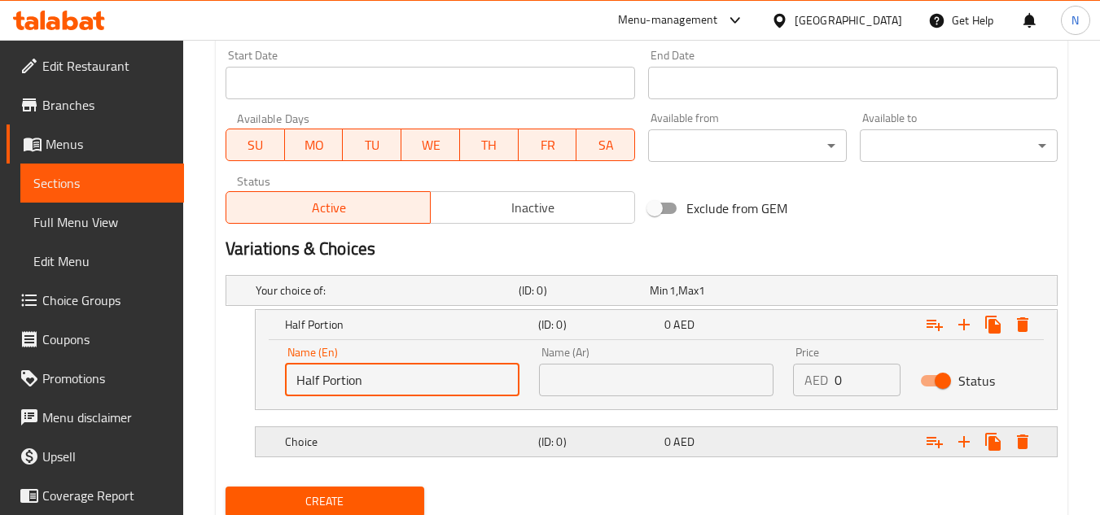
scroll to position [742, 0]
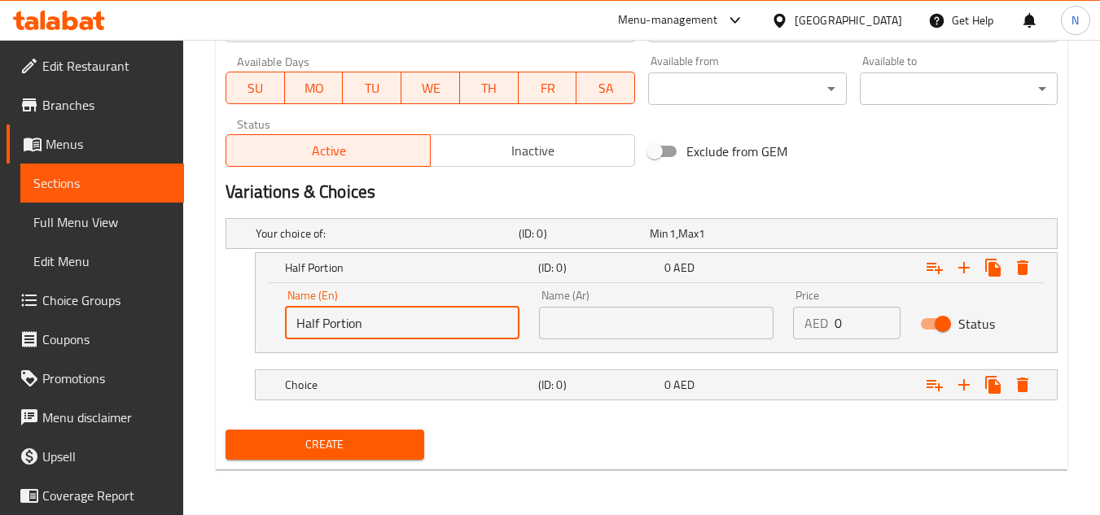
click at [614, 311] on input "text" at bounding box center [656, 323] width 235 height 33
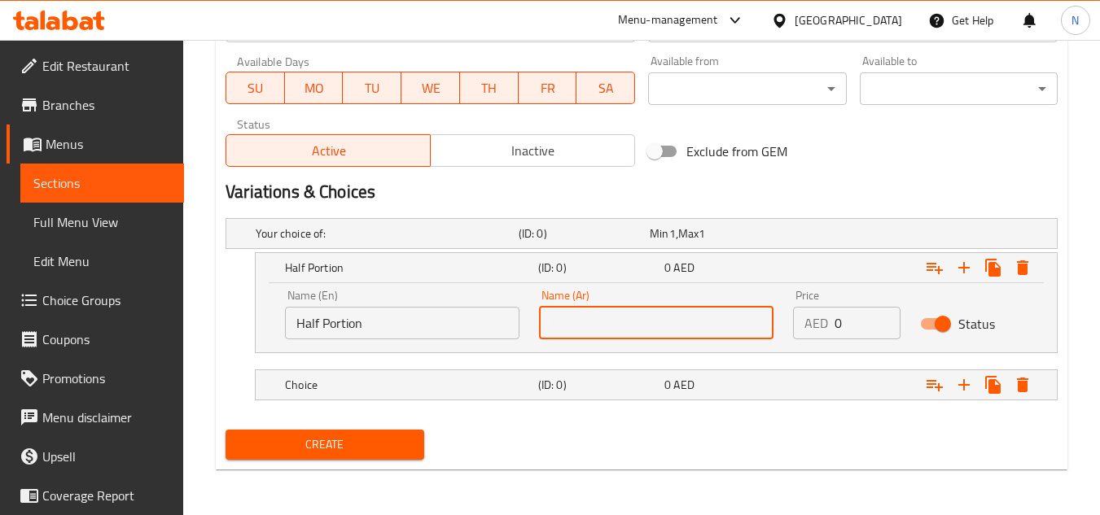
paste input "نصف الحصة"
click at [577, 329] on input "نصف الحصة" at bounding box center [656, 323] width 235 height 33
type input "نصف حصة"
click at [514, 388] on h5 "Choice" at bounding box center [408, 385] width 247 height 16
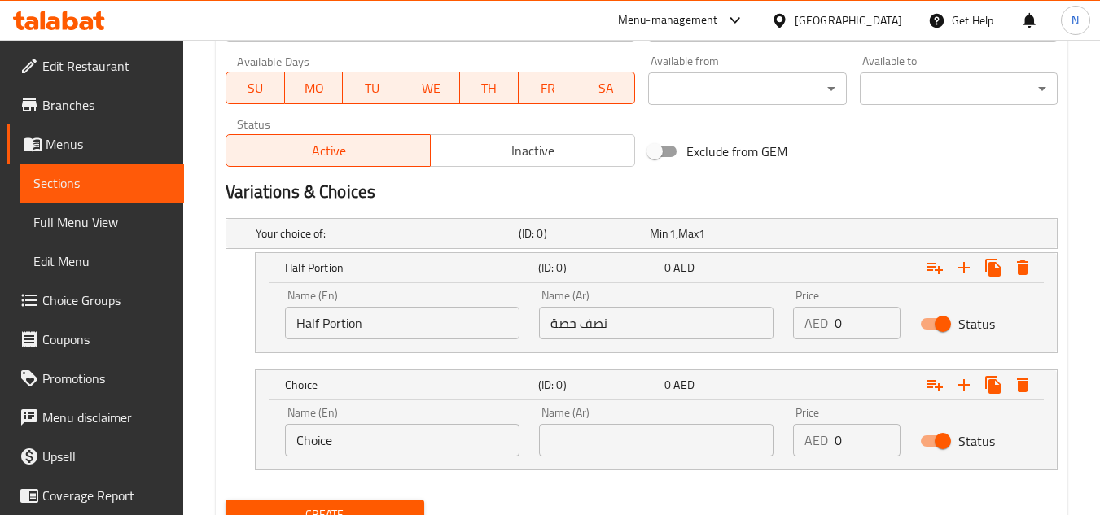
click at [344, 454] on input "Choice" at bounding box center [402, 440] width 235 height 33
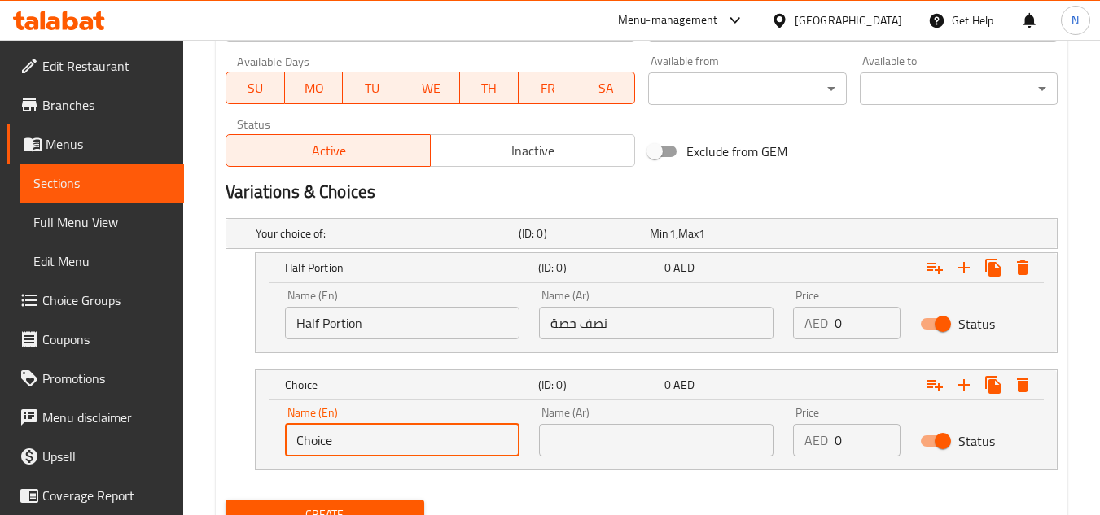
paste input "Full Portion"
type input "Full Portion"
click at [680, 448] on input "text" at bounding box center [656, 440] width 235 height 33
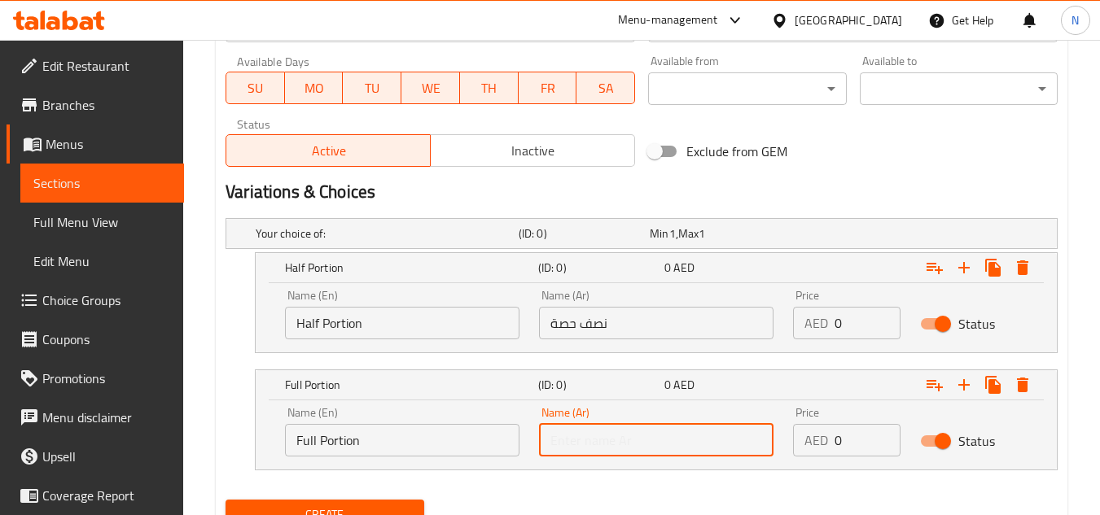
paste input "حصة كاملة"
type input "حصة كاملة"
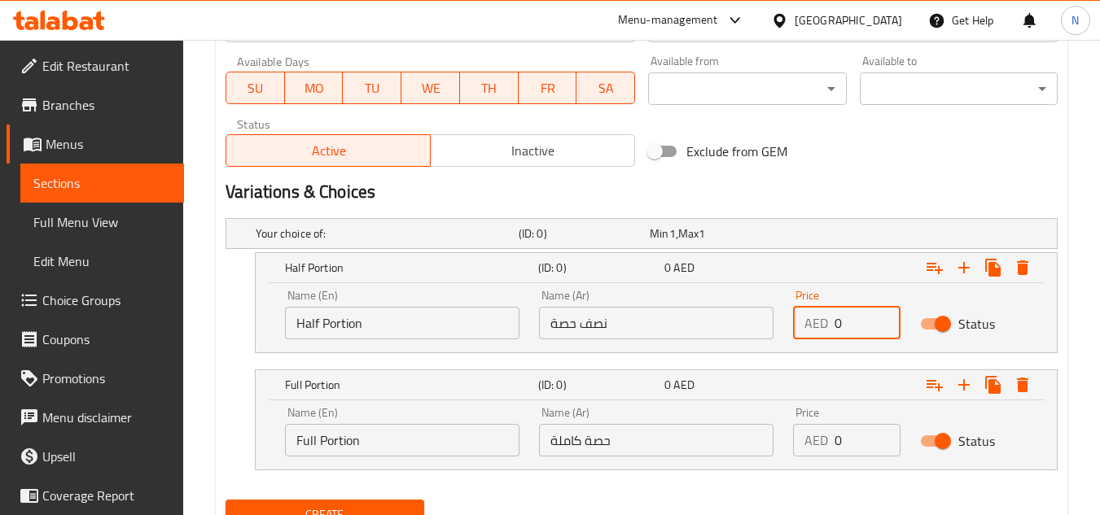
drag, startPoint x: 853, startPoint y: 330, endPoint x: 811, endPoint y: 343, distance: 43.5
click at [811, 343] on div "Price AED 0 Price" at bounding box center [846, 314] width 127 height 69
paste input "3"
type input "30"
drag, startPoint x: 838, startPoint y: 441, endPoint x: 819, endPoint y: 447, distance: 19.8
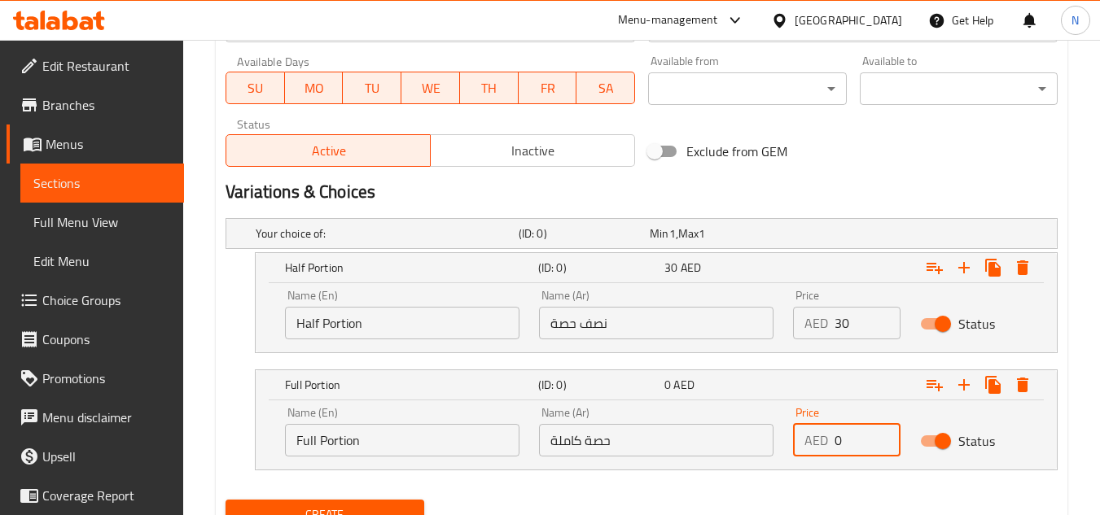
click at [819, 447] on div "AED 0 Price" at bounding box center [846, 440] width 107 height 33
drag, startPoint x: 850, startPoint y: 450, endPoint x: 826, endPoint y: 454, distance: 24.8
click at [826, 454] on div "AED 0 Price" at bounding box center [846, 440] width 107 height 33
paste input "47"
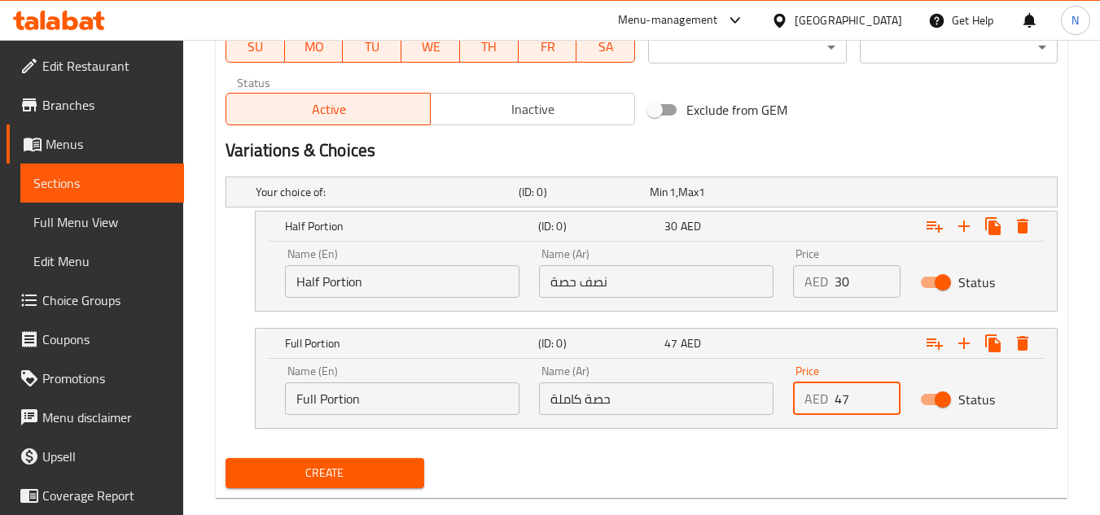
scroll to position [812, 0]
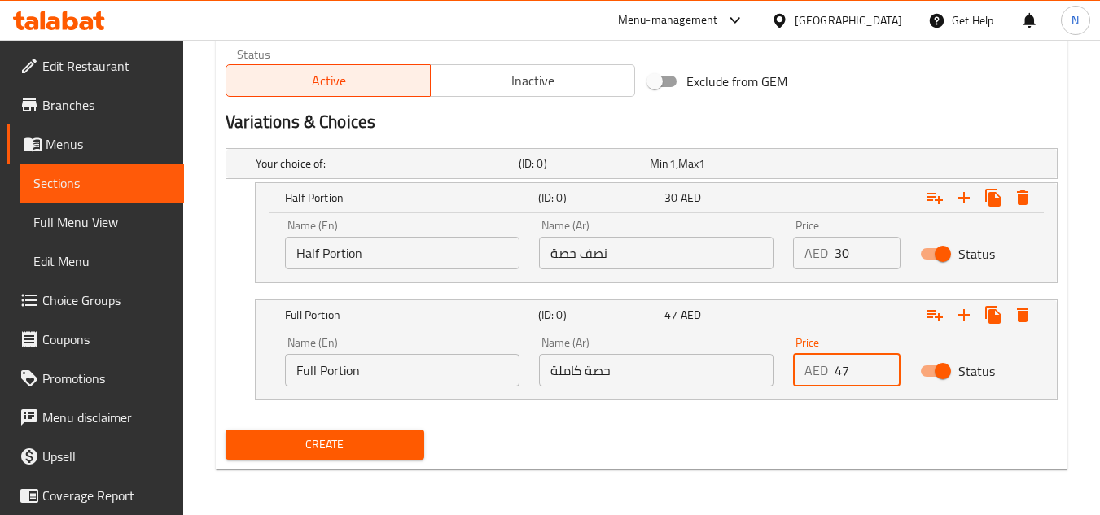
type input "47"
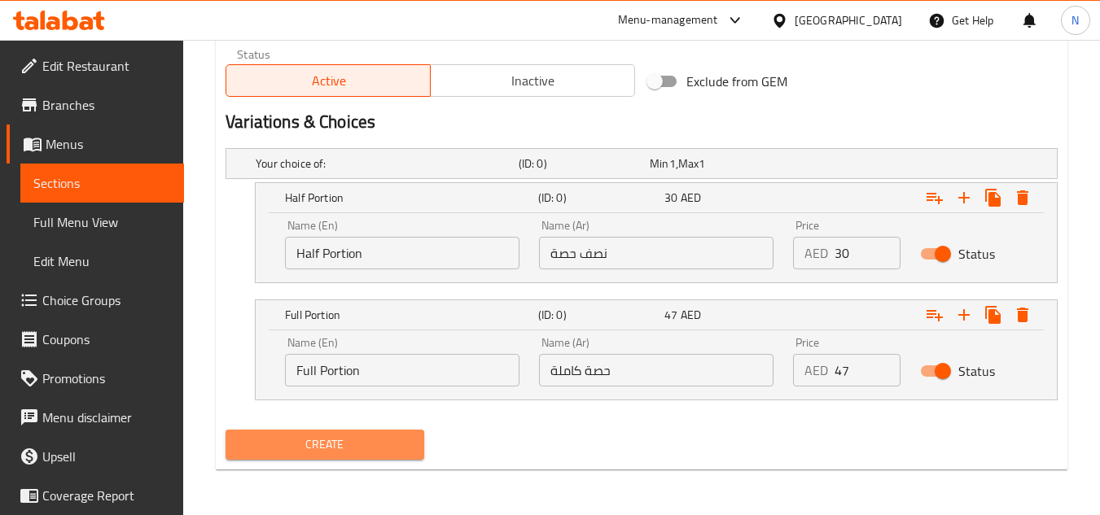
click at [355, 450] on span "Create" at bounding box center [325, 445] width 172 height 20
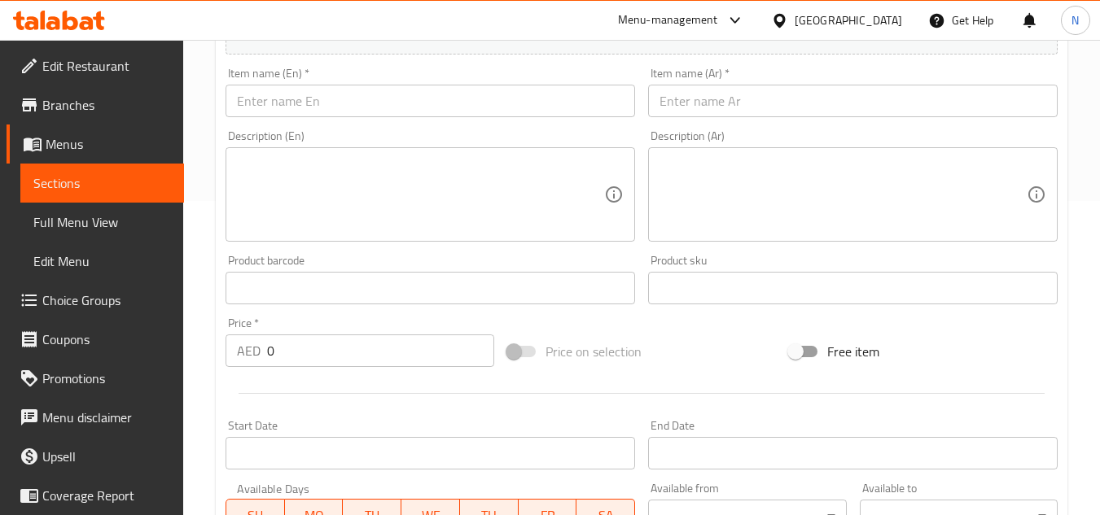
scroll to position [160, 0]
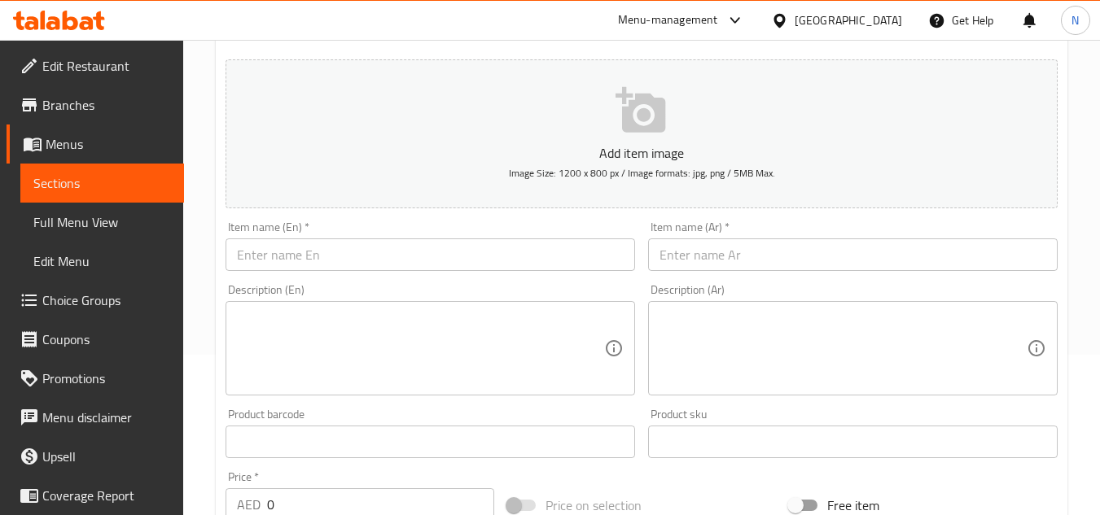
click at [708, 255] on input "text" at bounding box center [853, 255] width 410 height 33
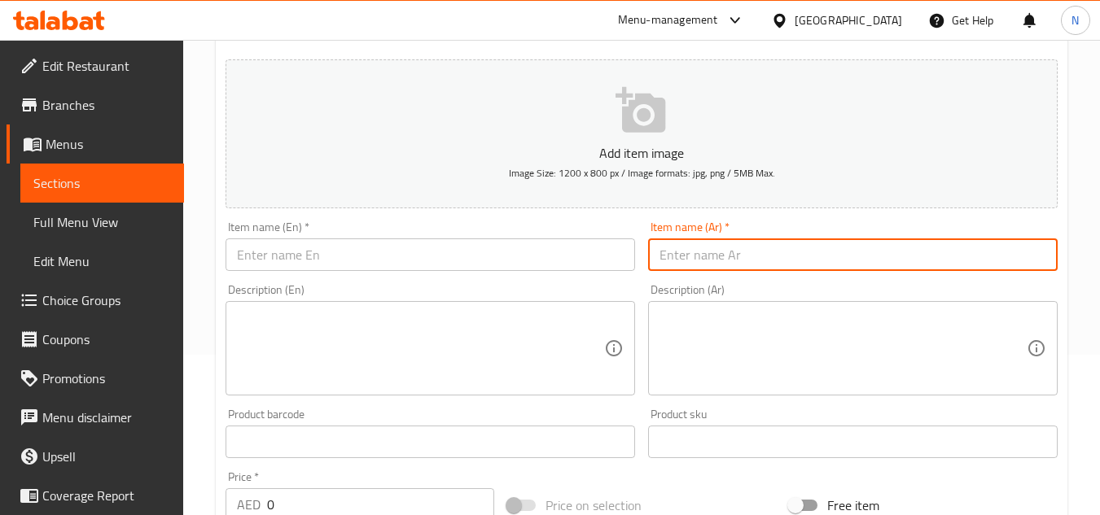
paste input "فخذ لحم ضأن ران"
type input "فخذ لحم ضأن ران"
drag, startPoint x: 94, startPoint y: 174, endPoint x: 169, endPoint y: 251, distance: 106.5
click at [94, 174] on span "Sections" at bounding box center [102, 183] width 138 height 20
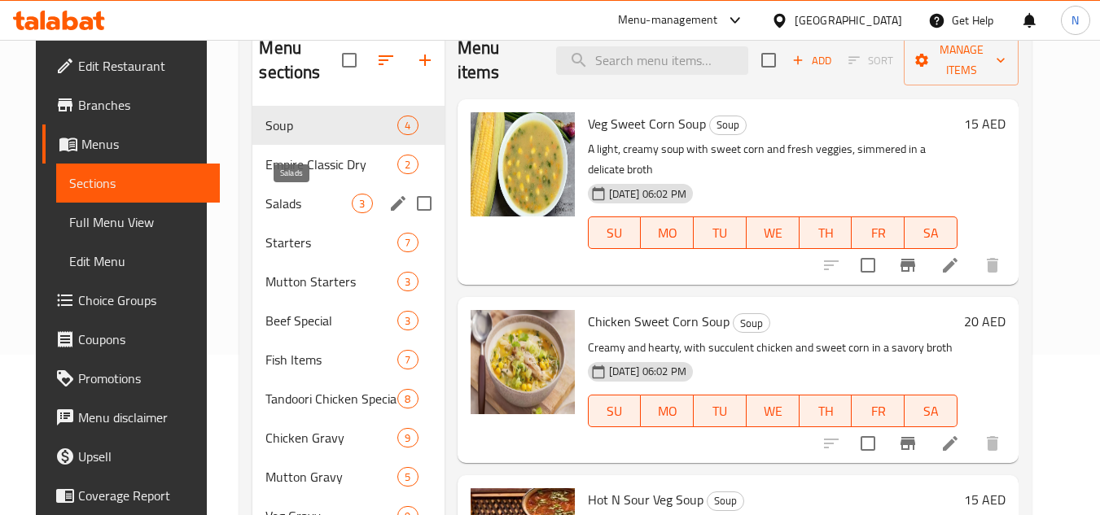
click at [283, 203] on span "Salads" at bounding box center [308, 204] width 86 height 20
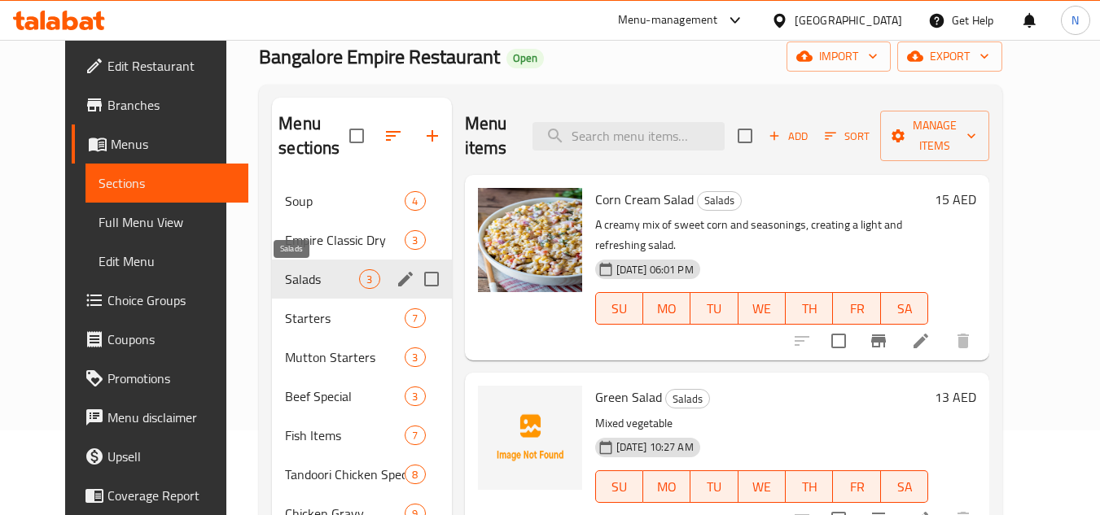
scroll to position [79, 0]
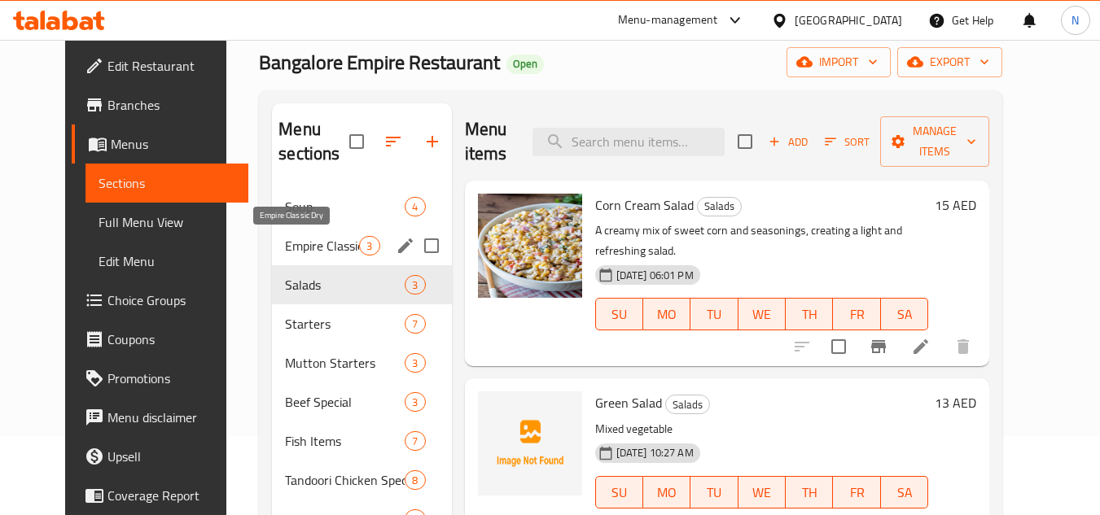
click at [285, 241] on span "Empire Classic Dry" at bounding box center [322, 246] width 74 height 20
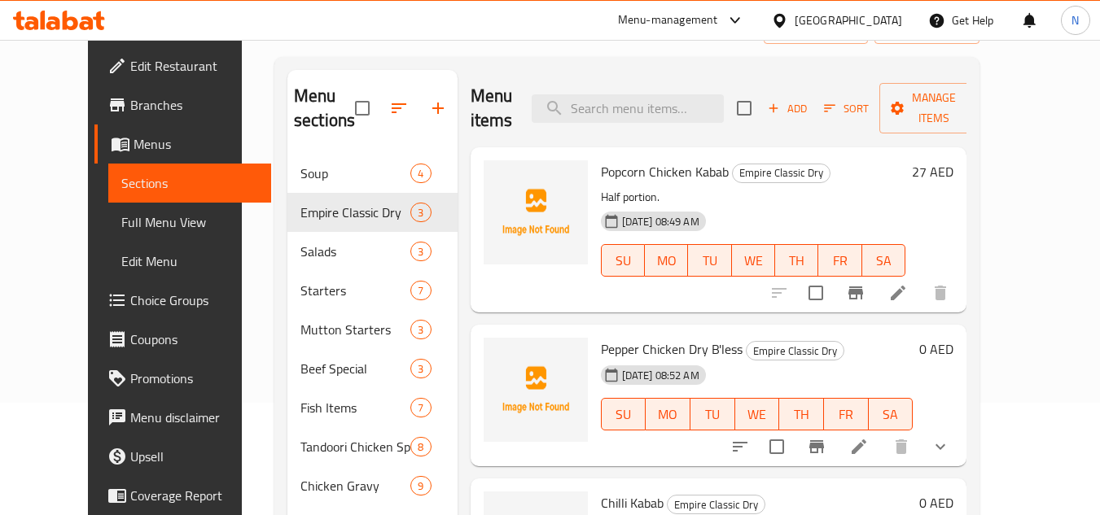
scroll to position [79, 0]
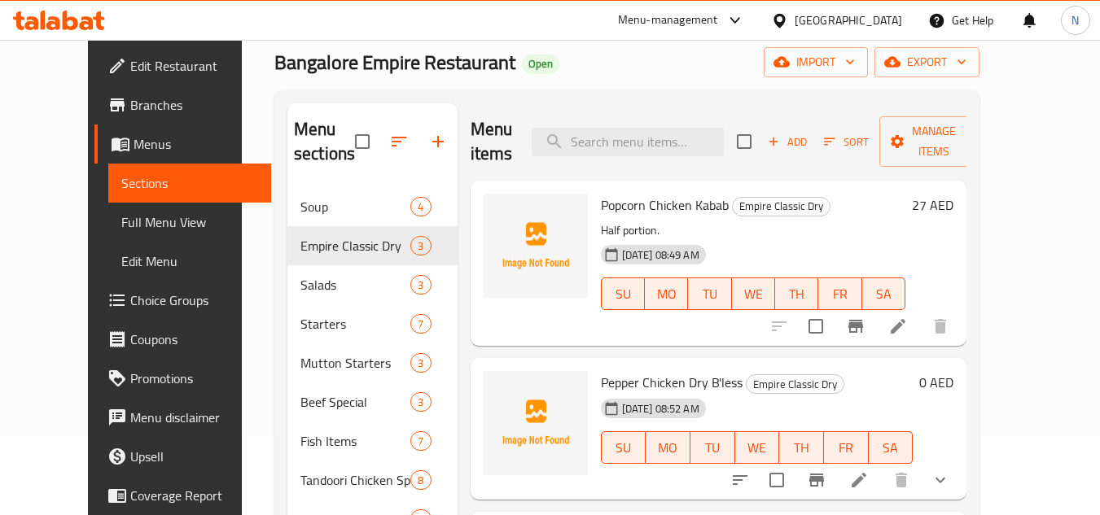
click at [121, 216] on span "Full Menu View" at bounding box center [190, 223] width 138 height 20
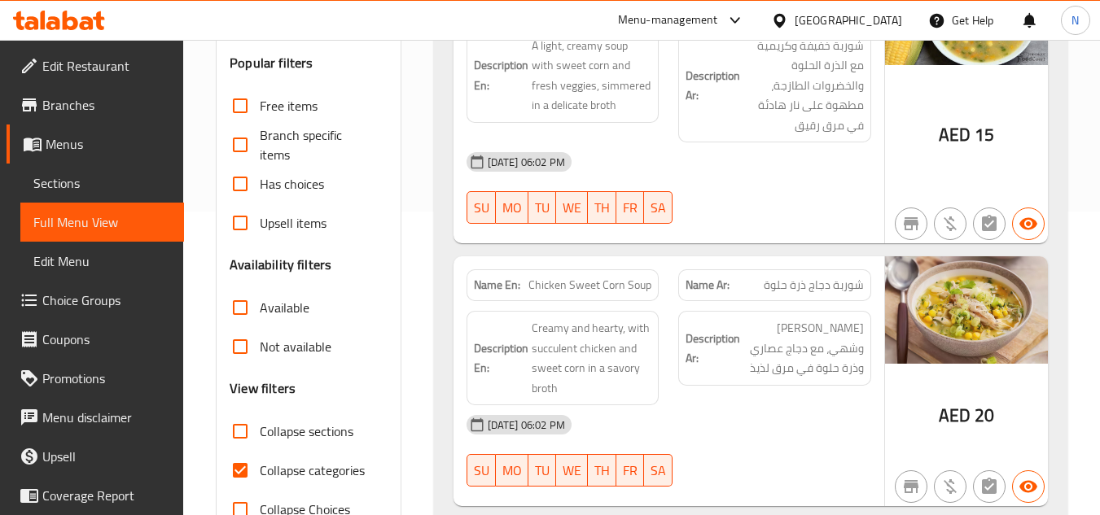
scroll to position [407, 0]
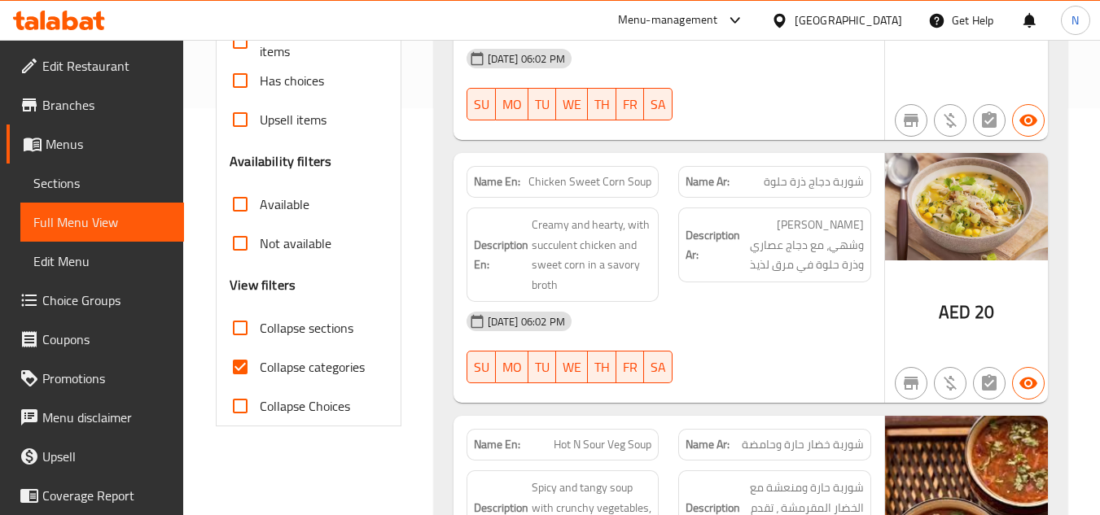
click at [243, 376] on input "Collapse categories" at bounding box center [240, 367] width 39 height 39
checkbox input "false"
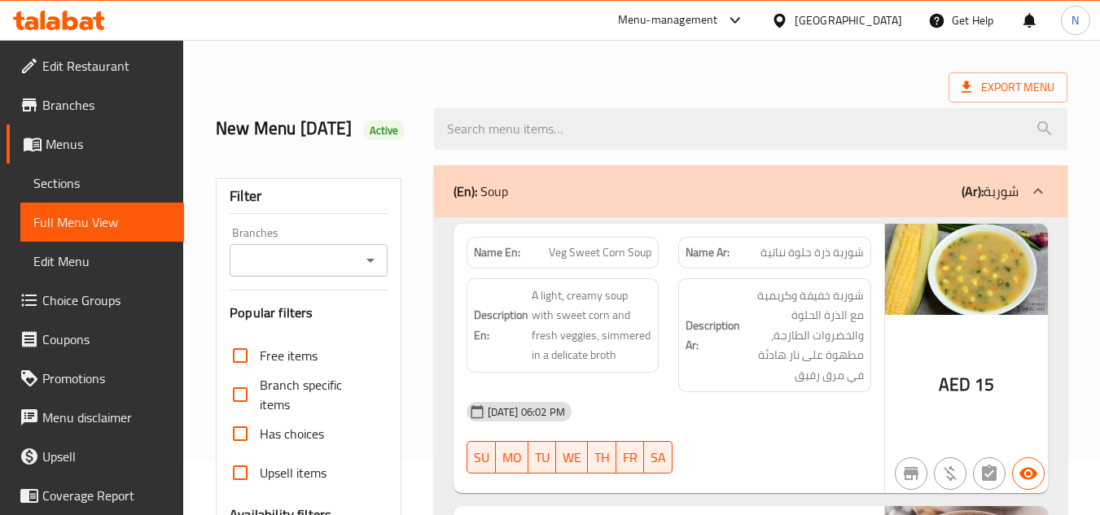
scroll to position [0, 0]
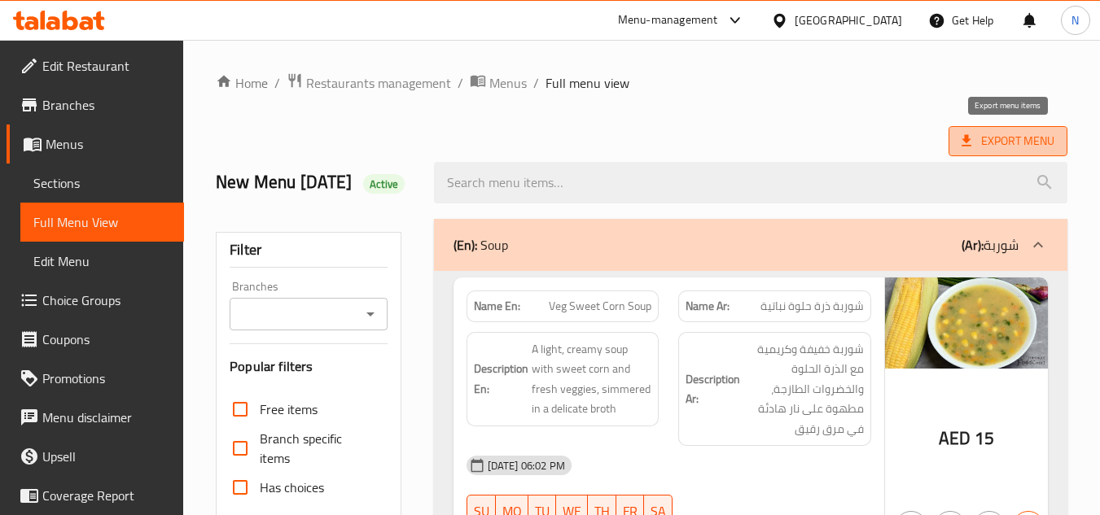
click at [1007, 145] on span "Export Menu" at bounding box center [1008, 141] width 93 height 20
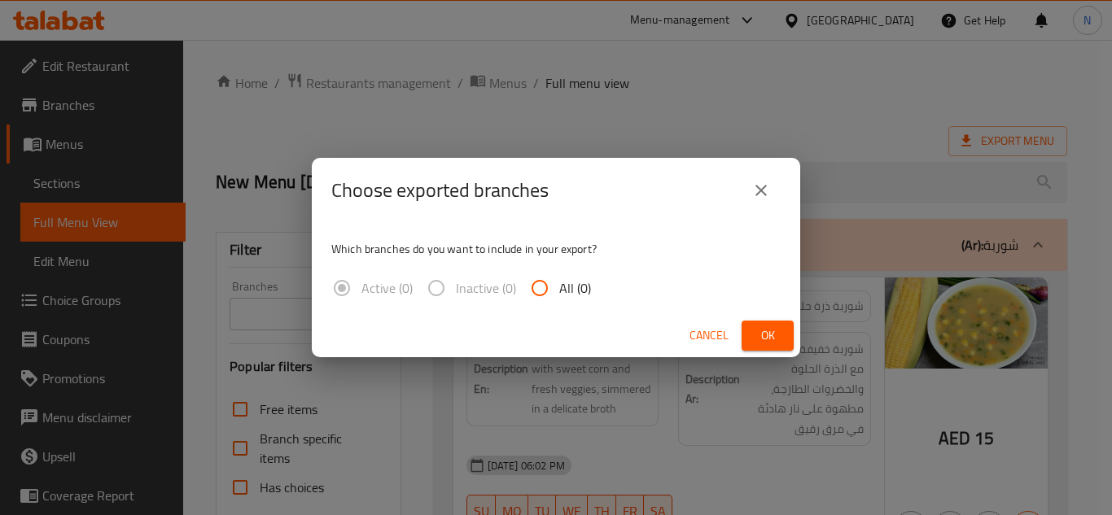
click at [557, 292] on input "All (0)" at bounding box center [539, 288] width 39 height 39
radio input "true"
click at [761, 323] on button "Ok" at bounding box center [768, 336] width 52 height 30
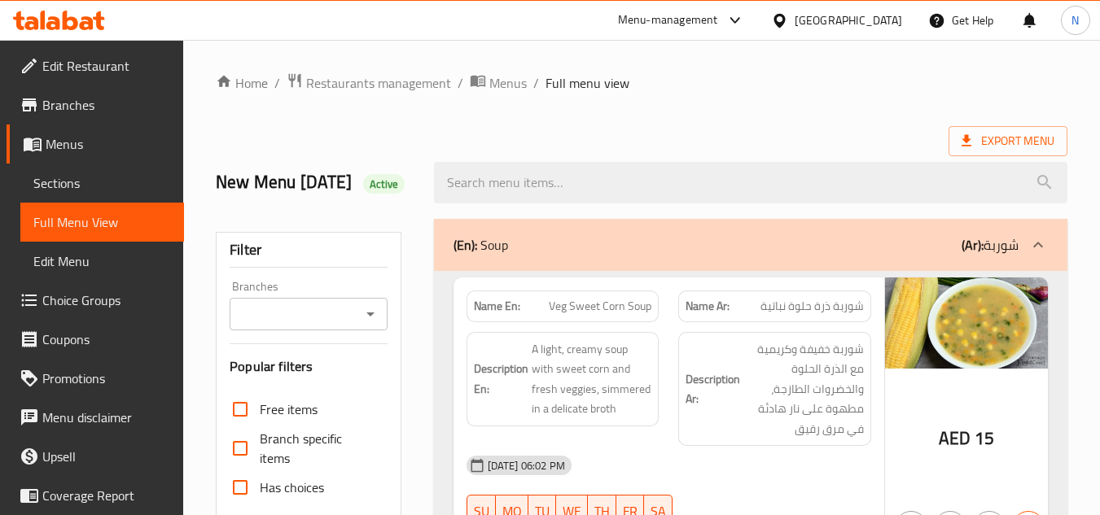
click at [78, 184] on span "Sections" at bounding box center [102, 183] width 138 height 20
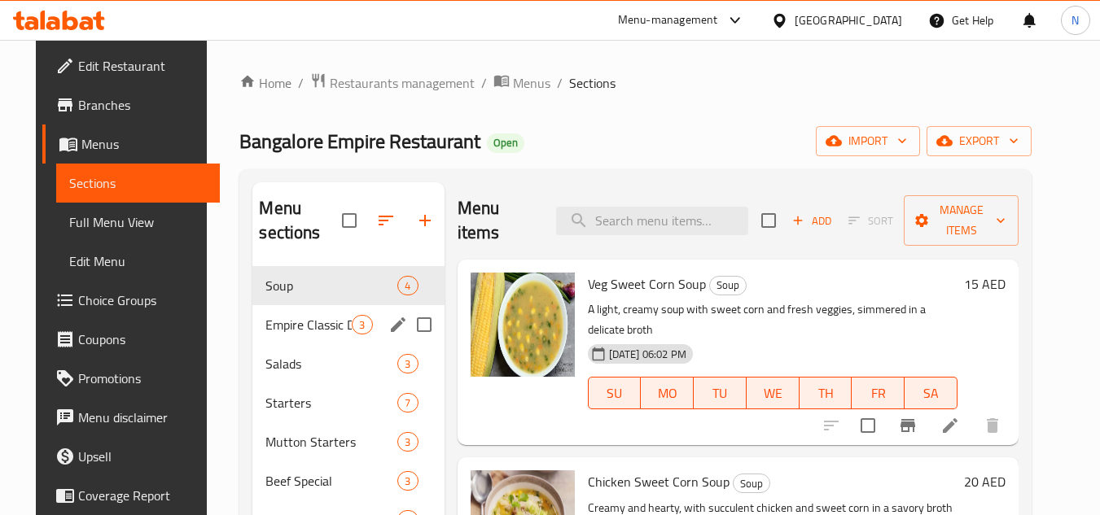
click at [375, 329] on div "Empire Classic Dry 3" at bounding box center [347, 324] width 191 height 39
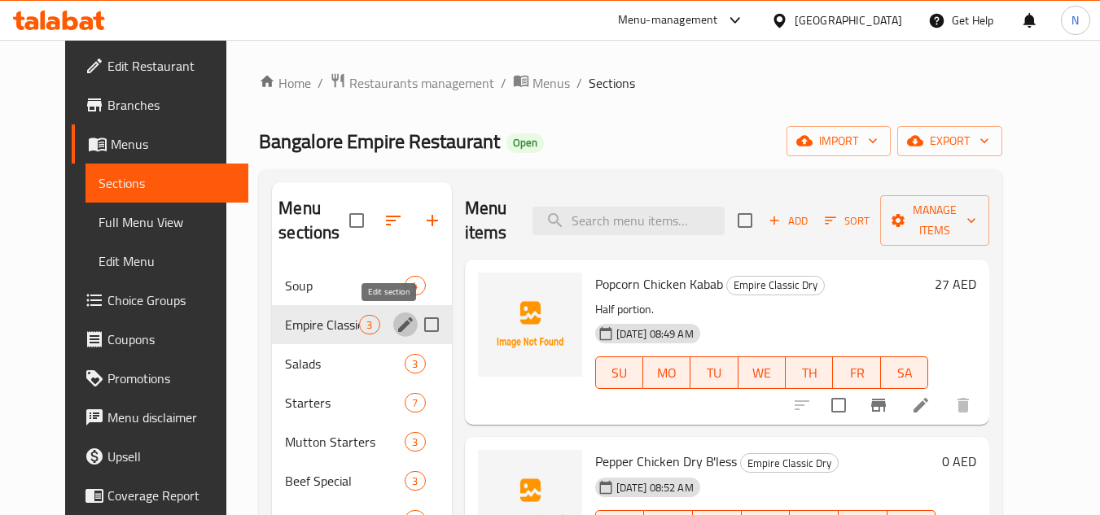
click at [396, 329] on icon "edit" at bounding box center [406, 325] width 20 height 20
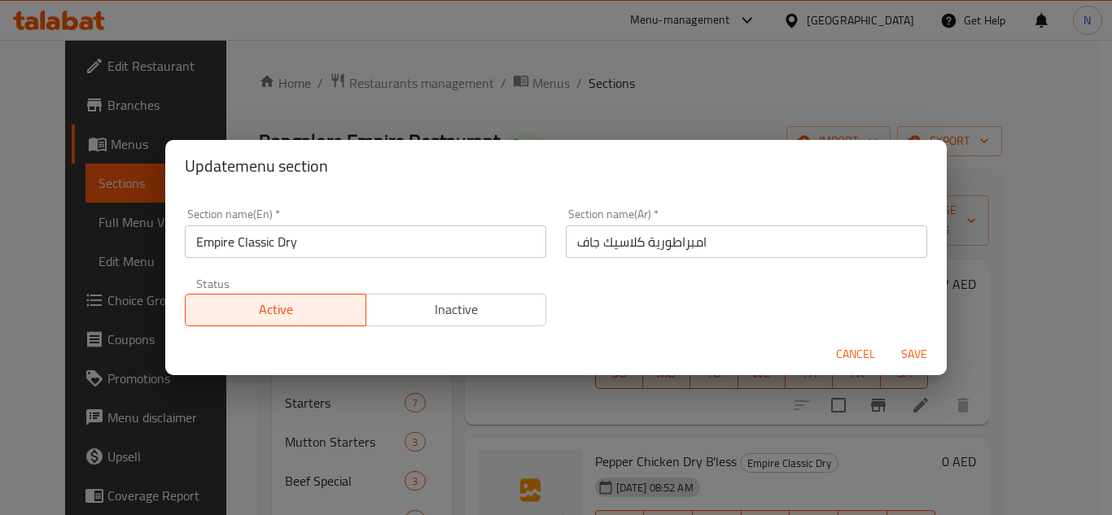
click at [293, 254] on input "Empire Classic Dry" at bounding box center [366, 242] width 362 height 33
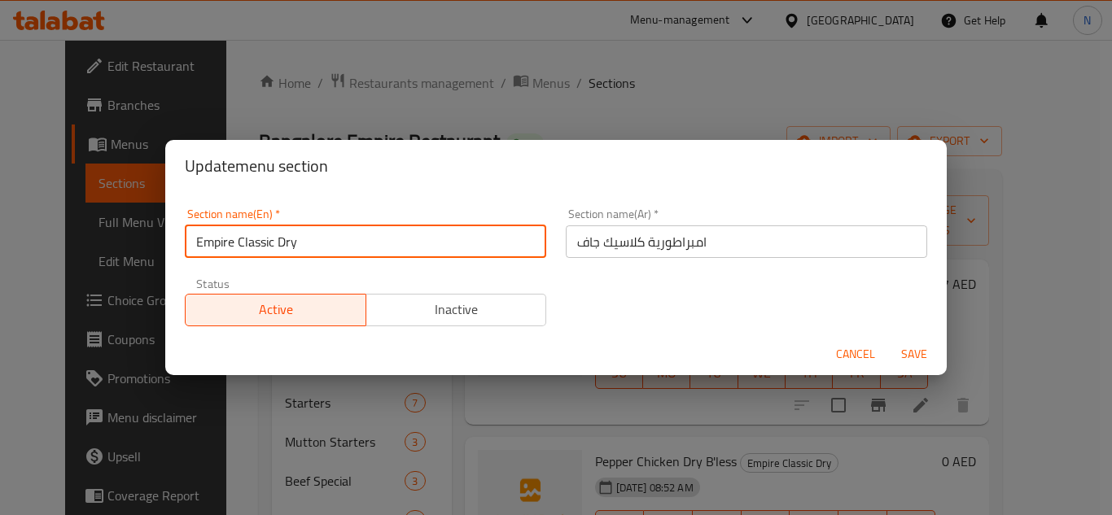
click at [293, 254] on input "Empire Classic Dry" at bounding box center [366, 242] width 362 height 33
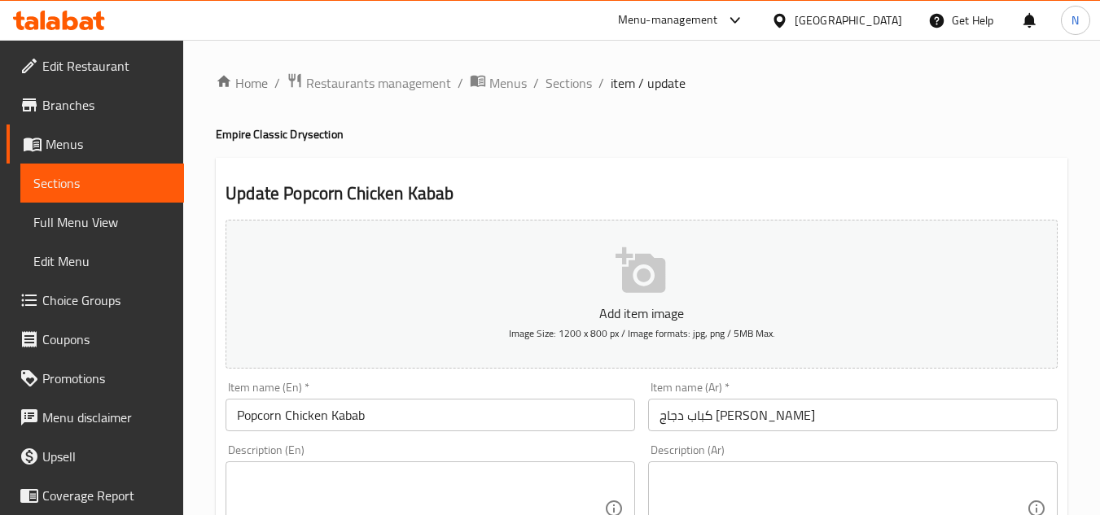
click at [340, 477] on textarea at bounding box center [420, 509] width 367 height 77
paste textarea "نصف حصة."
type textarea "نصف حصة."
click at [723, 476] on textarea at bounding box center [843, 509] width 367 height 77
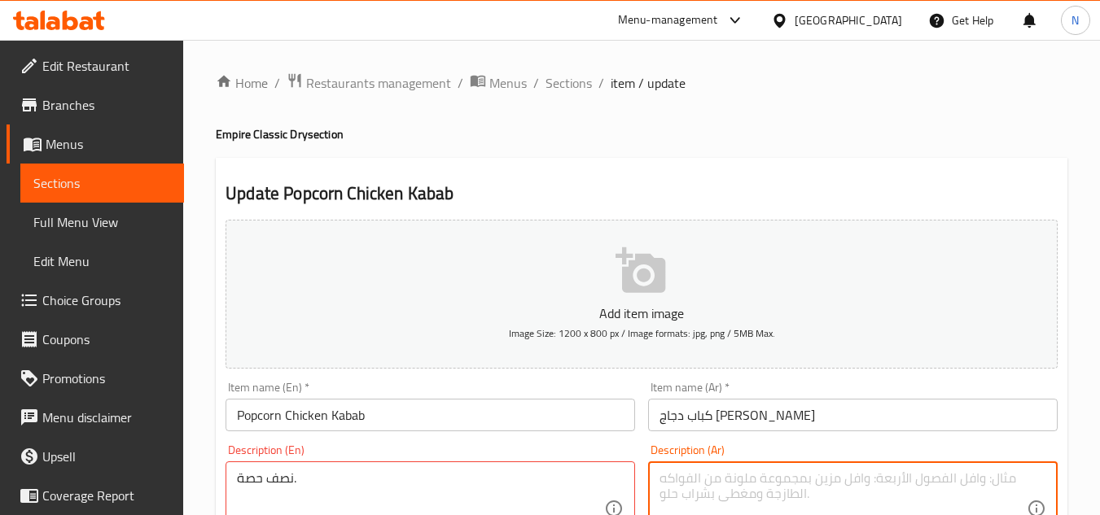
paste textarea "نصف حصة."
type textarea "نصف حصة."
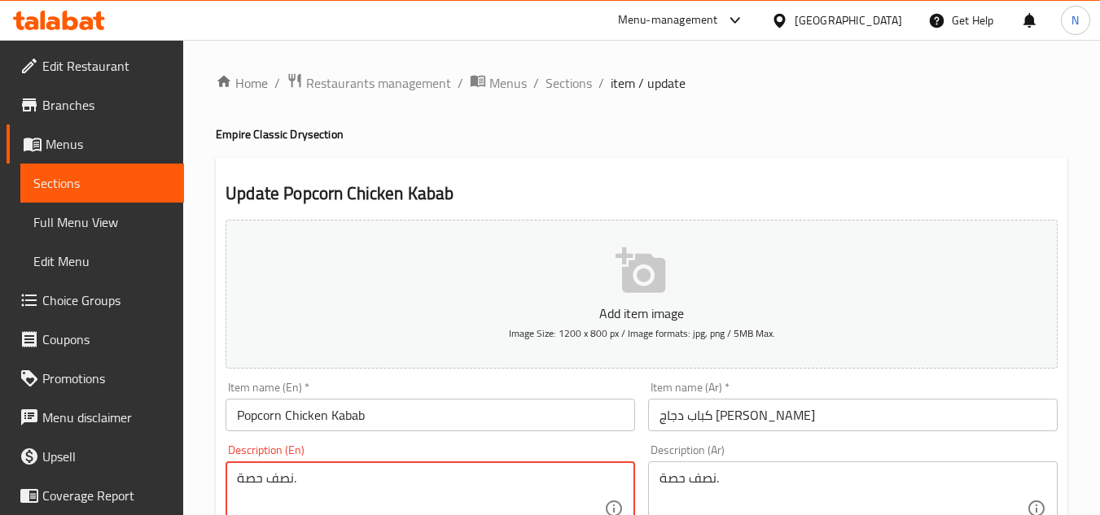
click at [379, 486] on textarea "نصف حصة." at bounding box center [420, 509] width 367 height 77
paste textarea "Half portion."
type textarea "Half portion."
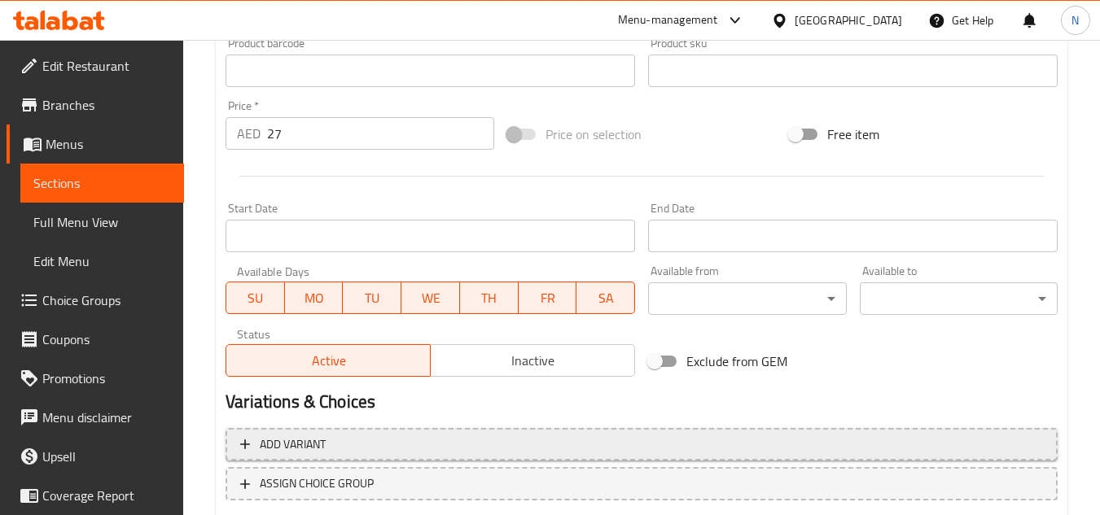
scroll to position [635, 0]
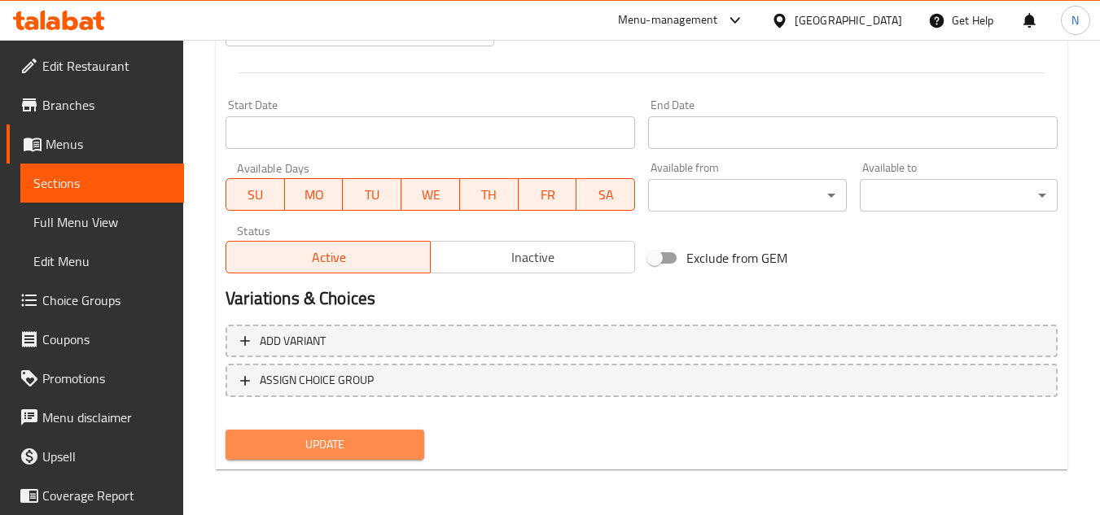
click at [364, 448] on span "Update" at bounding box center [325, 445] width 172 height 20
